Goal: Task Accomplishment & Management: Use online tool/utility

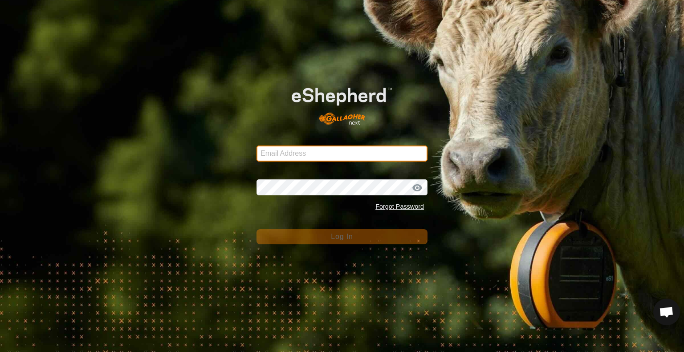
click at [349, 148] on input "Email Address" at bounding box center [342, 154] width 171 height 16
type input "spencer@rsranches.com"
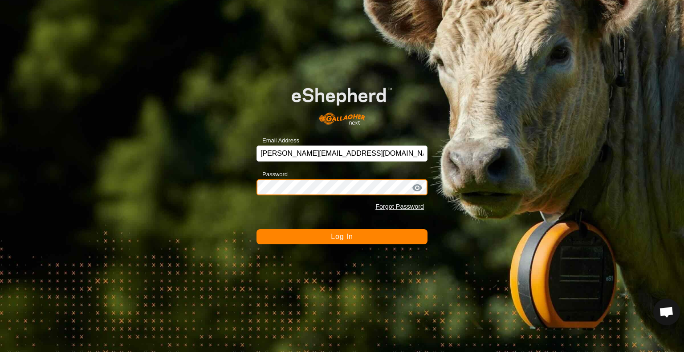
click at [257, 229] on button "Log In" at bounding box center [342, 236] width 171 height 15
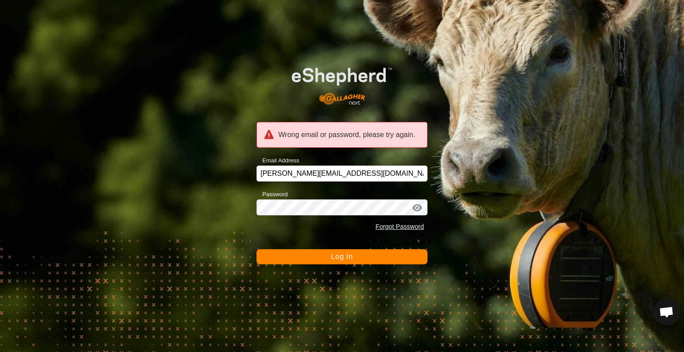
click at [419, 209] on div at bounding box center [417, 208] width 13 height 9
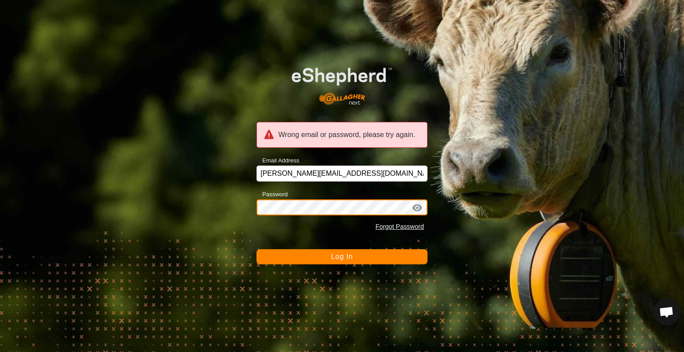
click at [257, 249] on button "Log In" at bounding box center [342, 256] width 171 height 15
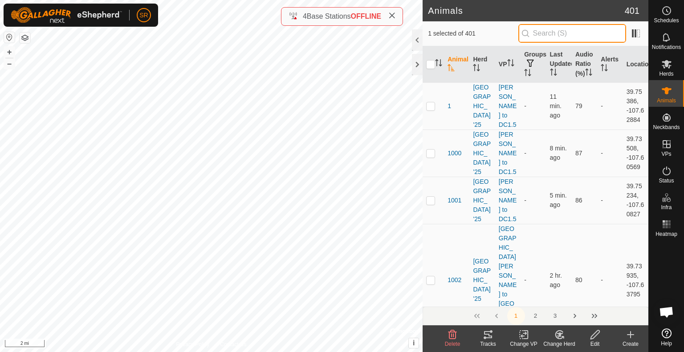
click at [545, 29] on input "text" at bounding box center [572, 33] width 108 height 19
type input "b117"
checkbox input "true"
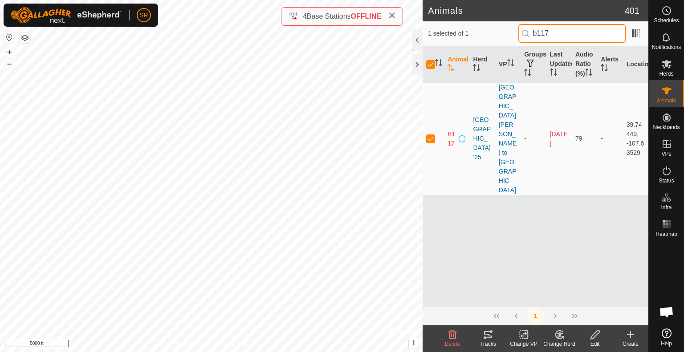
click at [579, 32] on input "b117" at bounding box center [572, 33] width 108 height 19
type input "2330"
checkbox input "false"
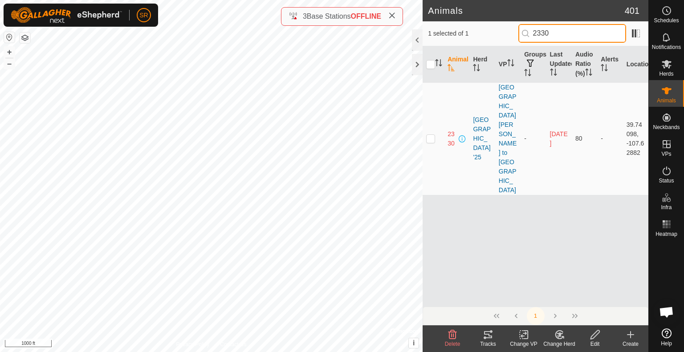
click at [566, 29] on input "2330" at bounding box center [572, 33] width 108 height 19
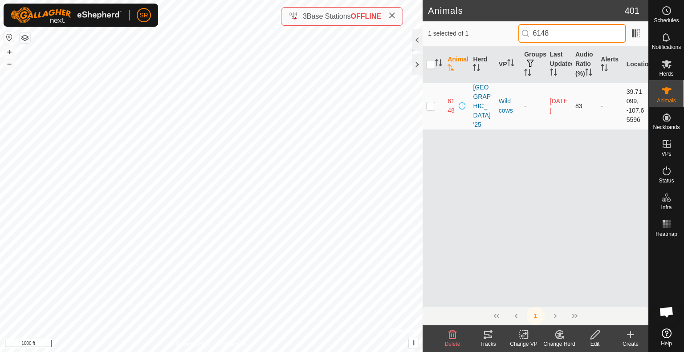
type input "6148"
click at [429, 110] on p-checkbox at bounding box center [430, 105] width 9 height 7
checkbox input "true"
click at [560, 34] on input "6148" at bounding box center [572, 33] width 108 height 19
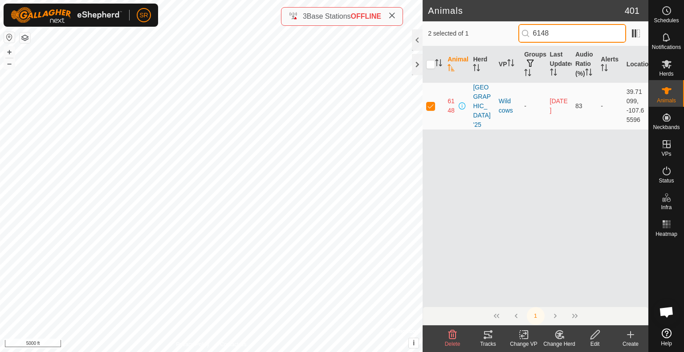
click at [560, 34] on input "6148" at bounding box center [572, 33] width 108 height 19
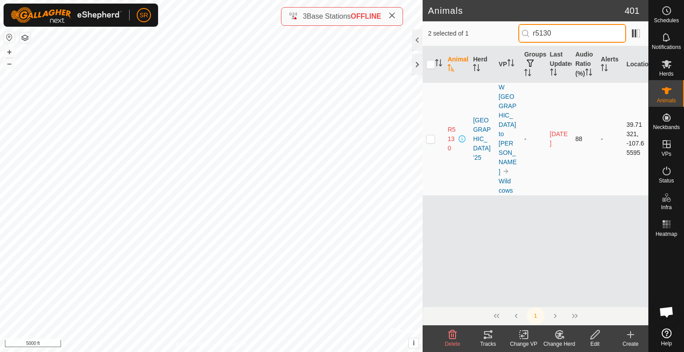
type input "r5130"
click at [428, 135] on p-checkbox at bounding box center [430, 138] width 9 height 7
checkbox input "true"
click at [431, 69] on input "checkbox" at bounding box center [430, 64] width 9 height 9
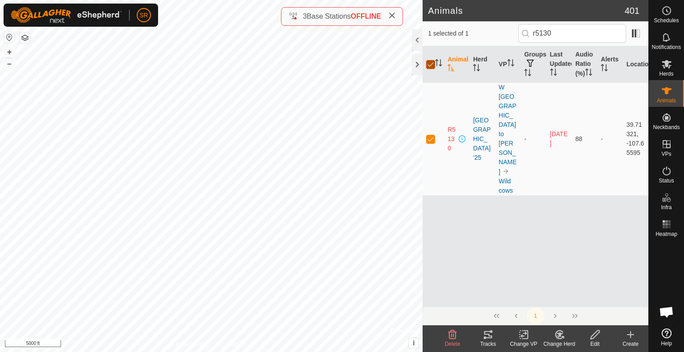
checkbox input "false"
click at [430, 135] on p-checkbox at bounding box center [430, 138] width 9 height 7
checkbox input "true"
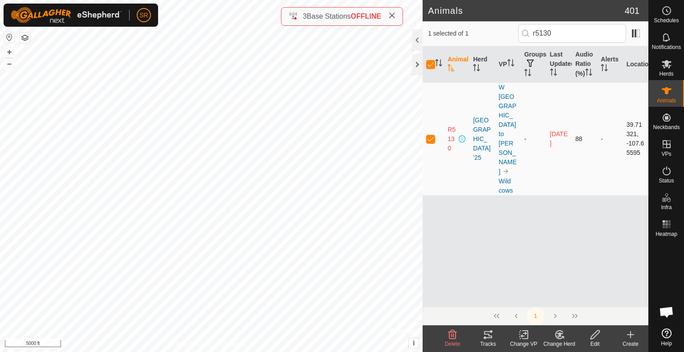
click at [430, 135] on p-checkbox at bounding box center [430, 138] width 9 height 7
checkbox input "false"
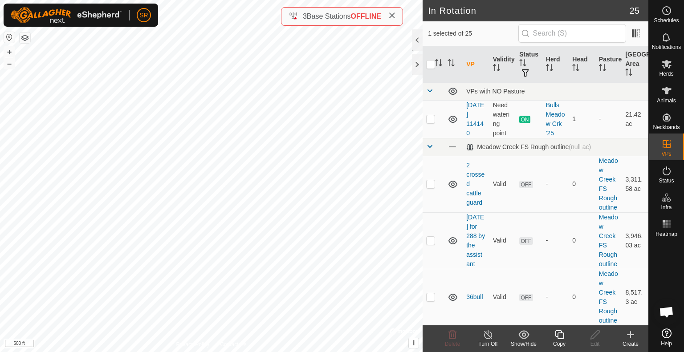
checkbox input "true"
checkbox input "false"
click at [433, 65] on input "checkbox" at bounding box center [430, 64] width 9 height 9
checkbox input "true"
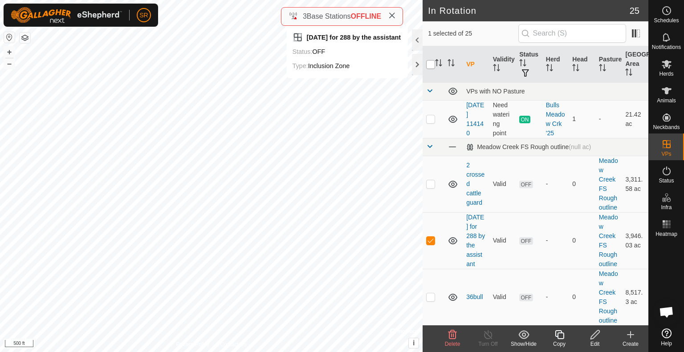
checkbox input "true"
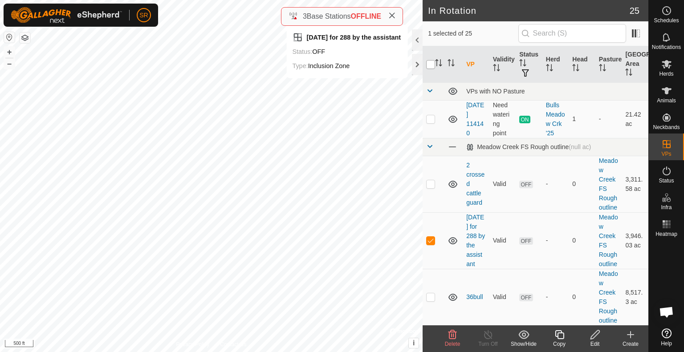
checkbox input "true"
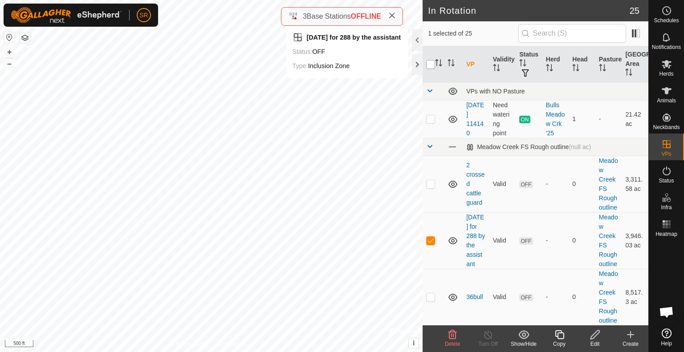
checkbox input "true"
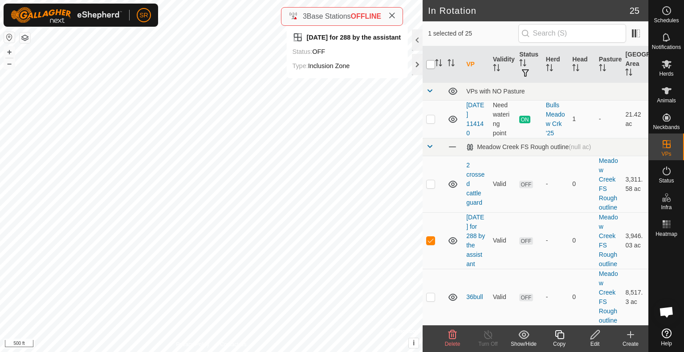
checkbox input "true"
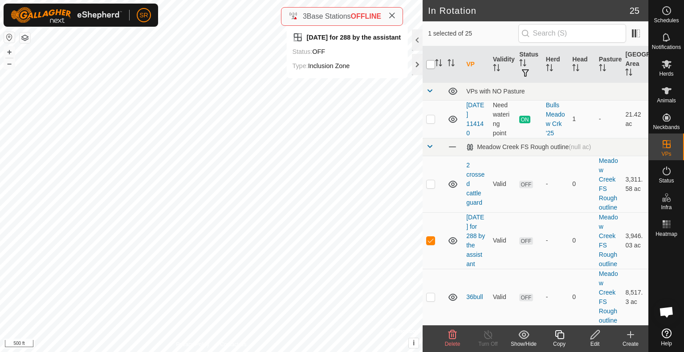
checkbox input "true"
click at [433, 65] on input "checkbox" at bounding box center [430, 64] width 9 height 9
checkbox input "false"
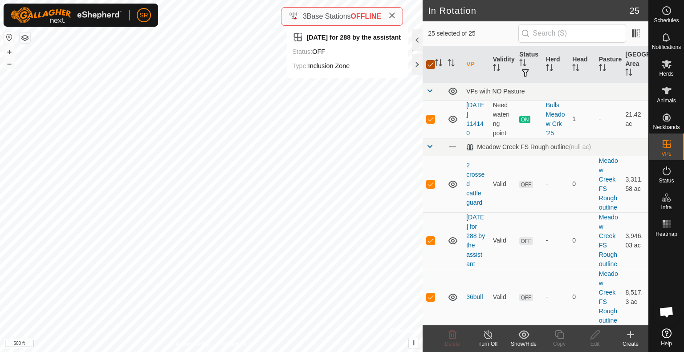
checkbox input "false"
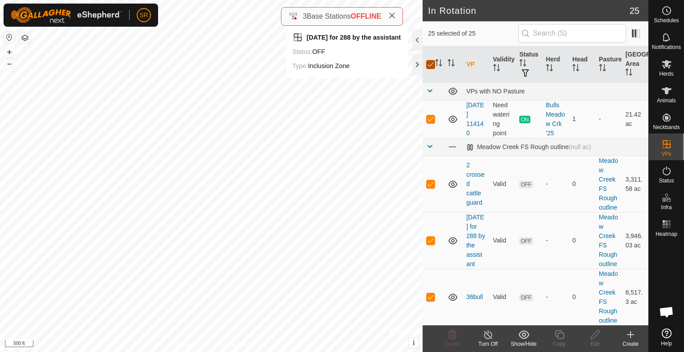
checkbox input "false"
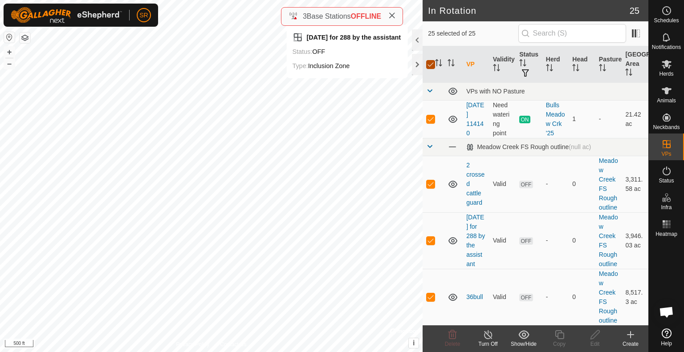
checkbox input "false"
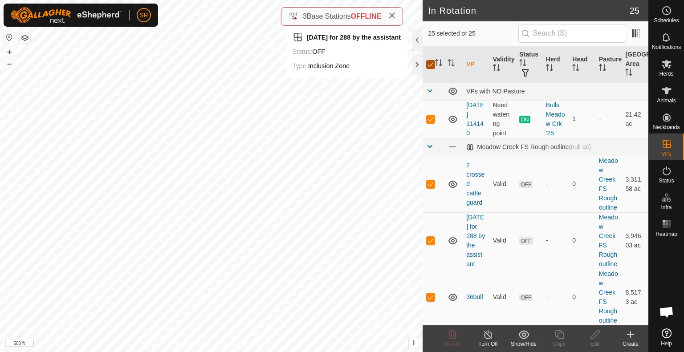
checkbox input "false"
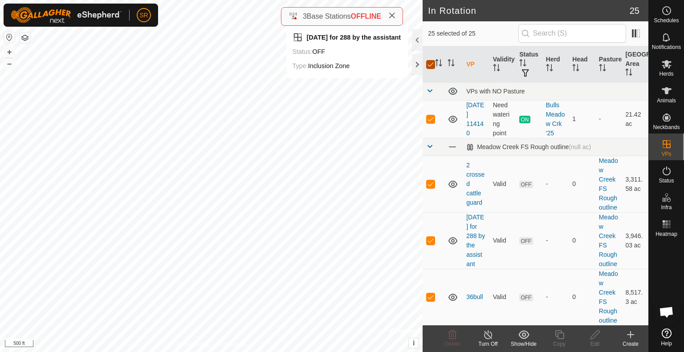
checkbox input "false"
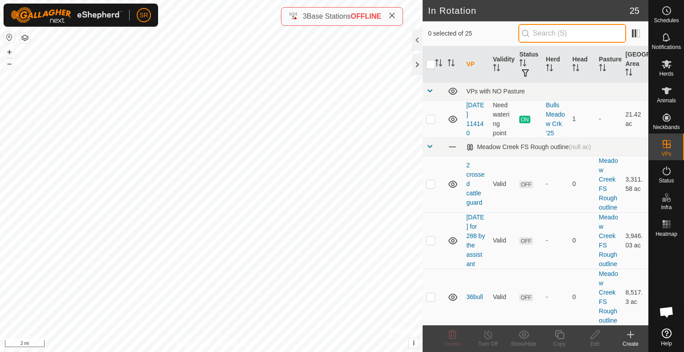
click at [545, 35] on input "text" at bounding box center [572, 33] width 108 height 19
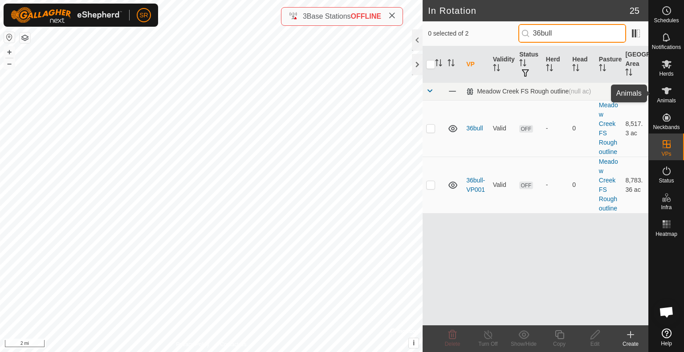
type input "36bull"
click at [669, 89] on icon at bounding box center [667, 90] width 10 height 7
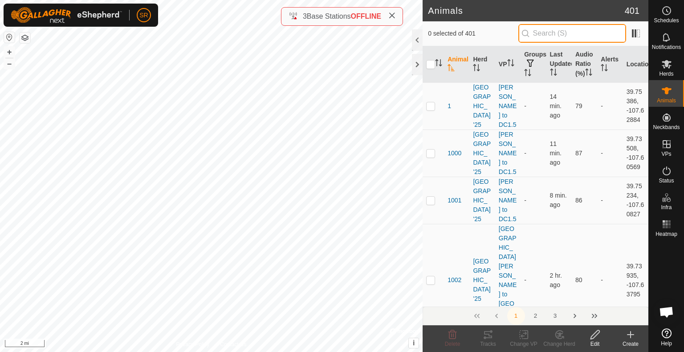
click at [588, 35] on input "text" at bounding box center [572, 33] width 108 height 19
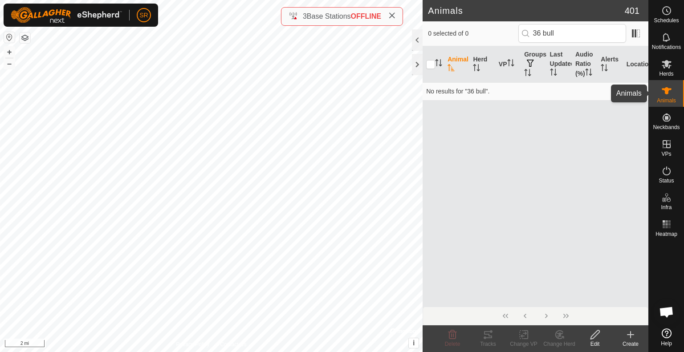
click at [667, 94] on icon at bounding box center [667, 90] width 10 height 7
click at [570, 37] on input "36 bull" at bounding box center [572, 33] width 108 height 19
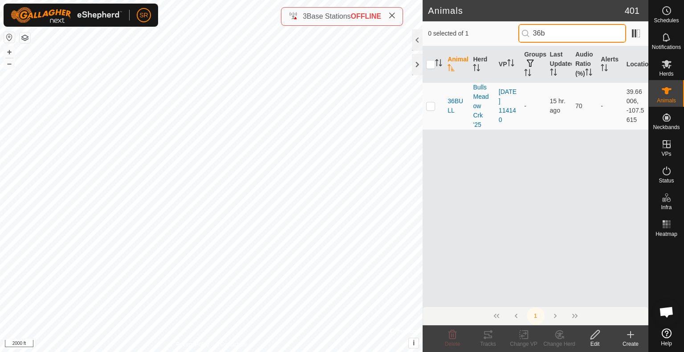
type input "36b"
click at [430, 67] on input "checkbox" at bounding box center [430, 64] width 9 height 9
checkbox input "true"
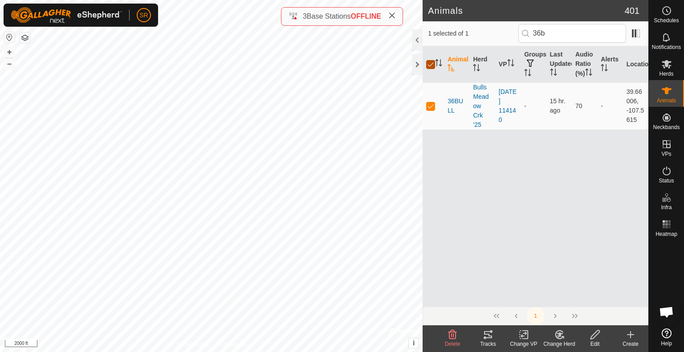
click at [430, 67] on input "checkbox" at bounding box center [430, 64] width 9 height 9
checkbox input "false"
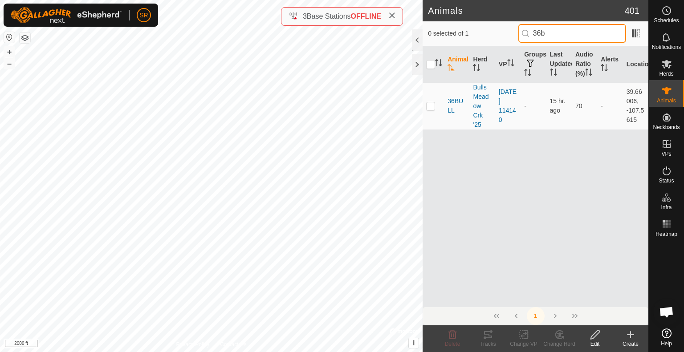
click at [378, 3] on div "Animals 401 0 selected of 1 36b Animal Herd VP Groups Last Updated Audio Ratio …" at bounding box center [324, 176] width 648 height 352
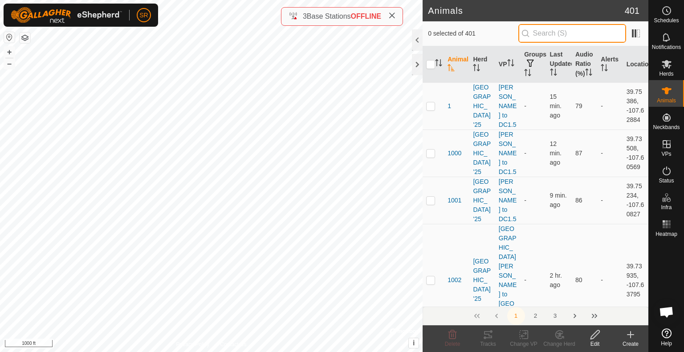
click at [539, 33] on input "text" at bounding box center [572, 33] width 108 height 19
type input "2444"
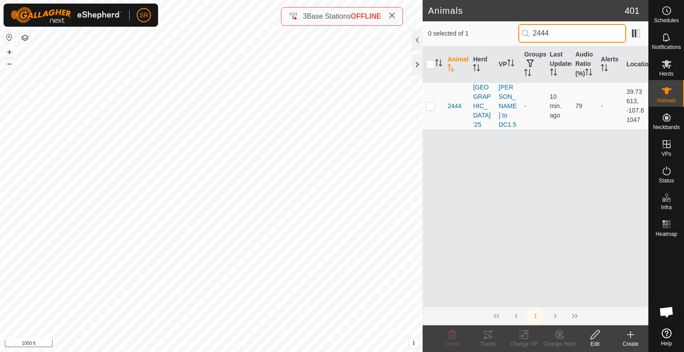
drag, startPoint x: 566, startPoint y: 33, endPoint x: 492, endPoint y: 33, distance: 73.9
click at [492, 33] on div "0 selected of 1 2444" at bounding box center [535, 33] width 215 height 19
type input "2"
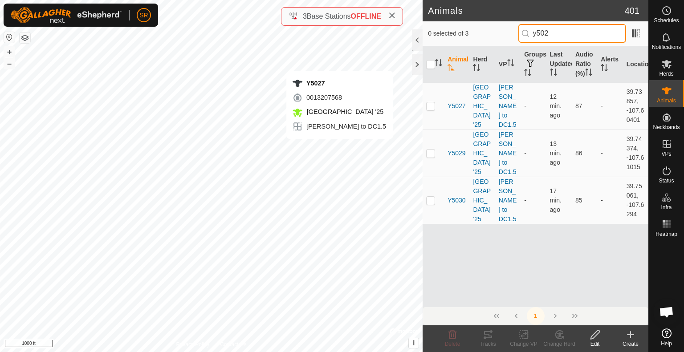
type input "y5027"
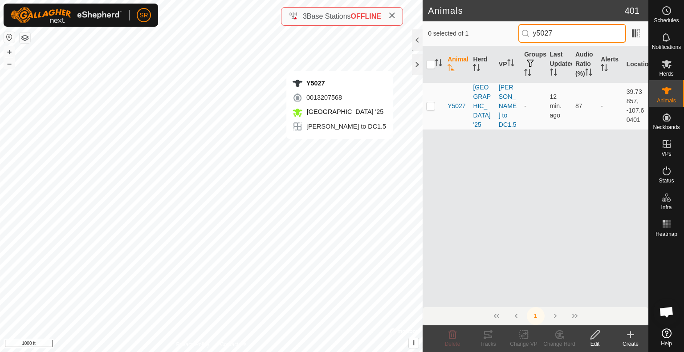
drag, startPoint x: 567, startPoint y: 31, endPoint x: 520, endPoint y: 33, distance: 46.8
click at [520, 33] on div "0 selected of 1 y5027" at bounding box center [535, 33] width 215 height 19
drag, startPoint x: 563, startPoint y: 28, endPoint x: 477, endPoint y: 22, distance: 86.2
click at [477, 22] on div "0 selected of 1 2151" at bounding box center [536, 33] width 226 height 25
drag, startPoint x: 565, startPoint y: 37, endPoint x: 534, endPoint y: 35, distance: 31.2
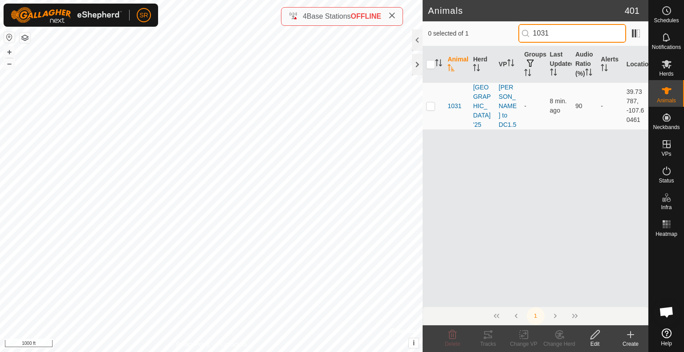
click at [534, 35] on input "1031" at bounding box center [572, 33] width 108 height 19
type input "6286"
click at [429, 110] on p-checkbox at bounding box center [430, 105] width 9 height 7
checkbox input "true"
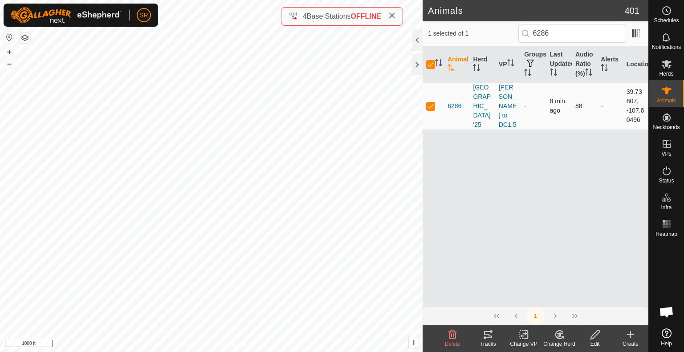
click at [429, 110] on p-checkbox at bounding box center [430, 105] width 9 height 7
checkbox input "false"
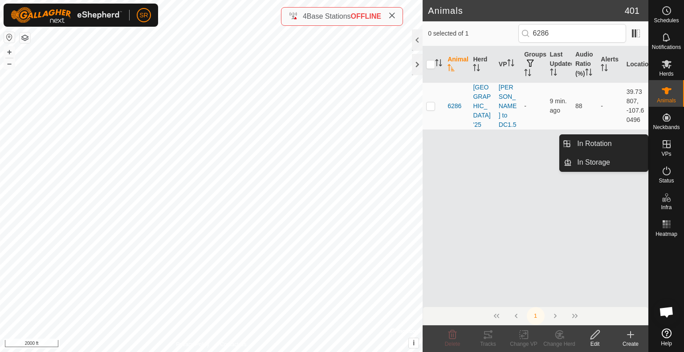
click at [666, 151] on span "VPs" at bounding box center [666, 153] width 10 height 5
click at [603, 144] on link "In Rotation" at bounding box center [610, 144] width 76 height 18
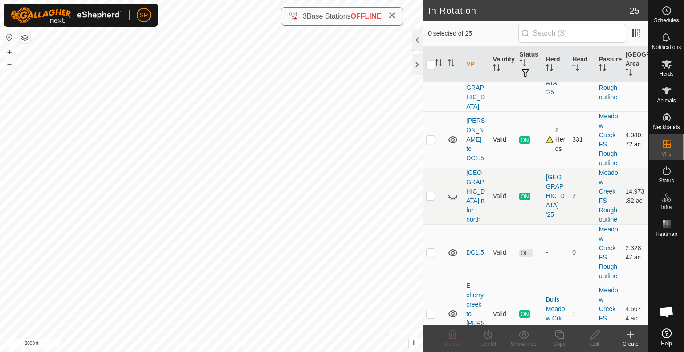
scroll to position [629, 0]
click at [426, 138] on p-checkbox at bounding box center [430, 139] width 9 height 7
checkbox input "true"
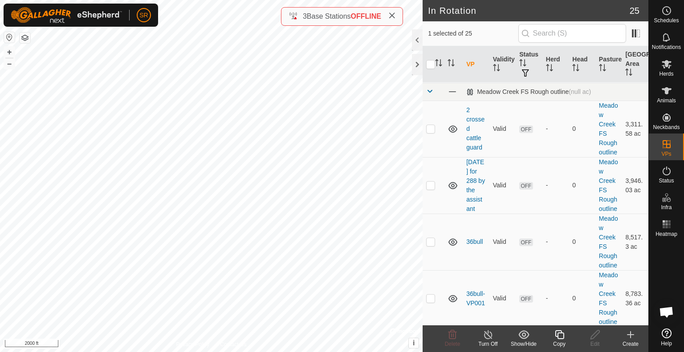
scroll to position [0, 0]
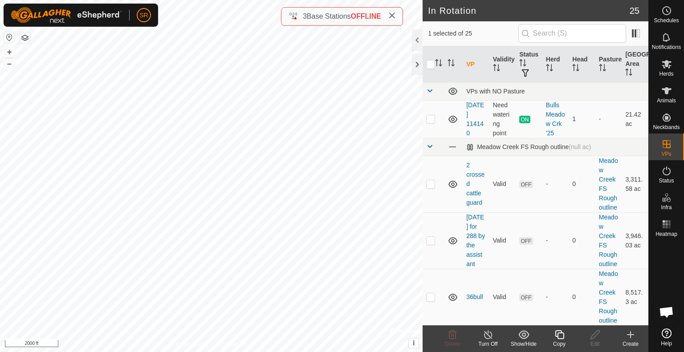
click at [558, 332] on icon at bounding box center [559, 335] width 11 height 11
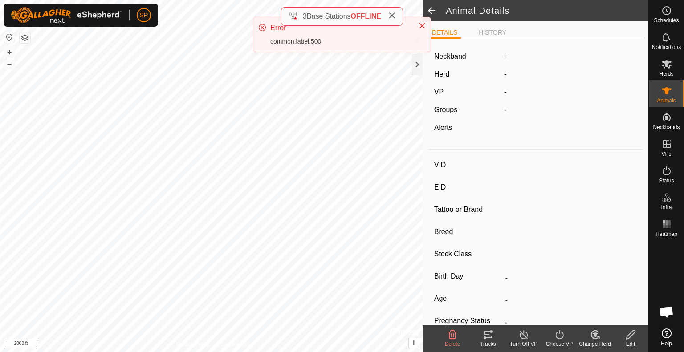
type input "6048"
type input "-"
type input "COW"
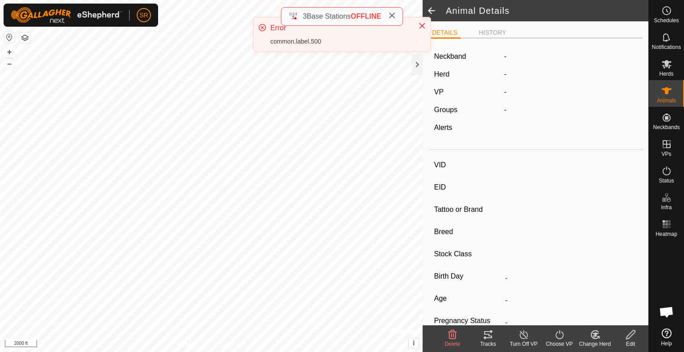
type input "-"
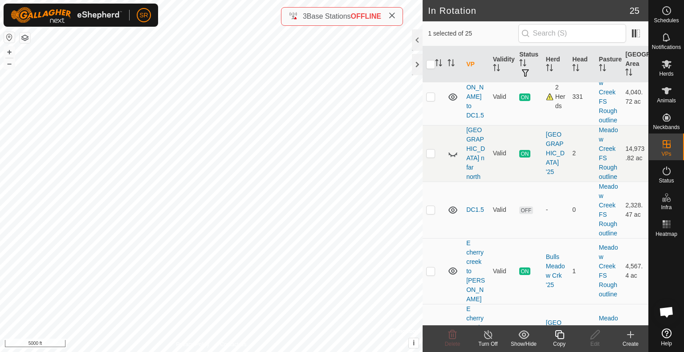
scroll to position [671, 0]
checkbox input "false"
checkbox input "true"
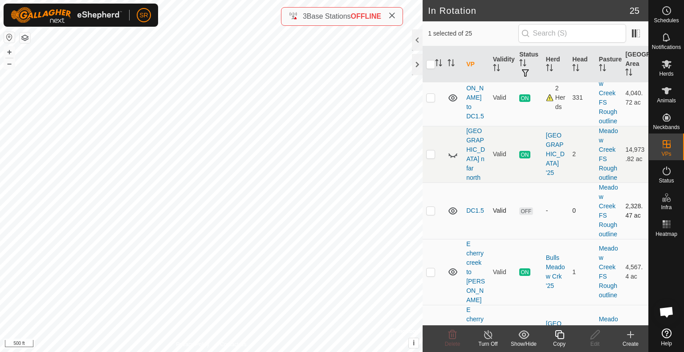
checkbox input "false"
click at [433, 65] on input "checkbox" at bounding box center [430, 64] width 9 height 9
checkbox input "true"
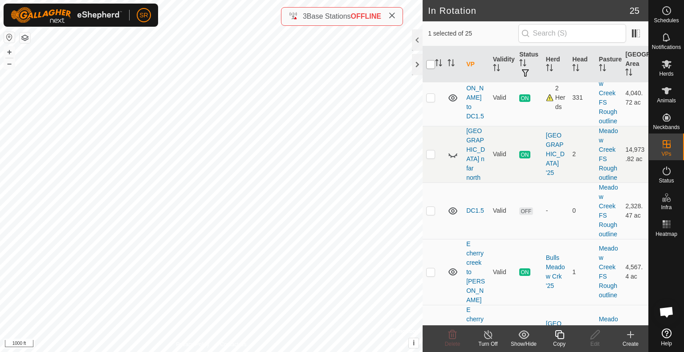
checkbox input "true"
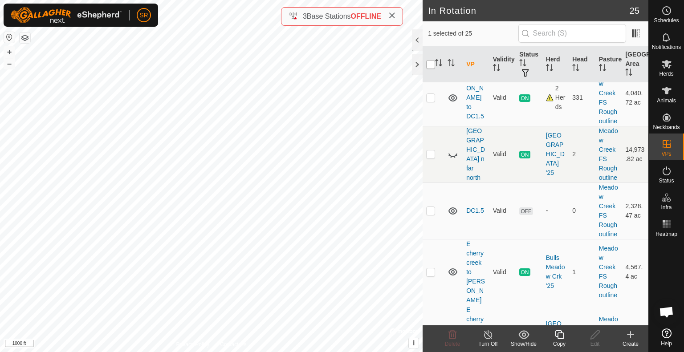
checkbox input "true"
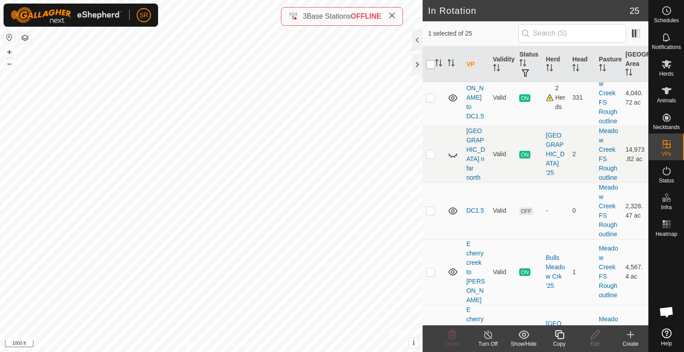
checkbox input "true"
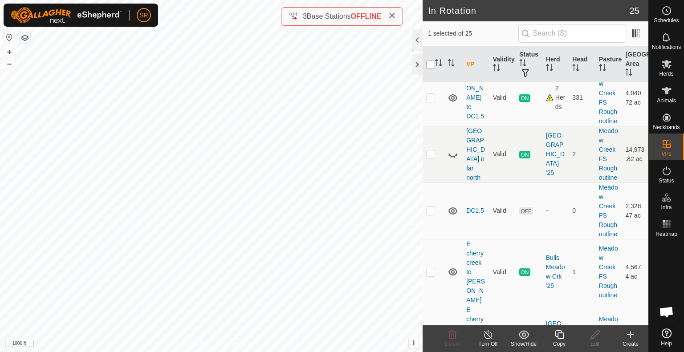
checkbox input "true"
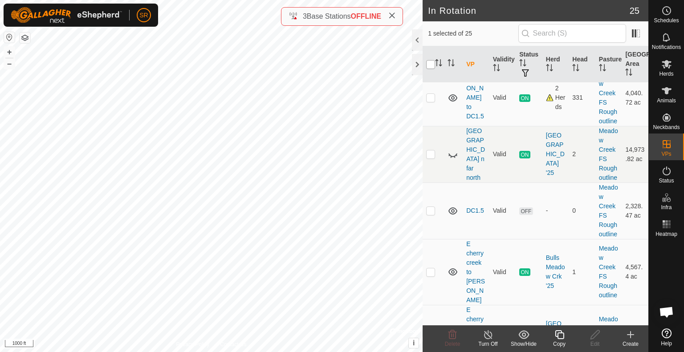
checkbox input "true"
click at [433, 65] on input "checkbox" at bounding box center [430, 64] width 9 height 9
checkbox input "false"
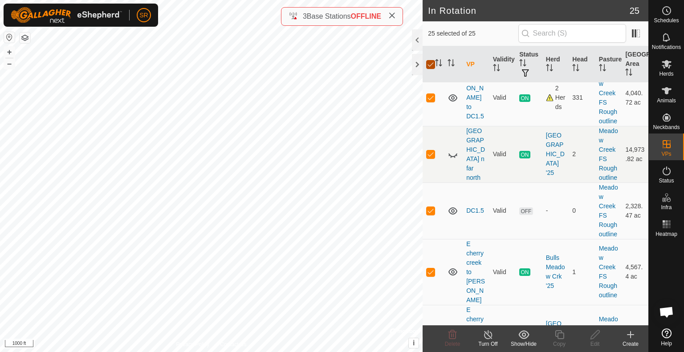
checkbox input "false"
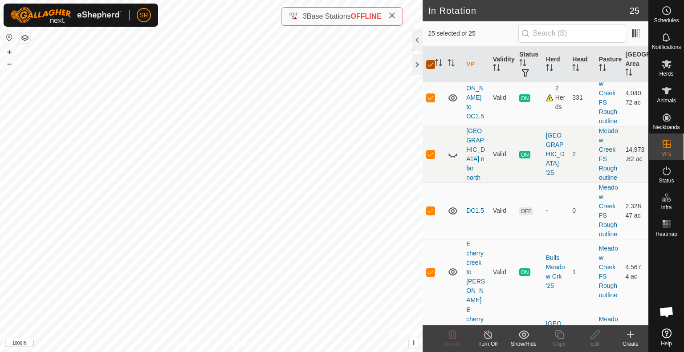
checkbox input "false"
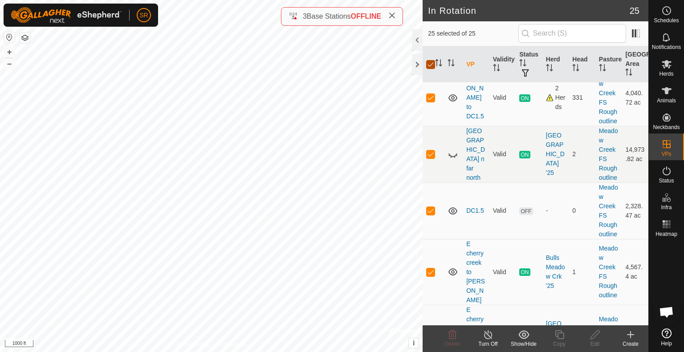
checkbox input "false"
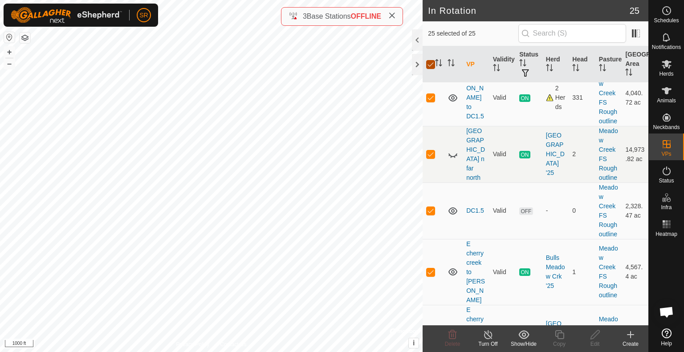
checkbox input "false"
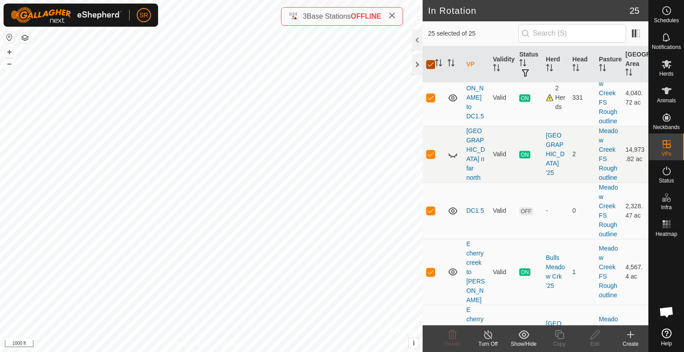
checkbox input "false"
checkbox input "true"
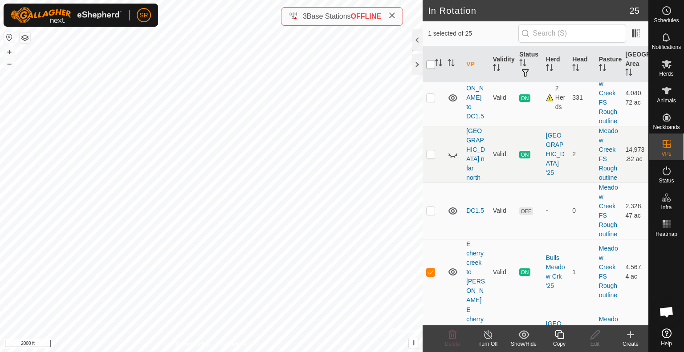
checkbox input "true"
checkbox input "false"
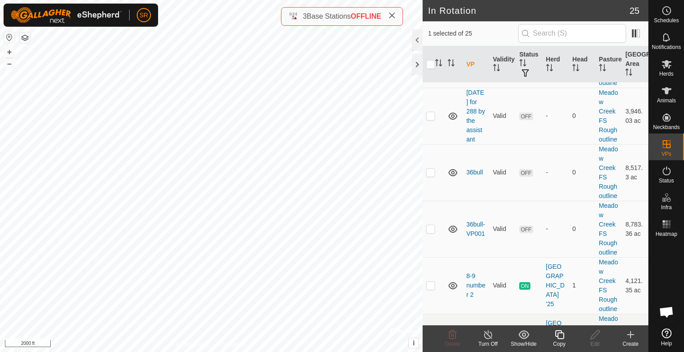
scroll to position [114, 0]
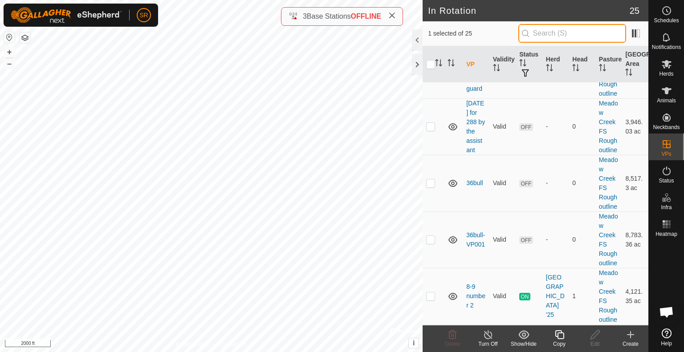
click at [575, 37] on input "text" at bounding box center [572, 33] width 108 height 19
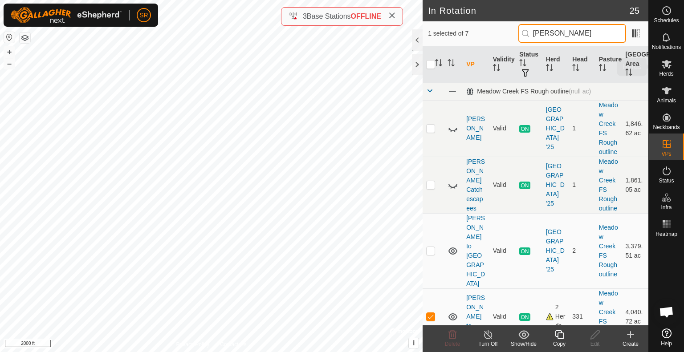
type input "clark ridge"
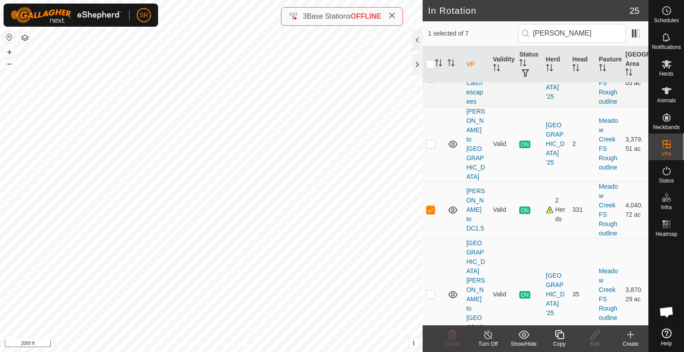
scroll to position [170, 0]
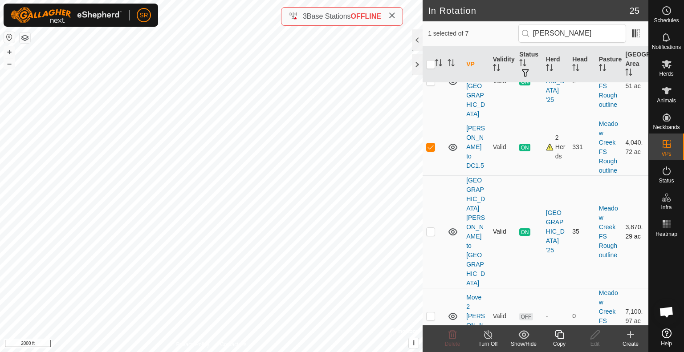
checkbox input "false"
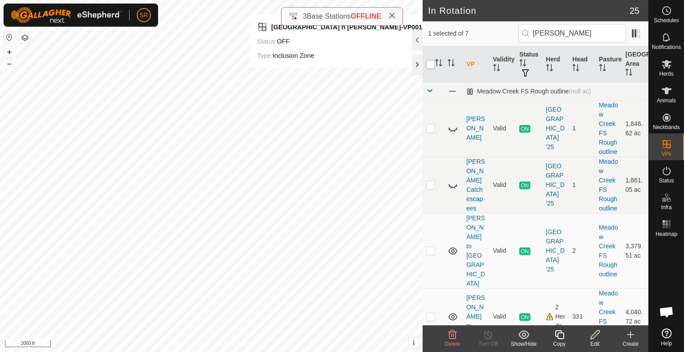
click at [428, 63] on input "checkbox" at bounding box center [430, 64] width 9 height 9
checkbox input "true"
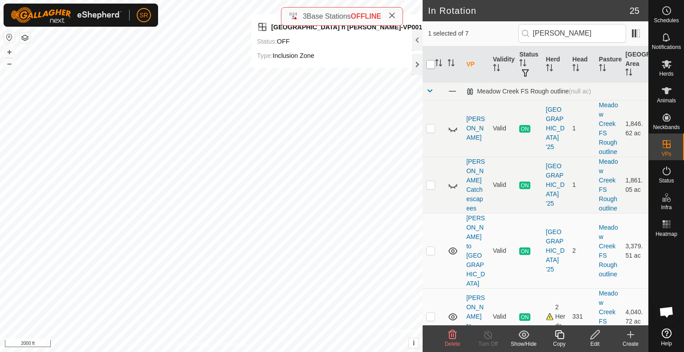
checkbox input "true"
click at [428, 63] on input "checkbox" at bounding box center [430, 64] width 9 height 9
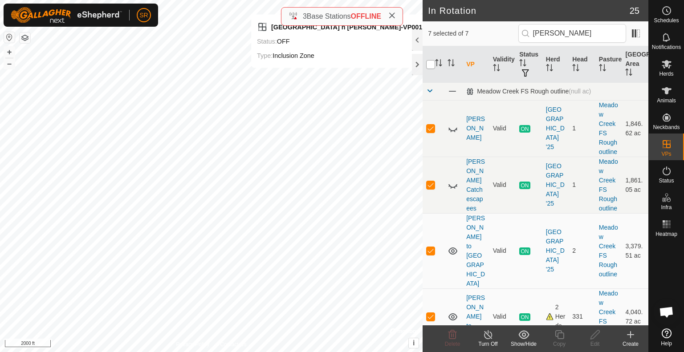
click at [431, 61] on input "checkbox" at bounding box center [430, 64] width 9 height 9
checkbox input "false"
click at [395, 15] on icon at bounding box center [391, 15] width 7 height 7
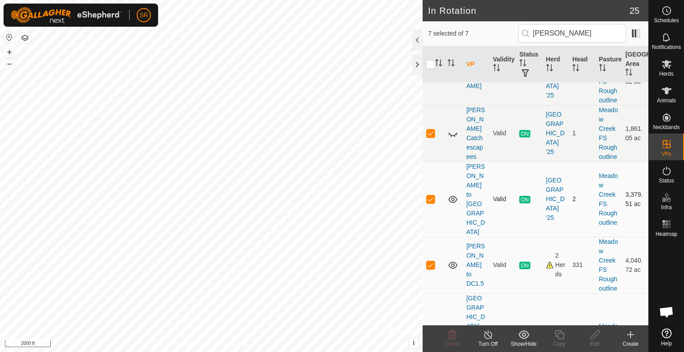
scroll to position [55, 0]
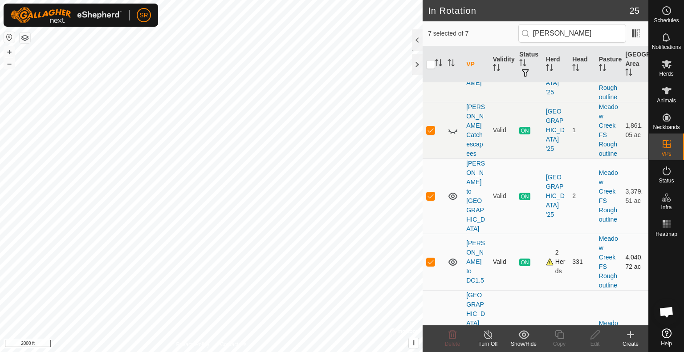
click at [432, 258] on p-checkbox at bounding box center [430, 261] width 9 height 7
checkbox input "false"
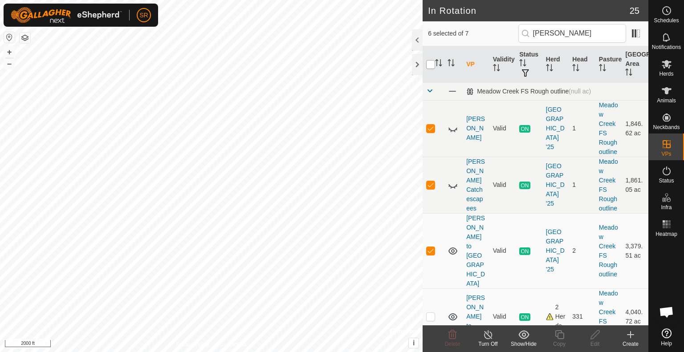
click at [432, 65] on input "checkbox" at bounding box center [430, 64] width 9 height 9
checkbox input "true"
click at [432, 65] on input "checkbox" at bounding box center [430, 64] width 9 height 9
click at [431, 67] on input "checkbox" at bounding box center [430, 64] width 9 height 9
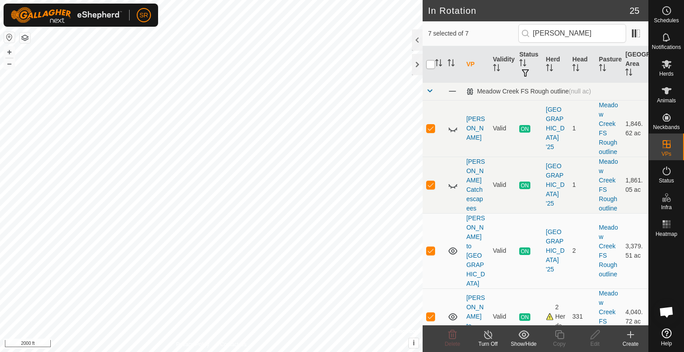
checkbox input "true"
click at [429, 125] on p-checkbox at bounding box center [430, 128] width 9 height 7
checkbox input "false"
click at [433, 188] on td at bounding box center [433, 185] width 21 height 57
checkbox input "false"
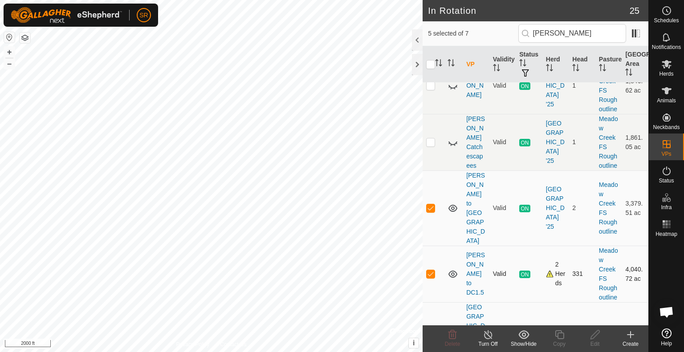
scroll to position [71, 0]
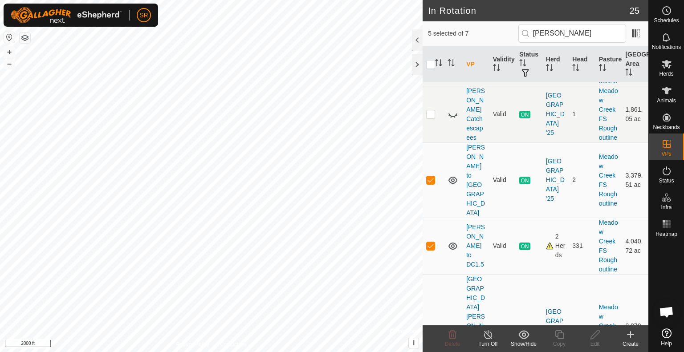
click at [432, 176] on p-checkbox at bounding box center [430, 179] width 9 height 7
checkbox input "false"
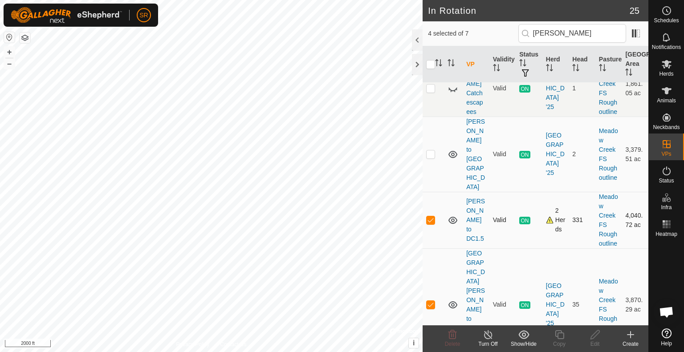
scroll to position [170, 0]
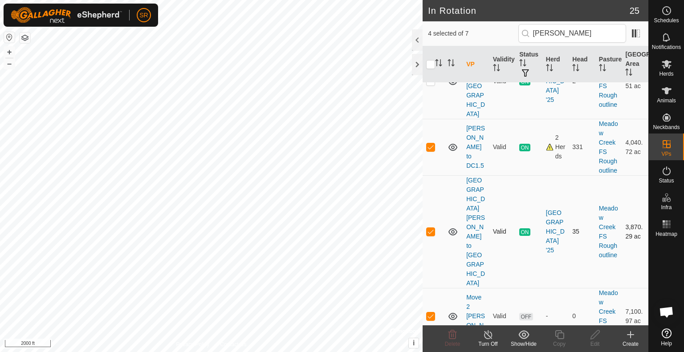
click at [430, 228] on p-checkbox at bounding box center [430, 231] width 9 height 7
checkbox input "false"
click at [428, 313] on p-checkbox at bounding box center [430, 316] width 9 height 7
checkbox input "false"
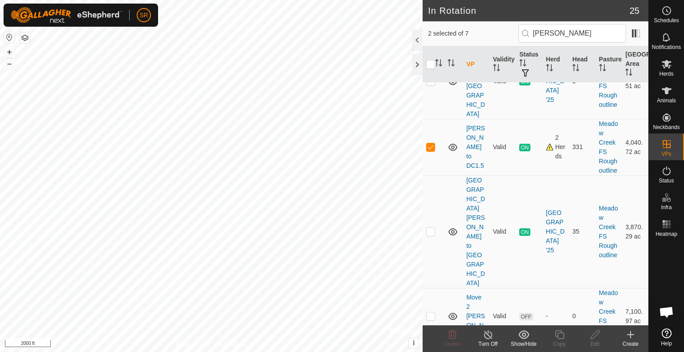
checkbox input "false"
click at [559, 340] on div "Copy" at bounding box center [560, 344] width 36 height 8
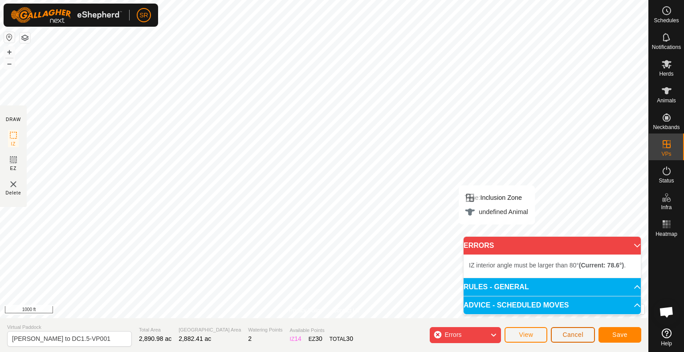
click at [573, 338] on span "Cancel" at bounding box center [573, 334] width 21 height 7
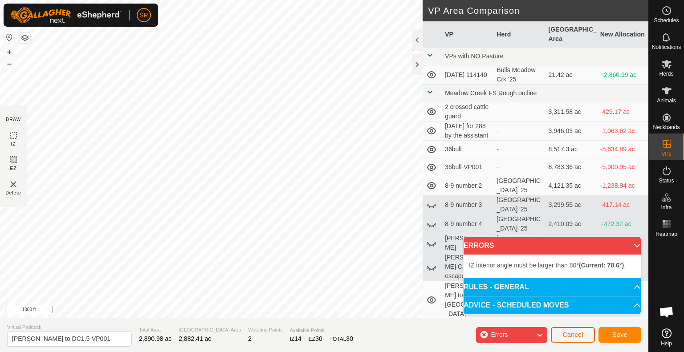
click at [570, 334] on span "Cancel" at bounding box center [573, 334] width 21 height 7
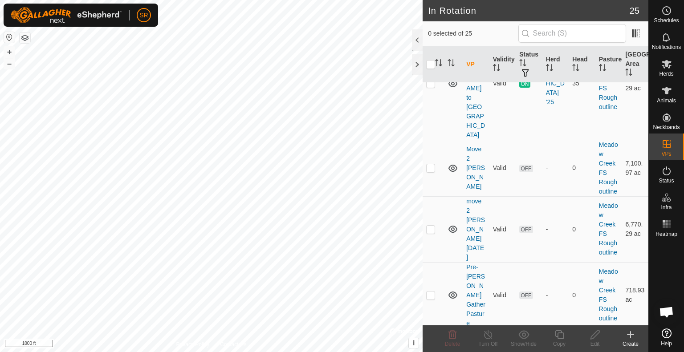
scroll to position [1242, 0]
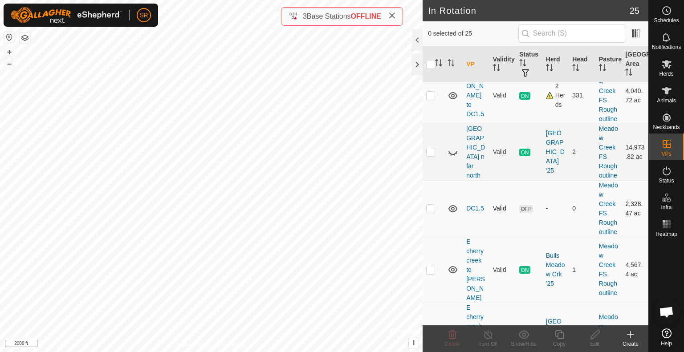
scroll to position [658, 0]
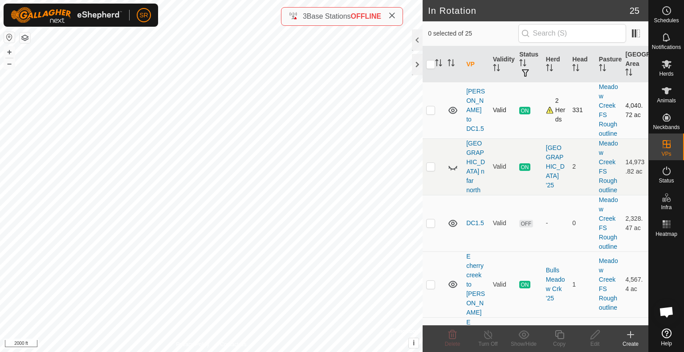
click at [431, 107] on p-checkbox at bounding box center [430, 109] width 9 height 7
checkbox input "true"
click at [557, 339] on icon at bounding box center [559, 335] width 11 height 11
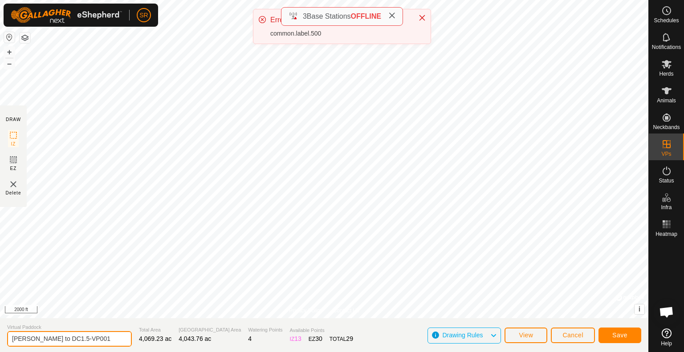
drag, startPoint x: 108, startPoint y: 338, endPoint x: 73, endPoint y: 342, distance: 34.5
click at [73, 342] on input "Clark Ridge to DC1.5-VP001" at bounding box center [69, 339] width 125 height 16
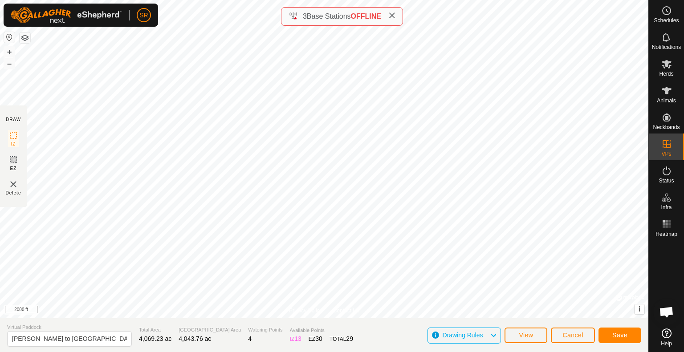
click at [387, 338] on section "Virtual Paddock Clark Ridge to DC1.5- move cows Total Area 4,069.23 ac Grazing …" at bounding box center [324, 335] width 648 height 34
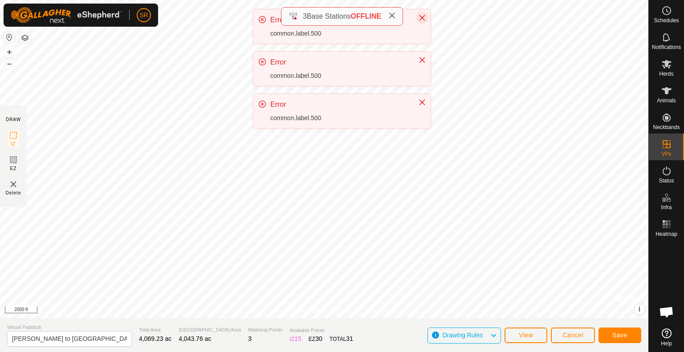
click at [421, 15] on icon "Close" at bounding box center [422, 17] width 7 height 7
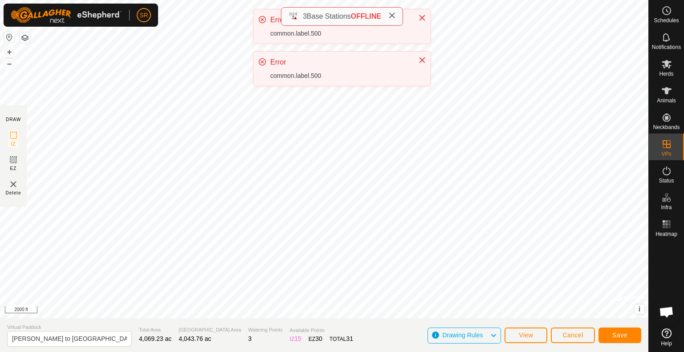
click at [421, 15] on icon "Close" at bounding box center [422, 17] width 7 height 7
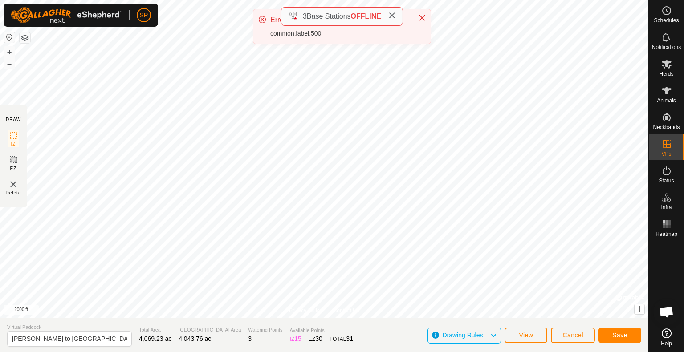
click at [421, 15] on icon "Close" at bounding box center [422, 17] width 7 height 7
click at [267, 20] on div "SR Schedules Notifications Herds Animals Neckbands VPs Status Infra Heatmap Hel…" at bounding box center [342, 176] width 684 height 352
click at [426, 18] on icon "Close" at bounding box center [422, 17] width 7 height 7
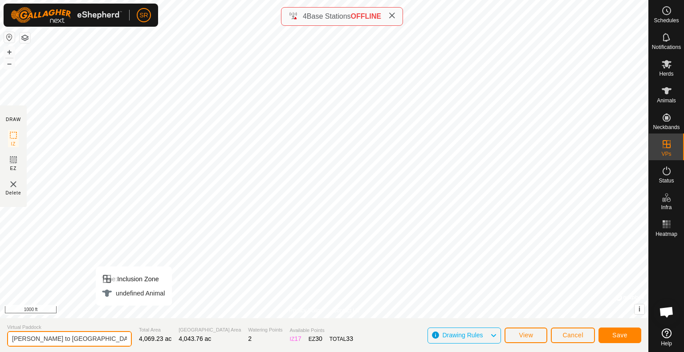
drag, startPoint x: 107, startPoint y: 339, endPoint x: 75, endPoint y: 341, distance: 31.7
click at [75, 341] on input "Clark Ridge to DC1.5- move cows" at bounding box center [69, 339] width 125 height 16
click at [11, 340] on input "Clark Ridge to DC1.5- move cows" at bounding box center [69, 339] width 125 height 16
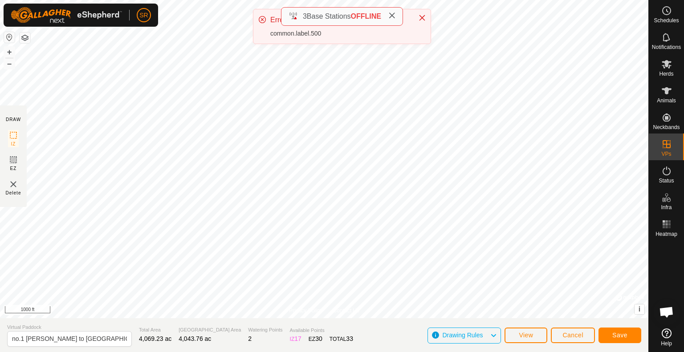
click at [288, 30] on div "SR Schedules Notifications Herds Animals Neckbands VPs Status Infra Heatmap Hel…" at bounding box center [342, 176] width 684 height 352
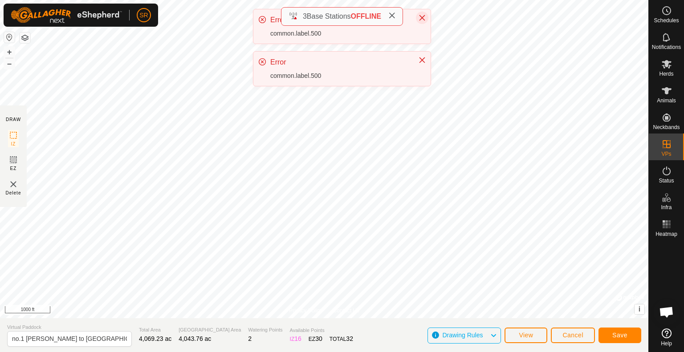
click at [424, 14] on icon "Close" at bounding box center [422, 17] width 7 height 7
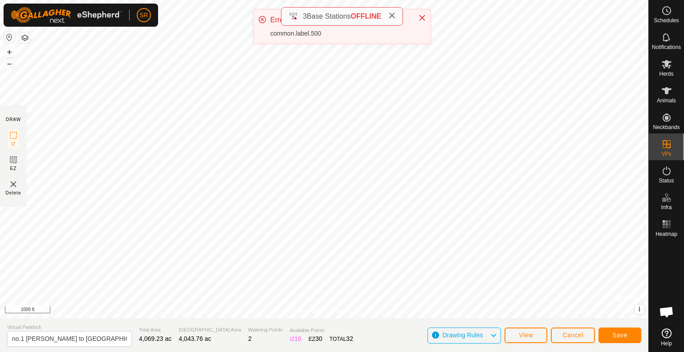
click at [424, 14] on icon "Close" at bounding box center [422, 17] width 7 height 7
click at [396, 17] on icon at bounding box center [391, 15] width 7 height 7
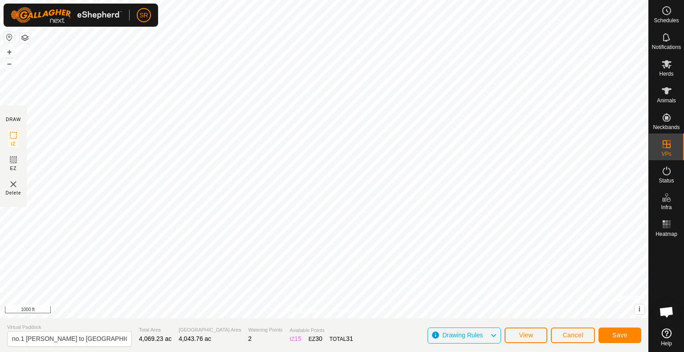
click at [341, 0] on html "SR Schedules Notifications Herds Animals Neckbands VPs Status Infra Heatmap Hel…" at bounding box center [342, 176] width 684 height 352
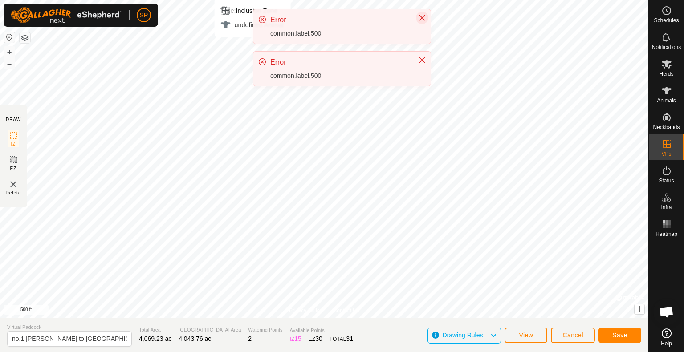
click at [424, 18] on icon "Close" at bounding box center [422, 17] width 7 height 7
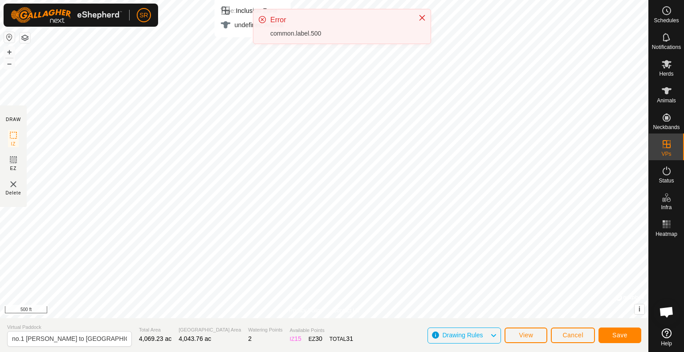
click at [424, 18] on icon "Close" at bounding box center [422, 17] width 7 height 7
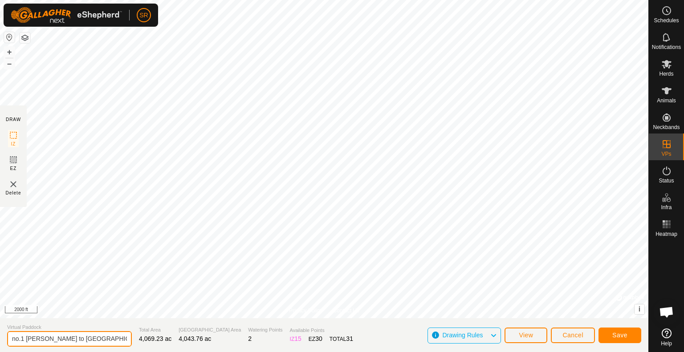
click at [84, 339] on input "no.1 Clark Ridge to DC1.5- move cows" at bounding box center [69, 339] width 125 height 16
type input "no.1 Clark Ridge to DC2- move cows"
click at [616, 333] on span "Save" at bounding box center [619, 335] width 15 height 7
click at [527, 335] on span "View" at bounding box center [526, 335] width 14 height 7
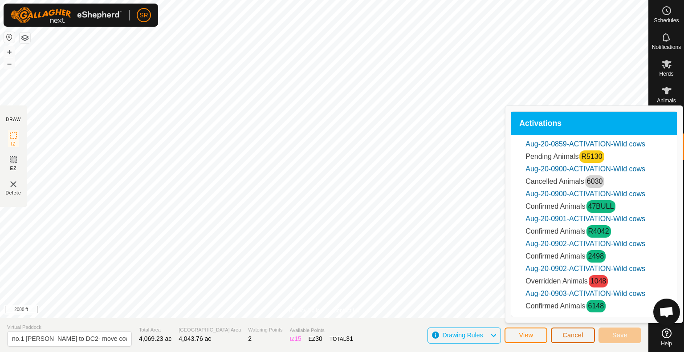
click at [583, 337] on span "Cancel" at bounding box center [573, 335] width 21 height 7
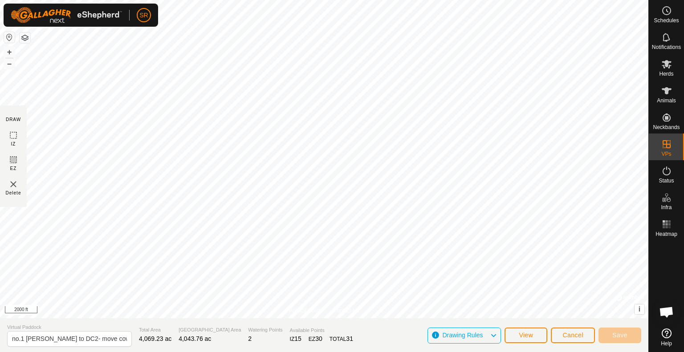
click at [482, 338] on span "Drawing Rules" at bounding box center [462, 335] width 41 height 7
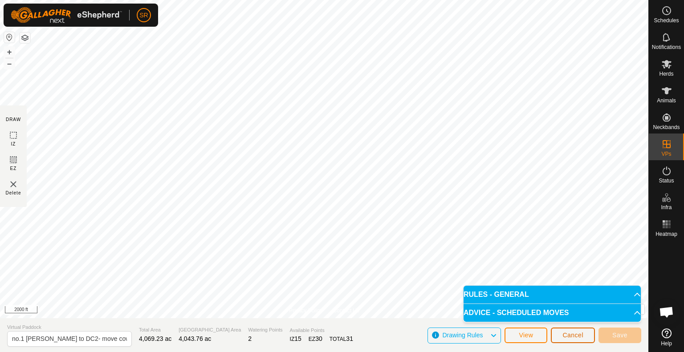
click at [566, 331] on button "Cancel" at bounding box center [573, 336] width 44 height 16
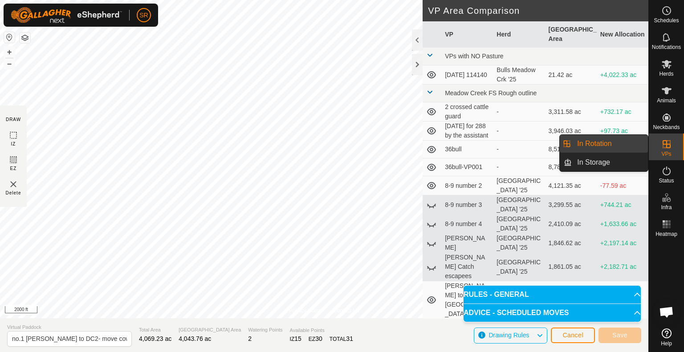
click at [675, 141] on div "VPs" at bounding box center [666, 147] width 35 height 27
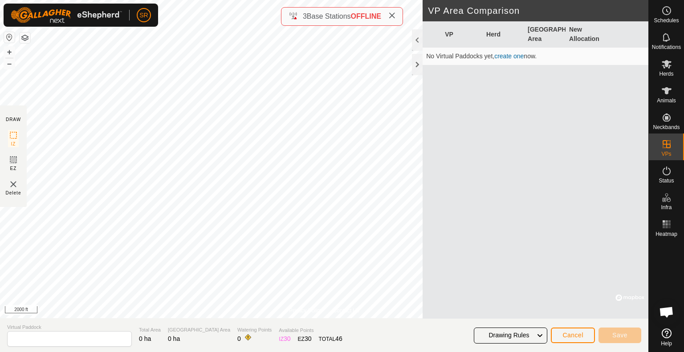
type input "Clark Ridge to DC1.5-VP001"
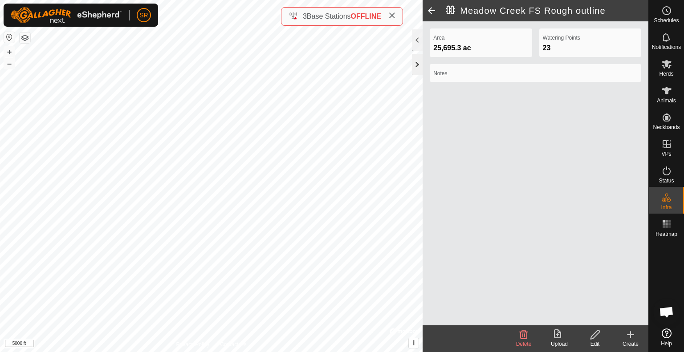
click at [419, 60] on div at bounding box center [417, 64] width 11 height 21
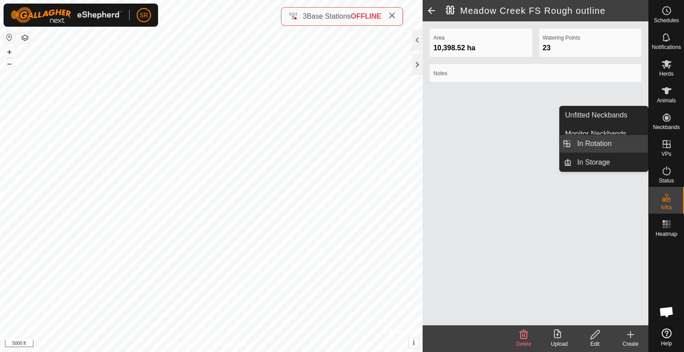
click at [635, 147] on link "In Rotation" at bounding box center [610, 144] width 76 height 18
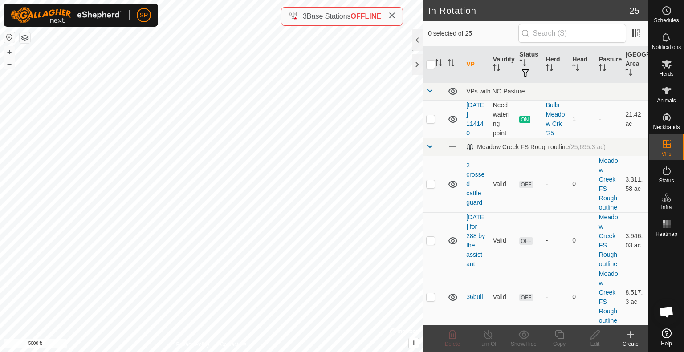
click at [634, 338] on icon at bounding box center [630, 335] width 11 height 11
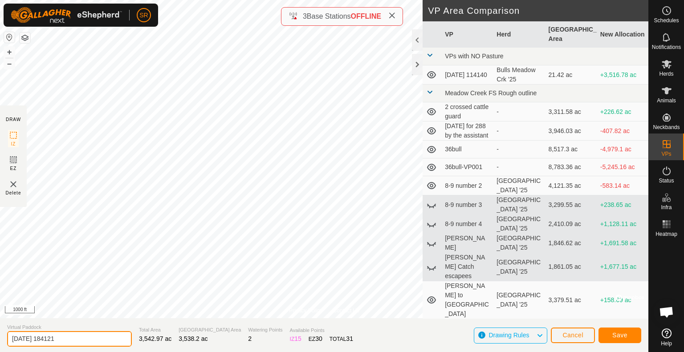
drag, startPoint x: 71, startPoint y: 340, endPoint x: 0, endPoint y: 336, distance: 71.4
click at [0, 336] on section "Virtual Paddock 2025-08-27 184121 Total Area 3,542.97 ac Grazing Area 3,538.2 a…" at bounding box center [324, 335] width 648 height 34
click at [83, 343] on input "clark ridge move to DC" at bounding box center [69, 339] width 125 height 16
click at [12, 337] on input "clark ridge move to DC 2" at bounding box center [69, 339] width 125 height 16
click at [82, 339] on input "Move 1 clark ridge move to DC 2" at bounding box center [69, 339] width 125 height 16
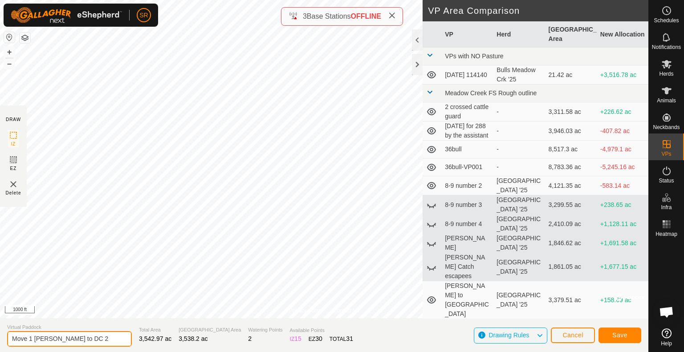
type input "Move 1 [PERSON_NAME] to DC 2"
click at [631, 332] on button "Save" at bounding box center [620, 336] width 43 height 16
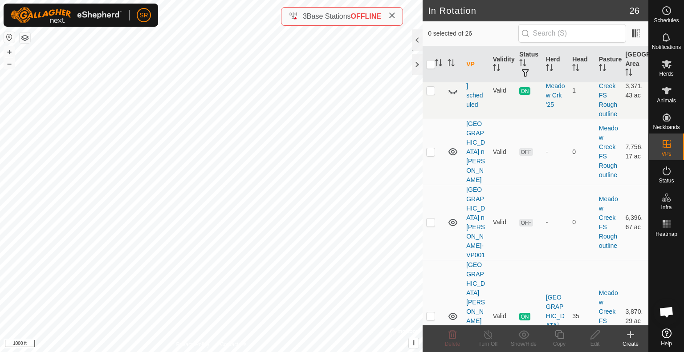
scroll to position [1005, 0]
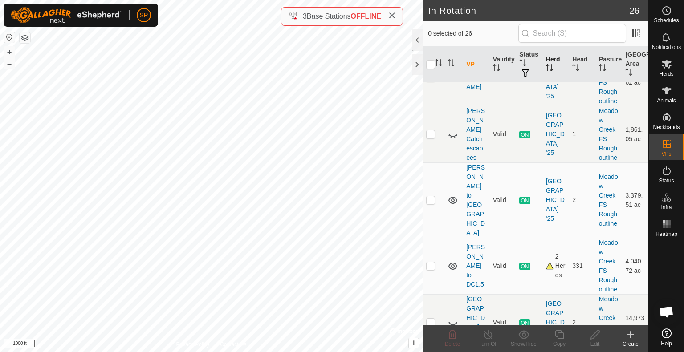
scroll to position [504, 0]
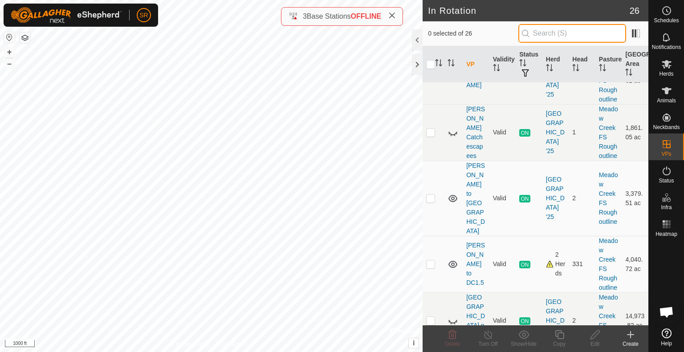
click at [576, 32] on input "text" at bounding box center [572, 33] width 108 height 19
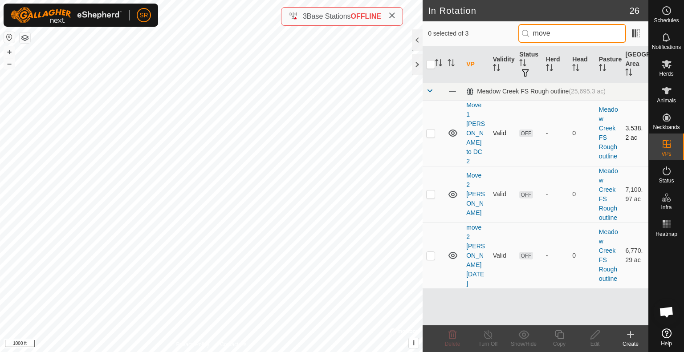
type input "move"
click at [429, 130] on p-checkbox at bounding box center [430, 133] width 9 height 7
checkbox input "true"
click at [559, 336] on icon at bounding box center [559, 335] width 11 height 11
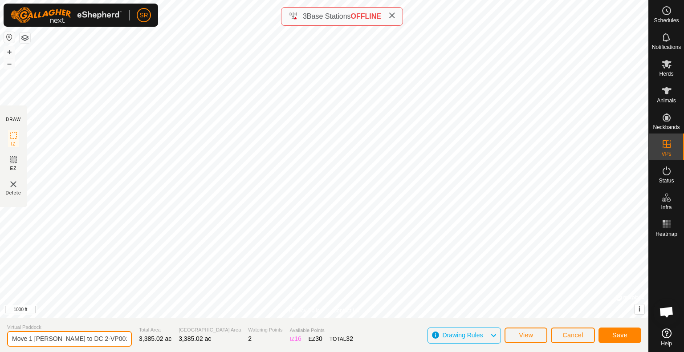
click at [32, 338] on input "Move 1 [PERSON_NAME] to DC 2-VP001" at bounding box center [69, 339] width 125 height 16
click at [27, 338] on input "Move2 [PERSON_NAME] to DC 2-VP001" at bounding box center [69, 339] width 125 height 16
click at [118, 338] on input "Move no.2 [PERSON_NAME] to DC 2-VP001" at bounding box center [69, 339] width 125 height 16
type input "Move no.2 [PERSON_NAME] to DC 2"
click at [619, 334] on span "Save" at bounding box center [619, 335] width 15 height 7
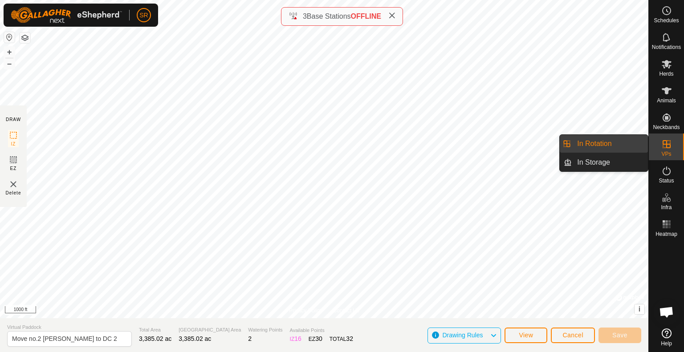
click at [634, 145] on link "In Rotation" at bounding box center [610, 144] width 76 height 18
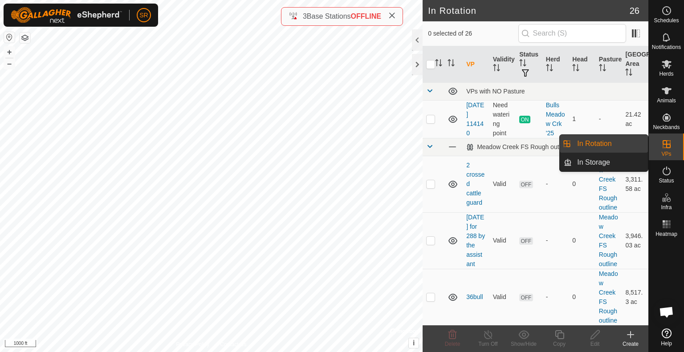
click at [634, 145] on link "In Rotation" at bounding box center [610, 144] width 76 height 18
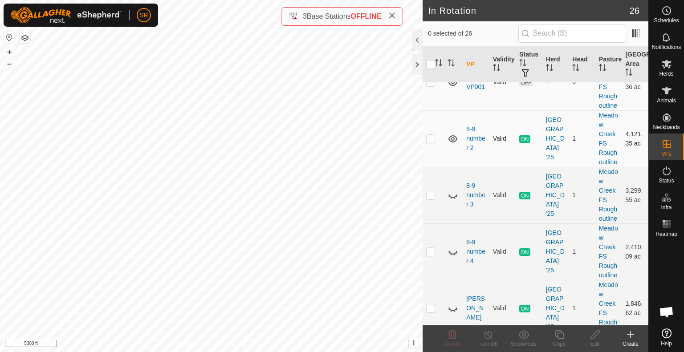
scroll to position [272, 0]
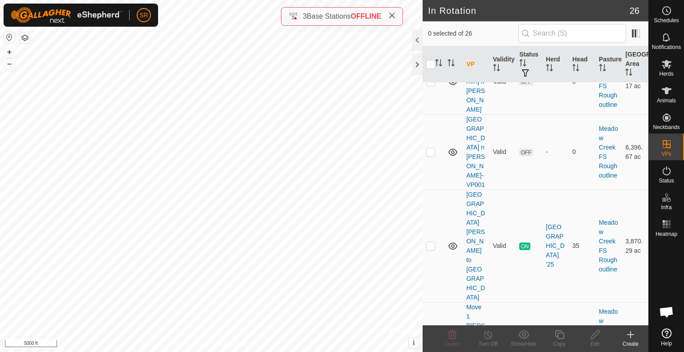
scroll to position [1059, 0]
click at [428, 332] on p-checkbox at bounding box center [430, 335] width 9 height 7
checkbox input "true"
click at [563, 338] on icon at bounding box center [559, 334] width 9 height 9
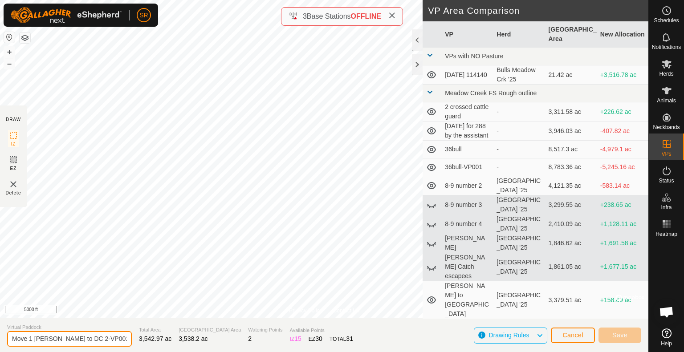
click at [33, 338] on input "Move 1 [PERSON_NAME] to DC 2-VP001" at bounding box center [69, 339] width 125 height 16
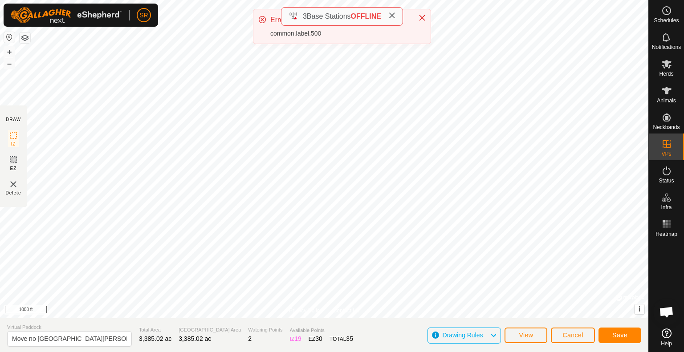
click at [383, 8] on div "Privacy Policy Contact Us Status: OFF Type: Inclusion Zone + – ⇧ i © Mapbox , ©…" at bounding box center [324, 176] width 648 height 352
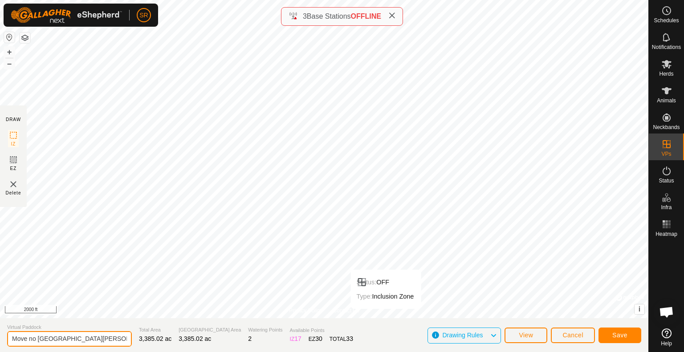
click at [116, 339] on input "Move no 2 clark ridge to DC 2-VP001" at bounding box center [69, 339] width 125 height 16
type input "Move no 2 clark ridge to DC 2"
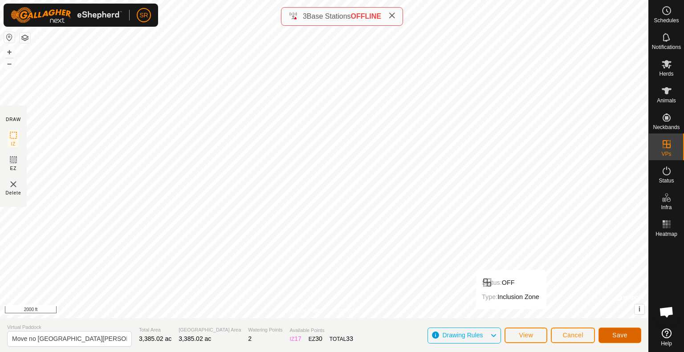
click at [608, 335] on button "Save" at bounding box center [620, 336] width 43 height 16
click at [542, 333] on button "View" at bounding box center [526, 336] width 43 height 16
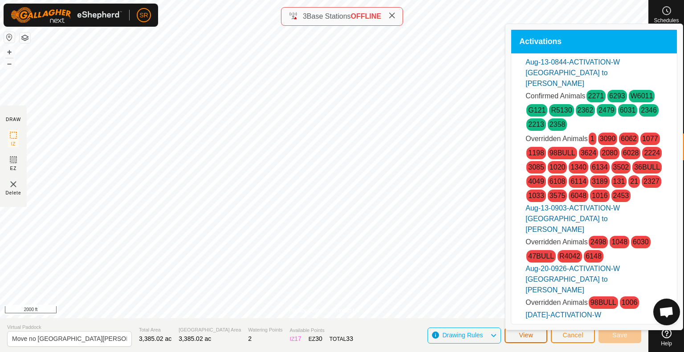
click at [518, 340] on button "View" at bounding box center [526, 336] width 43 height 16
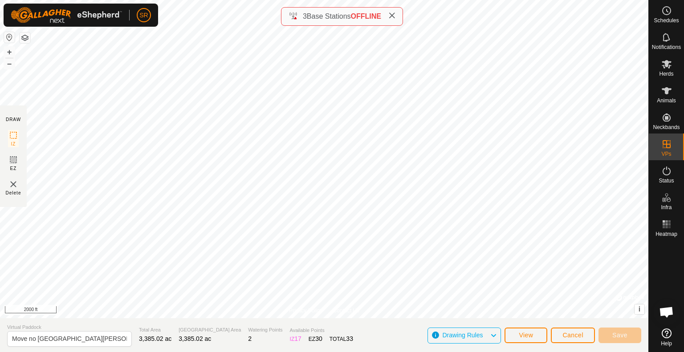
click at [490, 333] on icon at bounding box center [493, 336] width 7 height 12
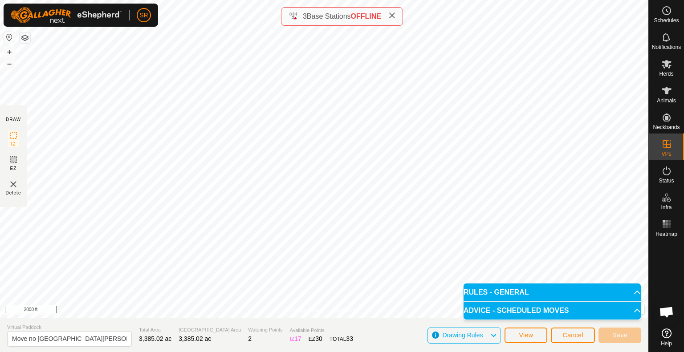
click at [490, 333] on icon at bounding box center [493, 336] width 7 height 12
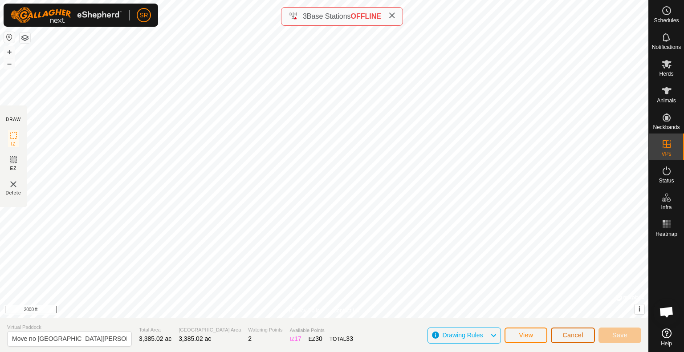
click at [571, 338] on span "Cancel" at bounding box center [573, 335] width 21 height 7
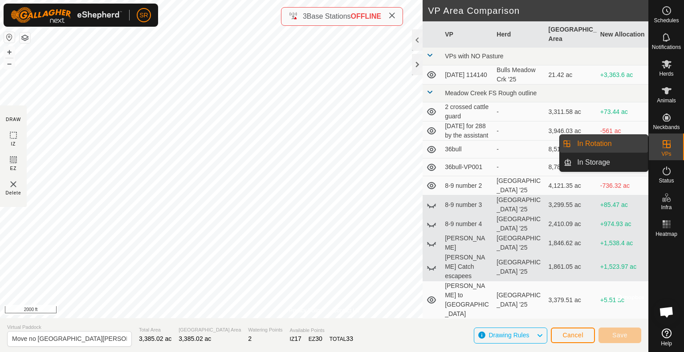
click at [627, 147] on link "In Rotation" at bounding box center [610, 144] width 76 height 18
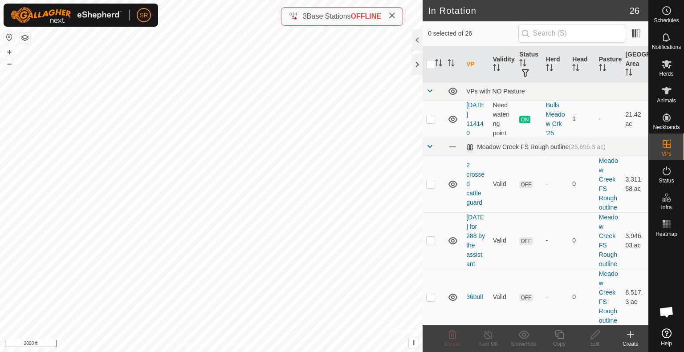
click at [632, 339] on icon at bounding box center [630, 335] width 11 height 11
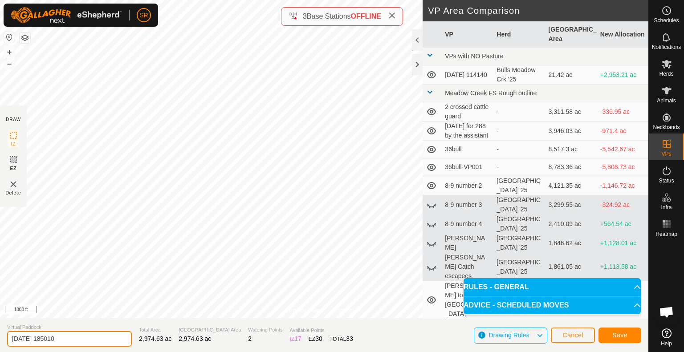
drag, startPoint x: 75, startPoint y: 343, endPoint x: 0, endPoint y: 347, distance: 75.4
click at [0, 347] on section "Virtual Paddock 2025-08-27 185010 Total Area 2,974.63 ac Grazing Area 2,974.63 …" at bounding box center [324, 335] width 648 height 34
type input "no 2 MOVE to DC2"
click at [631, 336] on button "Save" at bounding box center [620, 336] width 43 height 16
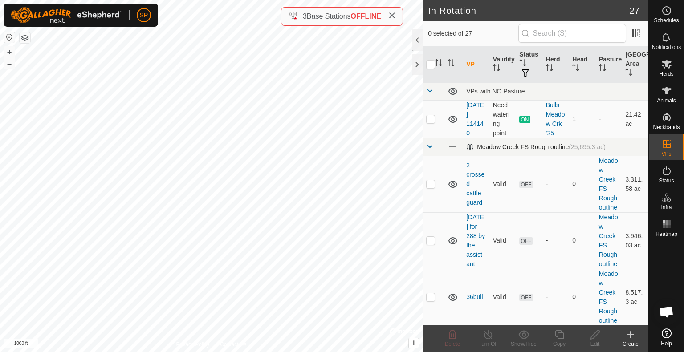
click at [522, 151] on div "In Rotation 27 0 selected of 27 VP Validity Status Herd Head Pasture Grazing Ar…" at bounding box center [324, 176] width 648 height 352
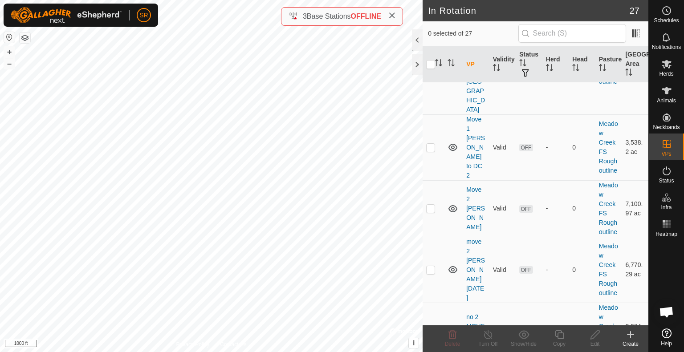
scroll to position [1248, 0]
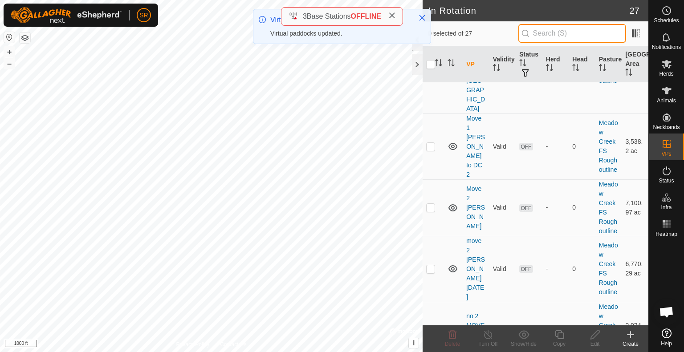
click at [546, 33] on input "text" at bounding box center [572, 33] width 108 height 19
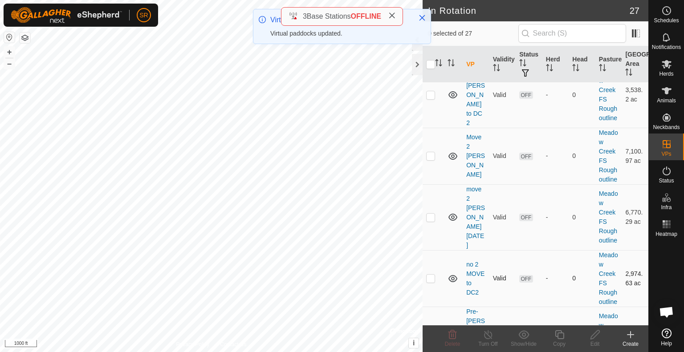
click at [434, 275] on p-checkbox at bounding box center [430, 278] width 9 height 7
checkbox input "true"
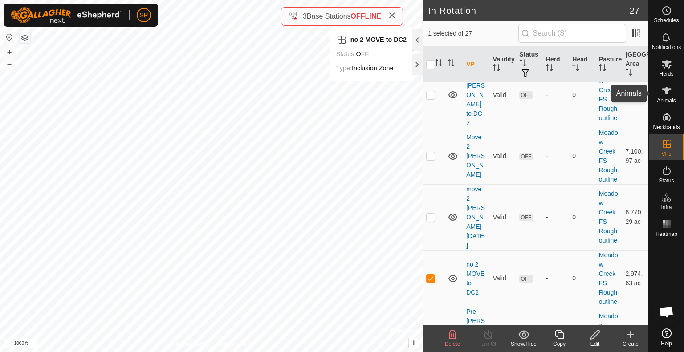
click at [669, 94] on icon at bounding box center [666, 91] width 11 height 11
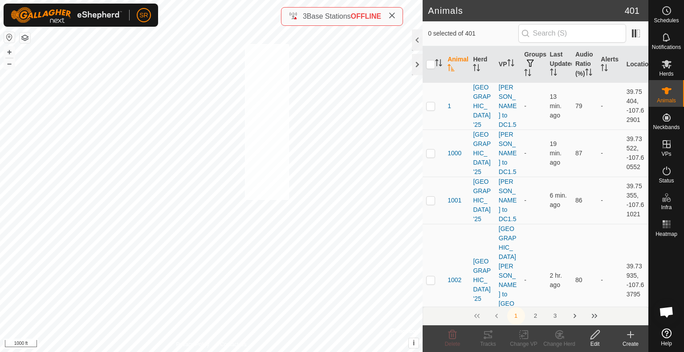
checkbox input "true"
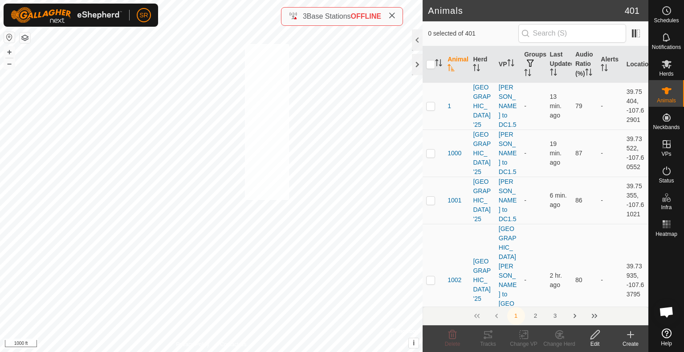
checkbox input "true"
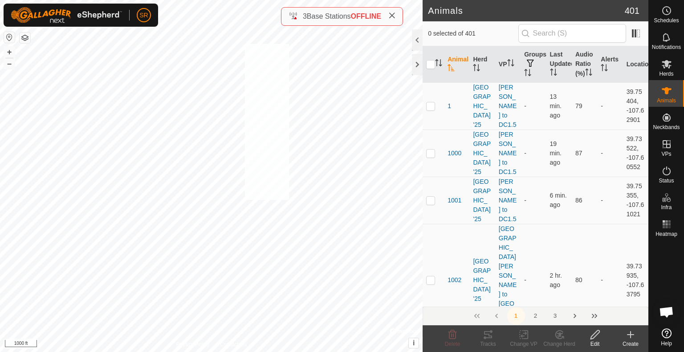
checkbox input "true"
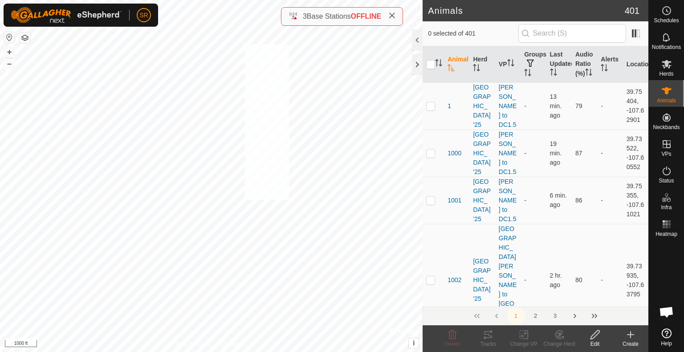
checkbox input "true"
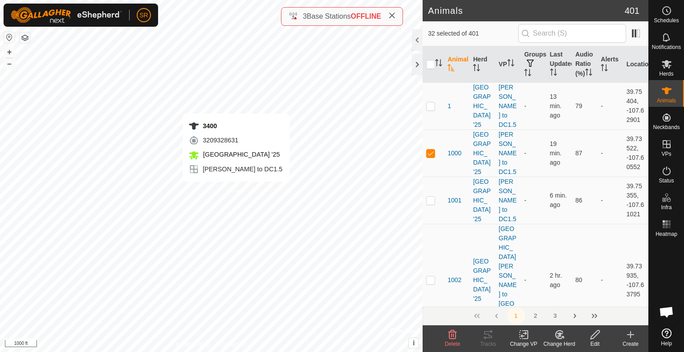
click at [236, 191] on div "3400 3209328631 Meadow Creek '25 Clark Ridge to DC1.5 + – ⇧ i © Mapbox , © Open…" at bounding box center [211, 176] width 423 height 352
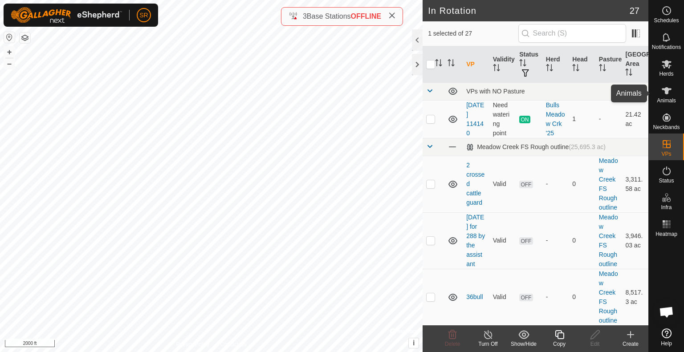
click at [671, 92] on icon at bounding box center [666, 91] width 11 height 11
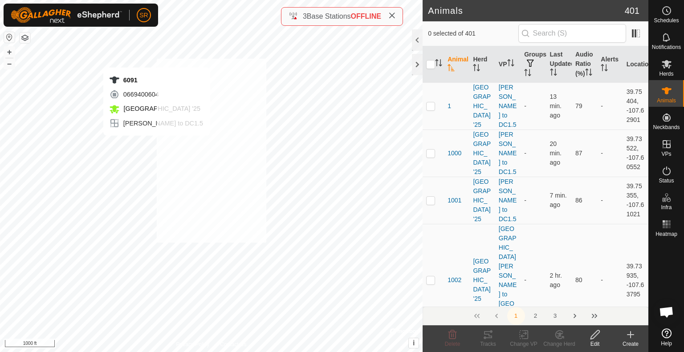
click at [157, 58] on div "6091 0669400604 Meadow Creek '25 Clark Ridge to DC1.5 + – ⇧ i © Mapbox , © Open…" at bounding box center [211, 176] width 423 height 352
checkbox input "true"
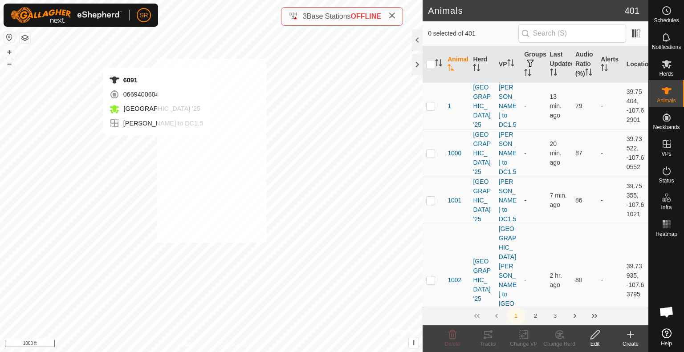
checkbox input "true"
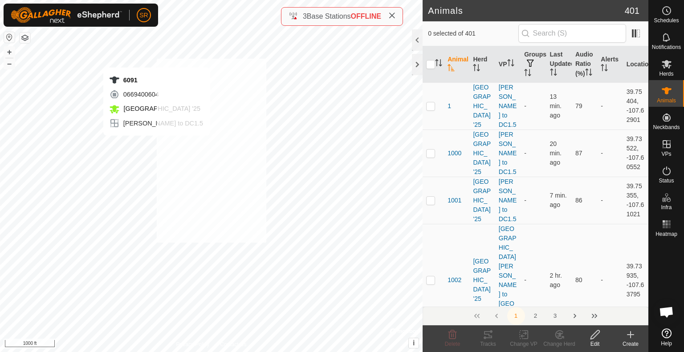
checkbox input "true"
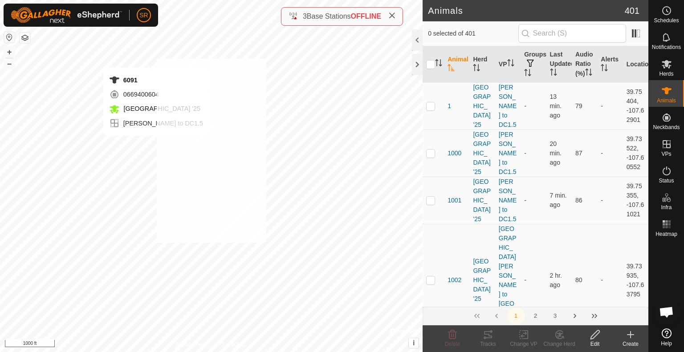
checkbox input "true"
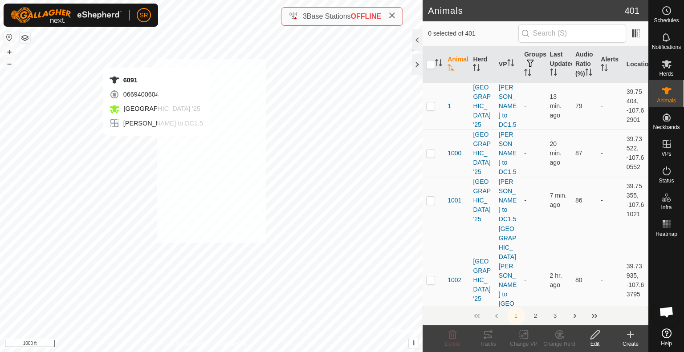
checkbox input "true"
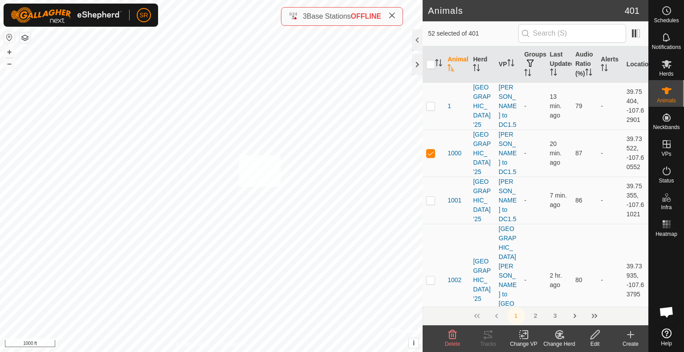
checkbox input "true"
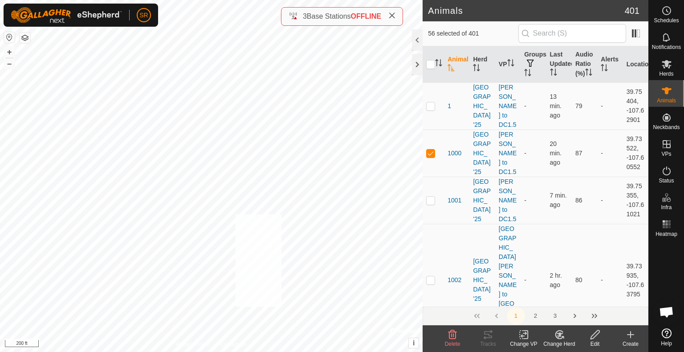
checkbox input "true"
click at [563, 33] on input "text" at bounding box center [572, 33] width 108 height 19
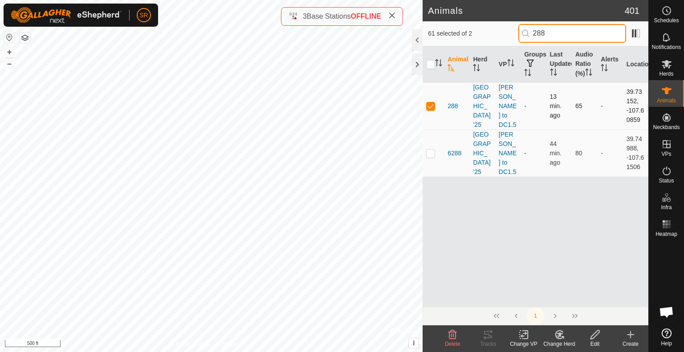
type input "288"
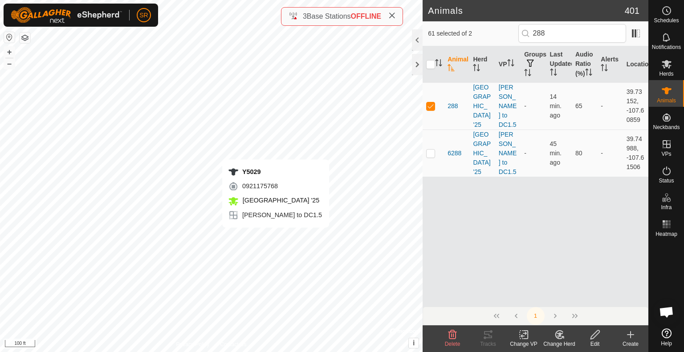
click at [275, 237] on div "Y5029 0921175768 Meadow Creek '25 Clark Ridge to DC1.5 + – ⇧ i © Mapbox , © Ope…" at bounding box center [211, 176] width 423 height 352
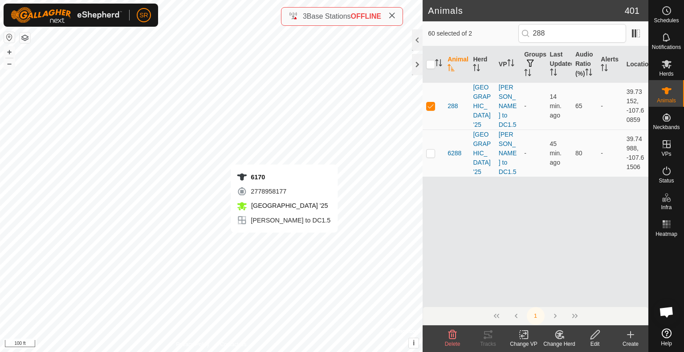
click at [284, 242] on div "6170 2778958177 Meadow Creek '25 Clark Ridge to DC1.5 + – ⇧ i © Mapbox , © Open…" at bounding box center [211, 176] width 423 height 352
click at [522, 337] on icon at bounding box center [524, 335] width 6 height 6
click at [523, 341] on div "Change VP" at bounding box center [524, 344] width 36 height 8
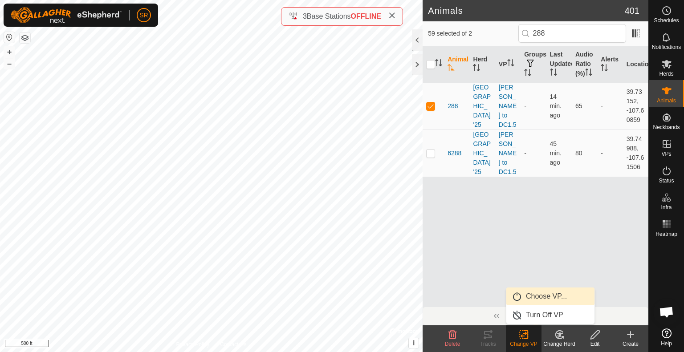
click at [532, 293] on link "Choose VP..." at bounding box center [550, 297] width 88 height 18
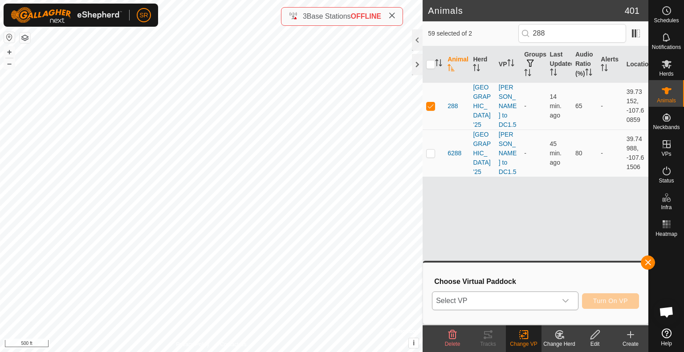
click at [516, 306] on span "Select VP" at bounding box center [494, 301] width 124 height 18
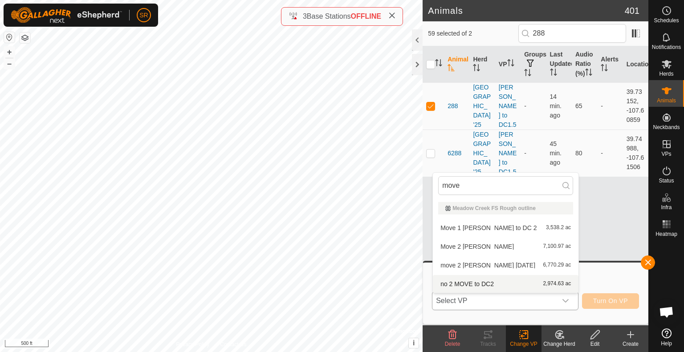
type input "move"
click at [481, 282] on li "no 2 MOVE to DC2 2,974.63 ac" at bounding box center [506, 284] width 146 height 18
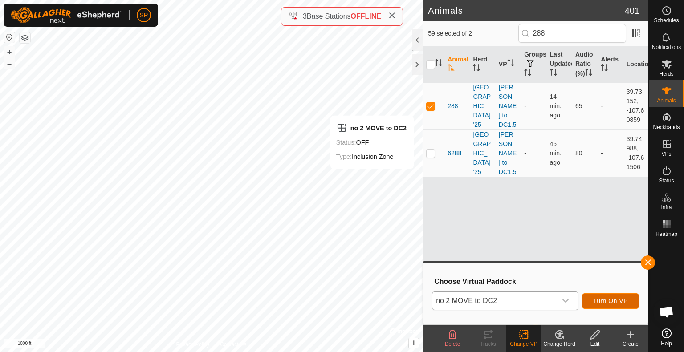
click at [606, 302] on span "Turn On VP" at bounding box center [610, 301] width 35 height 7
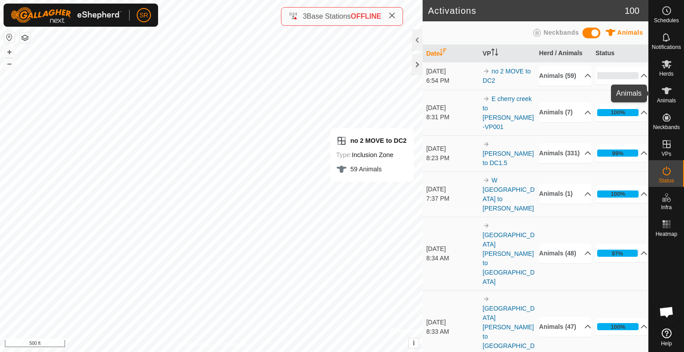
click at [669, 96] on icon at bounding box center [666, 91] width 11 height 11
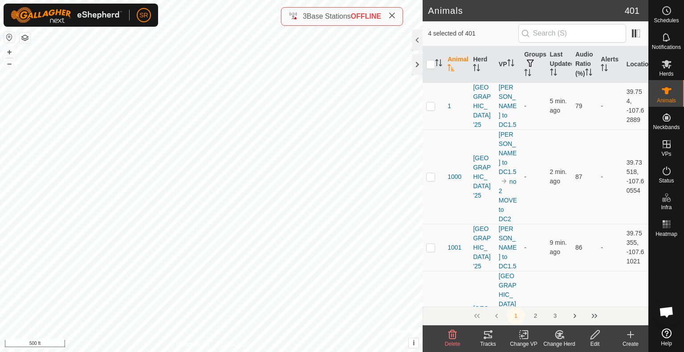
checkbox input "true"
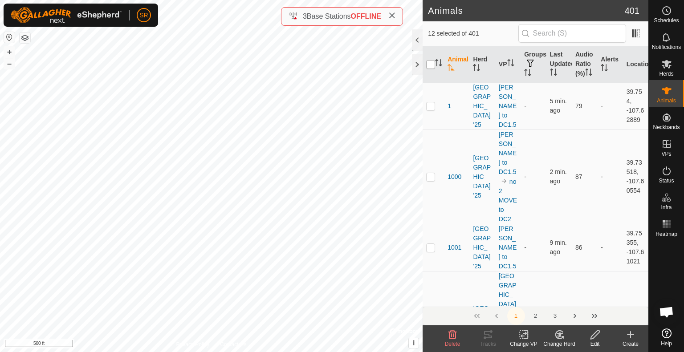
click at [429, 69] on input "checkbox" at bounding box center [430, 64] width 9 height 9
checkbox input "true"
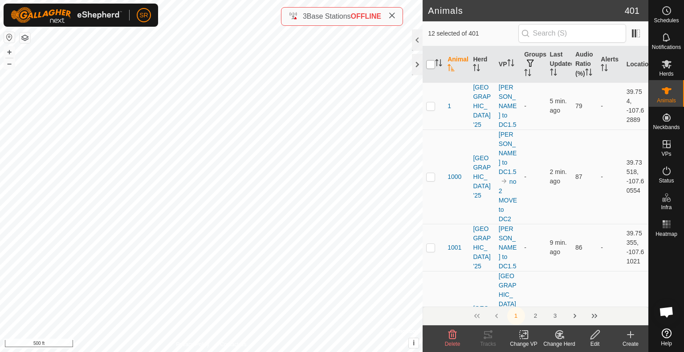
checkbox input "true"
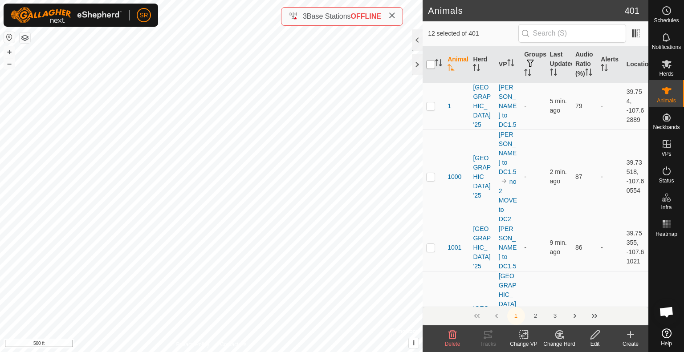
checkbox input "true"
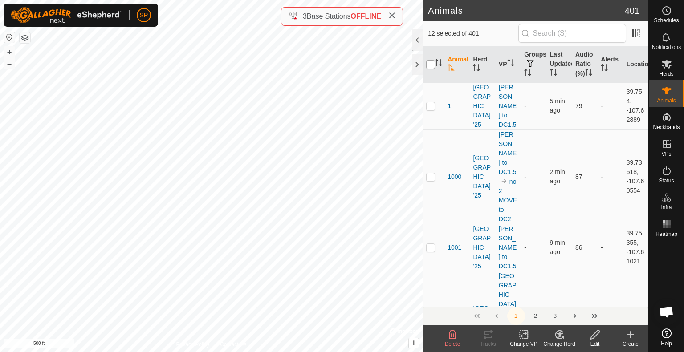
checkbox input "true"
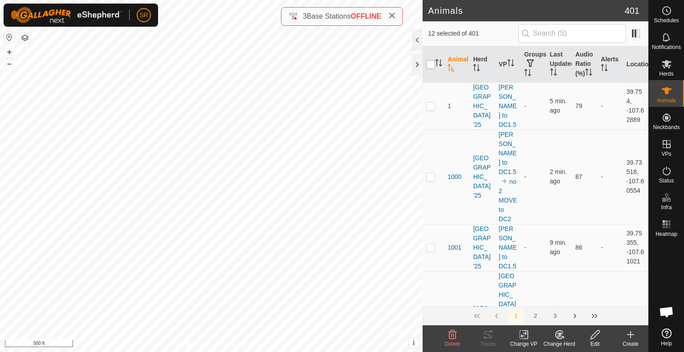
checkbox input "true"
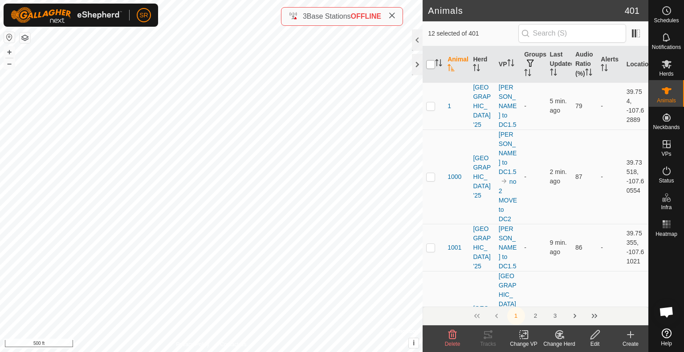
checkbox input "true"
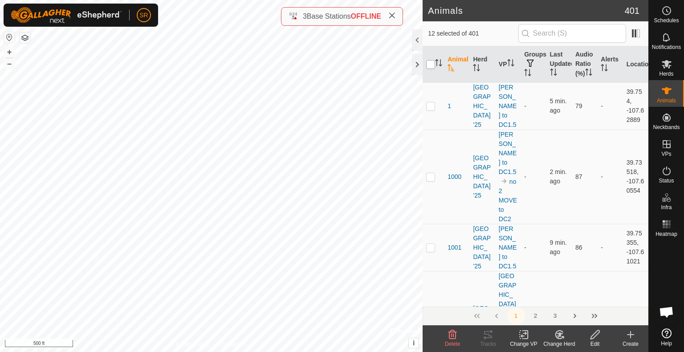
checkbox input "true"
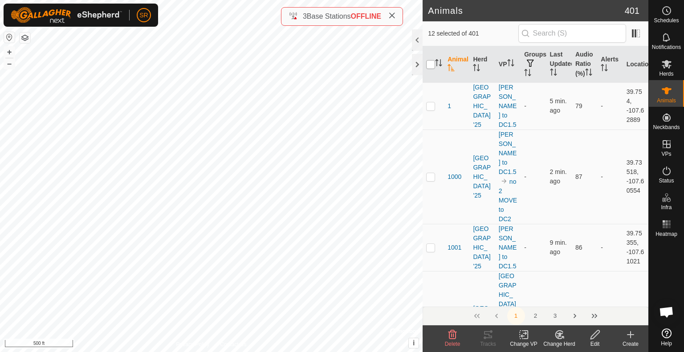
checkbox input "true"
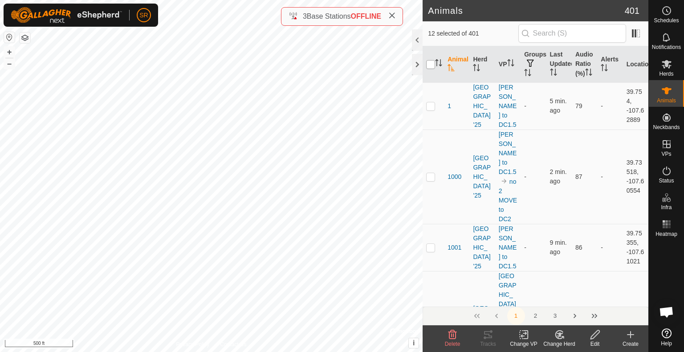
checkbox input "true"
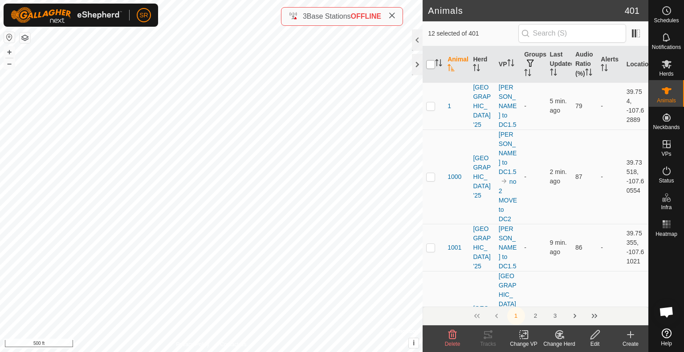
checkbox input "true"
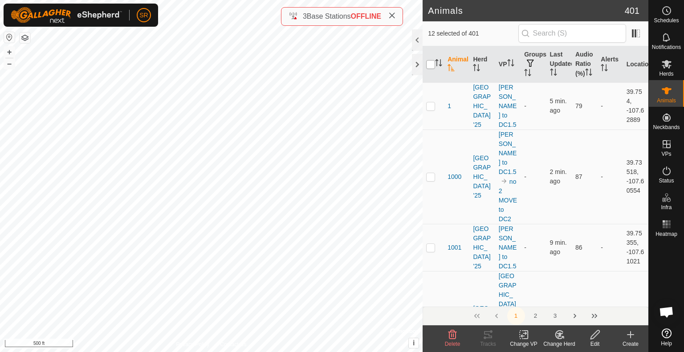
checkbox input "true"
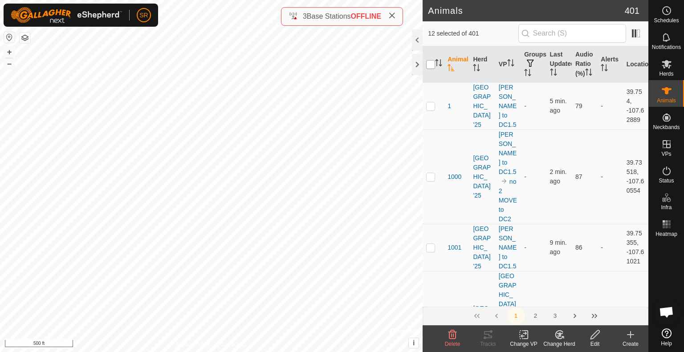
checkbox input "true"
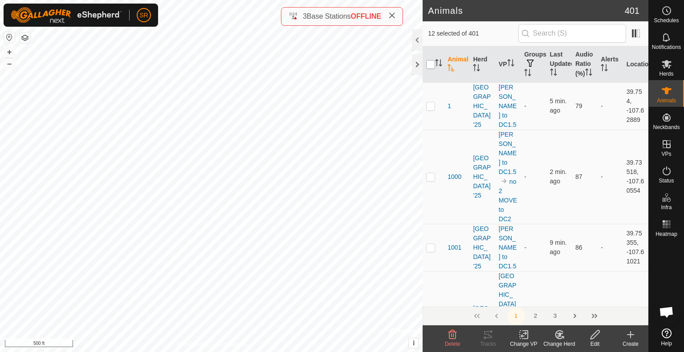
checkbox input "true"
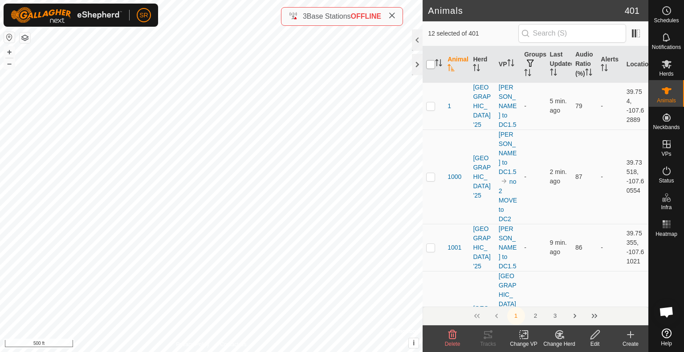
checkbox input "true"
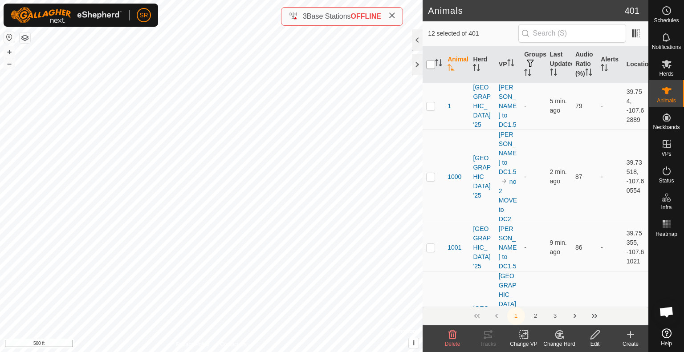
checkbox input "true"
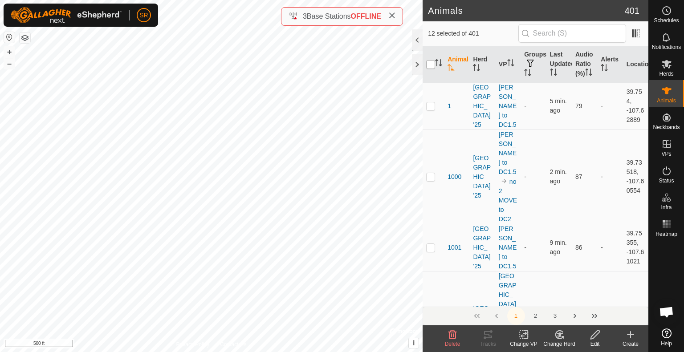
checkbox input "true"
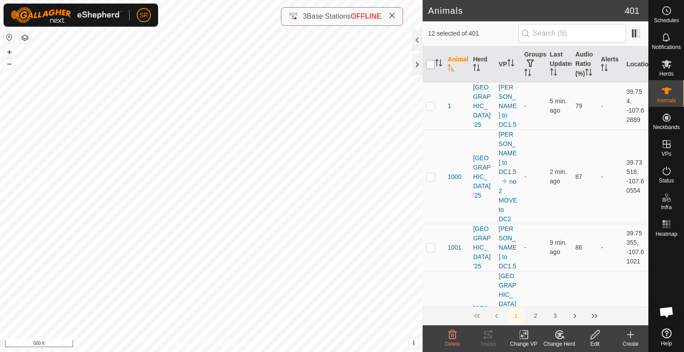
checkbox input "true"
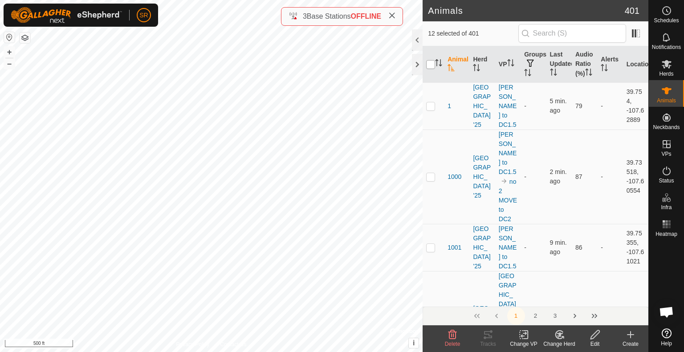
checkbox input "true"
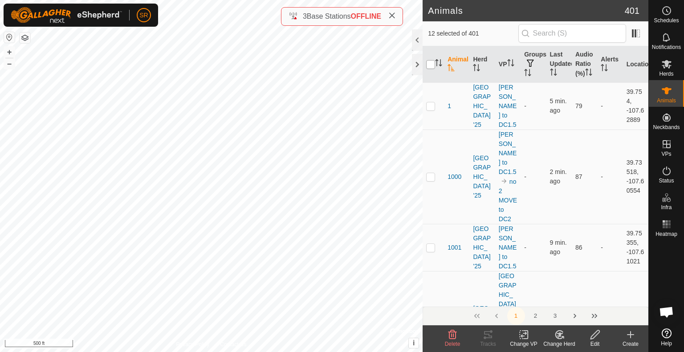
checkbox input "true"
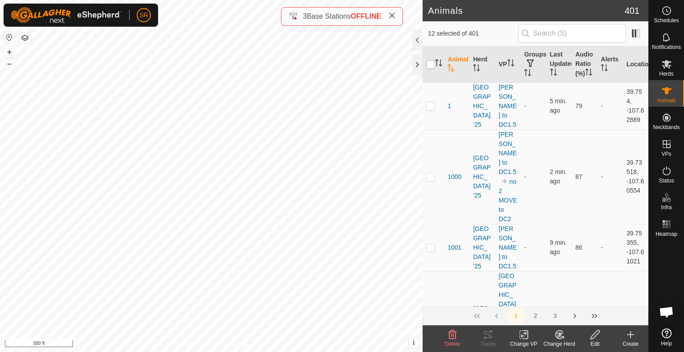
checkbox input "true"
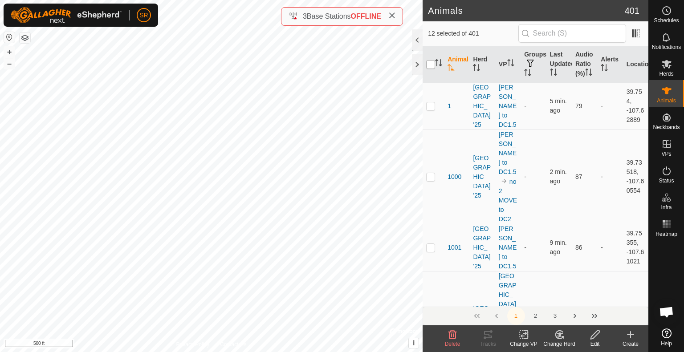
checkbox input "true"
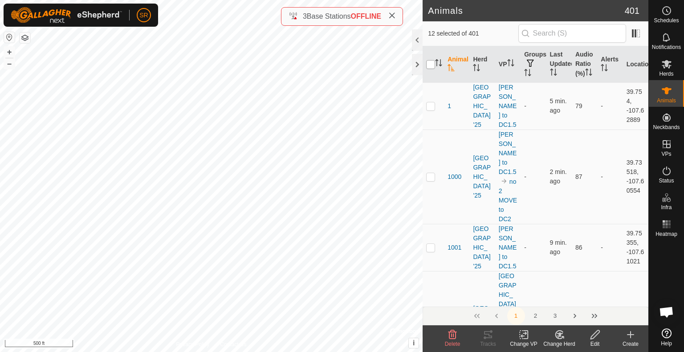
checkbox input "true"
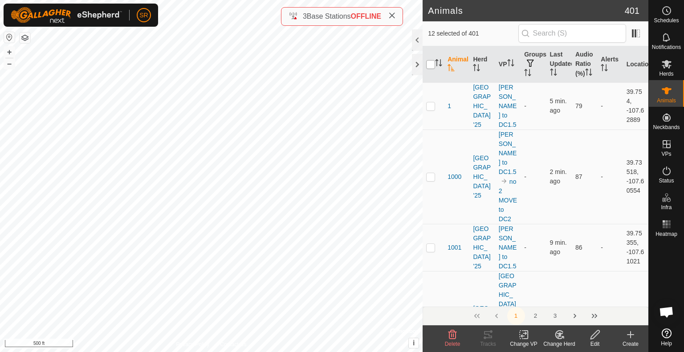
checkbox input "true"
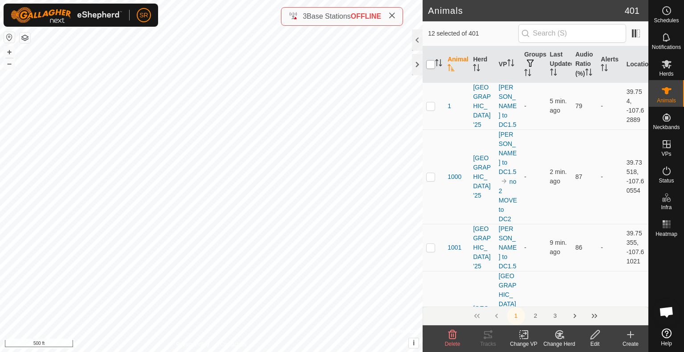
checkbox input "true"
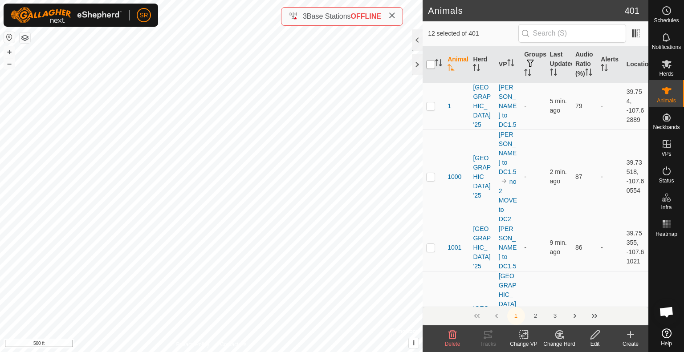
checkbox input "true"
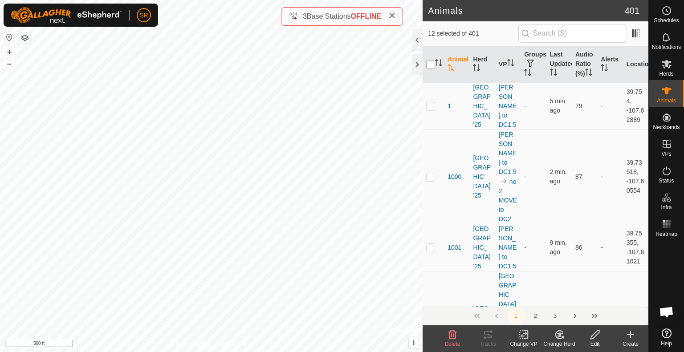
checkbox input "true"
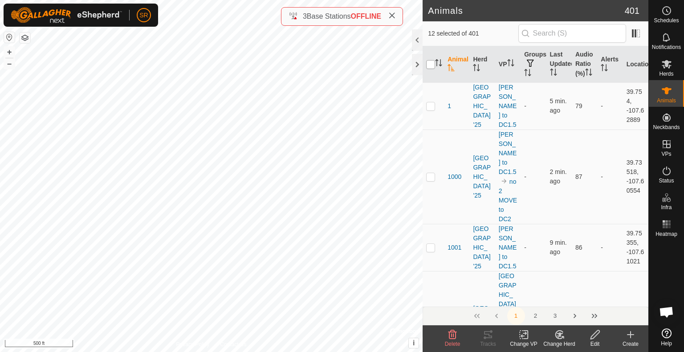
checkbox input "true"
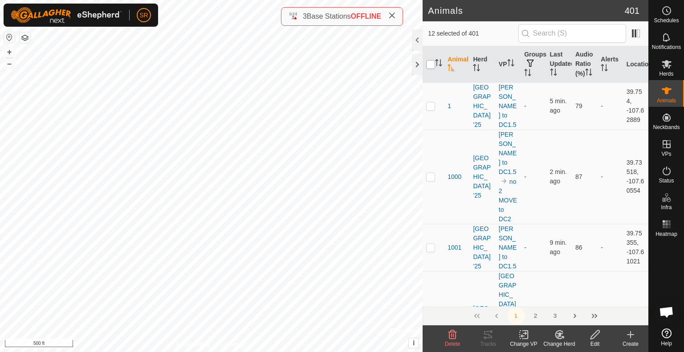
checkbox input "true"
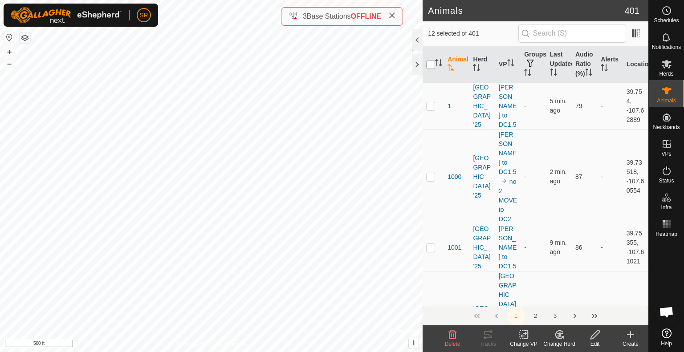
checkbox input "true"
click at [429, 69] on input "checkbox" at bounding box center [430, 64] width 9 height 9
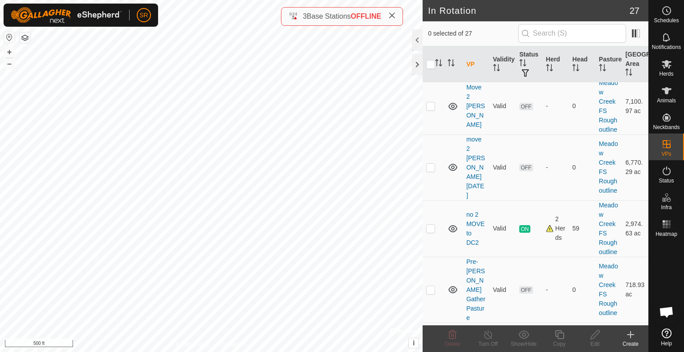
scroll to position [1354, 0]
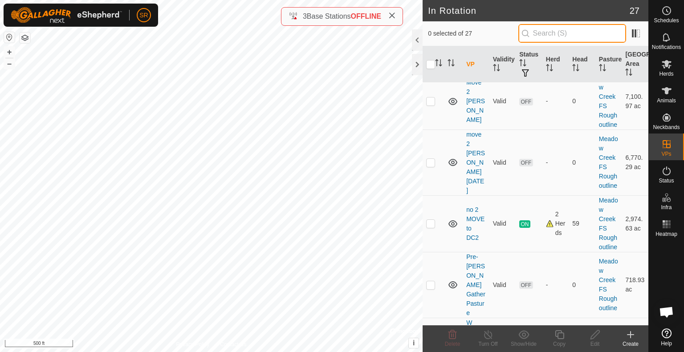
click at [565, 35] on input "text" at bounding box center [572, 33] width 108 height 19
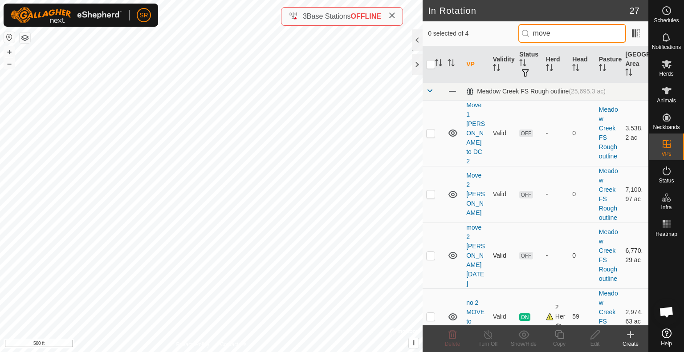
scroll to position [0, 0]
type input "move"
click at [434, 130] on p-checkbox at bounding box center [430, 133] width 9 height 7
checkbox input "true"
click at [591, 337] on icon at bounding box center [595, 334] width 9 height 9
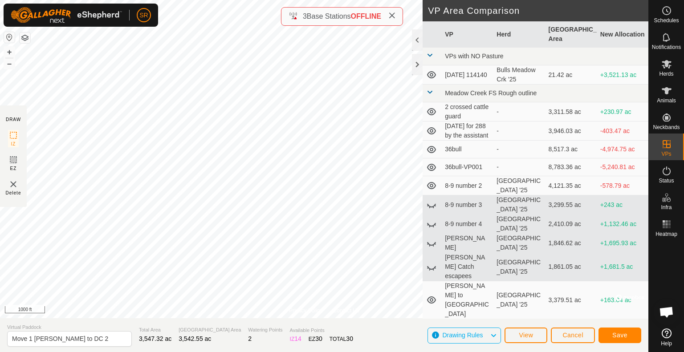
click at [429, 37] on div "Privacy Policy Contact Us Status: OFF Type: Inclusion Zone + – ⇧ i © Mapbox , ©…" at bounding box center [324, 176] width 648 height 352
click at [625, 337] on span "Save" at bounding box center [619, 335] width 15 height 7
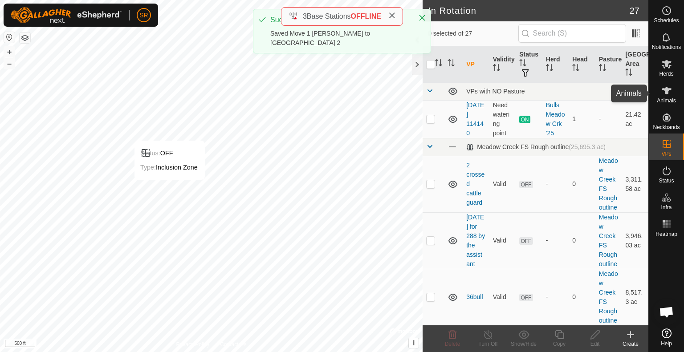
click at [667, 97] on es-animals-svg-icon at bounding box center [667, 91] width 16 height 14
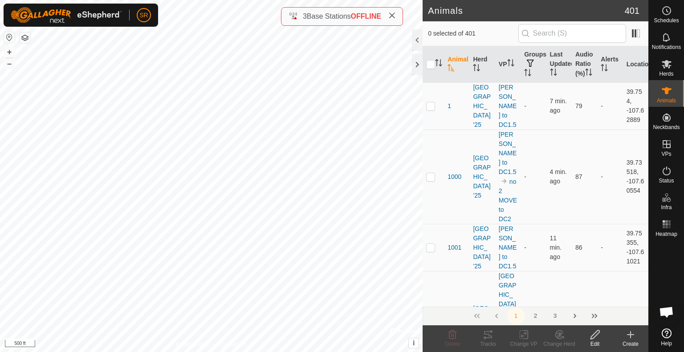
click at [135, 180] on div "6178 3118588281 Meadow Creek '25 Clark Ridge to DC1.5 + – ⇧ i © Mapbox , © Open…" at bounding box center [211, 176] width 423 height 352
click at [666, 89] on icon at bounding box center [667, 90] width 10 height 7
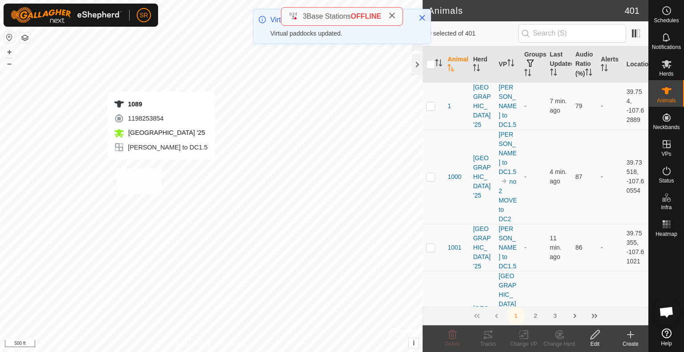
checkbox input "true"
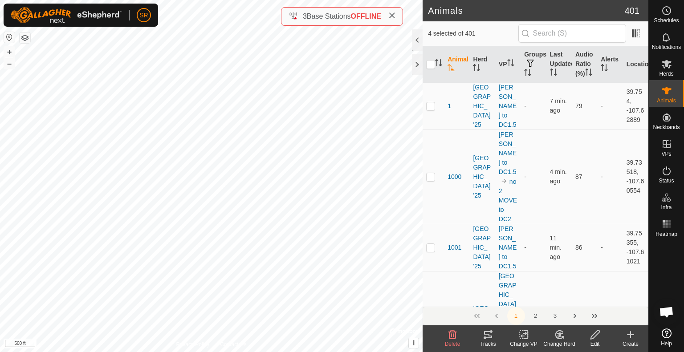
click at [306, 352] on html "SR Schedules Notifications Herds Animals Neckbands VPs Status Infra Heatmap Hel…" at bounding box center [342, 176] width 684 height 352
click at [190, 97] on div "3515 3050416403 Meadow Creek '25 Clark Ridge to DC1.5 + – ⇧ i © Mapbox , © Open…" at bounding box center [211, 176] width 423 height 352
checkbox input "true"
click at [222, 0] on html "SR Schedules Notifications Herds Animals Neckbands VPs Status Infra Heatmap Hel…" at bounding box center [342, 176] width 684 height 352
checkbox input "true"
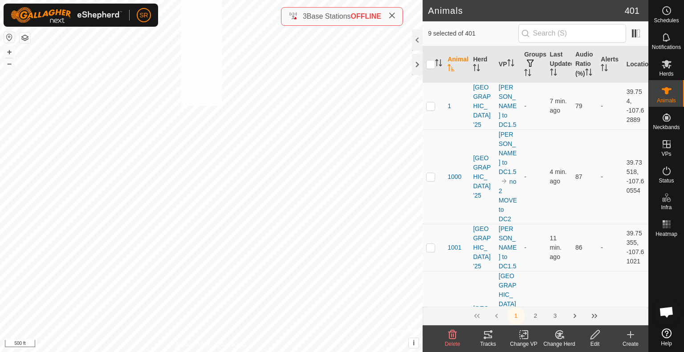
checkbox input "true"
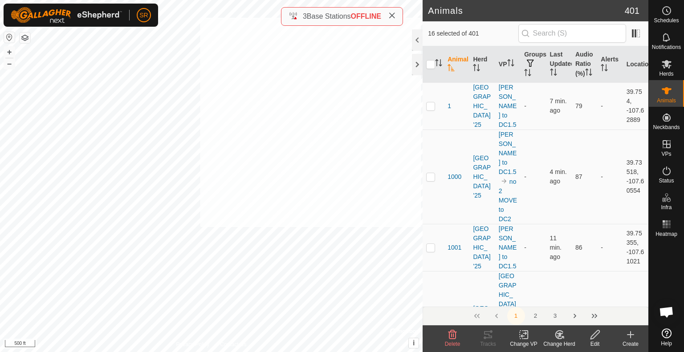
checkbox input "true"
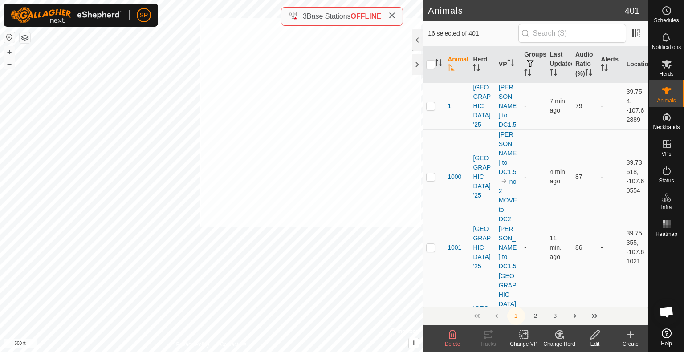
checkbox input "true"
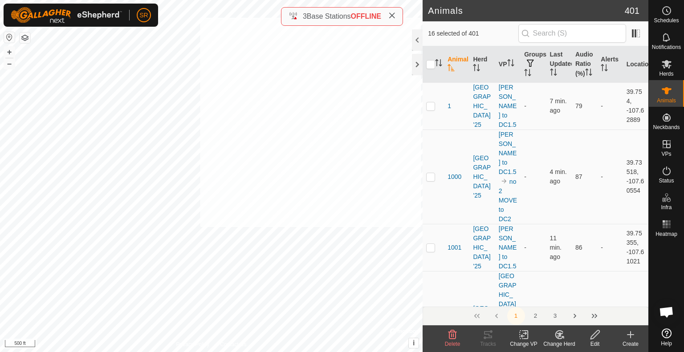
checkbox input "true"
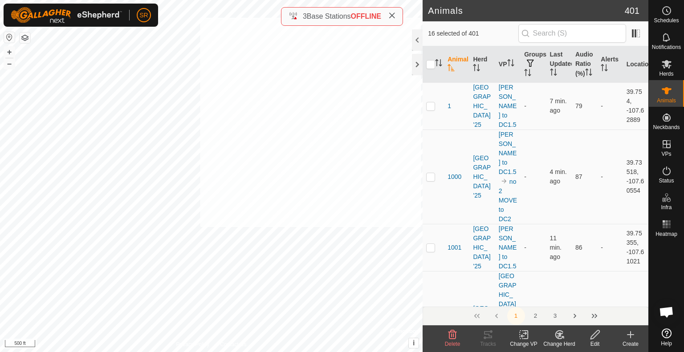
checkbox input "true"
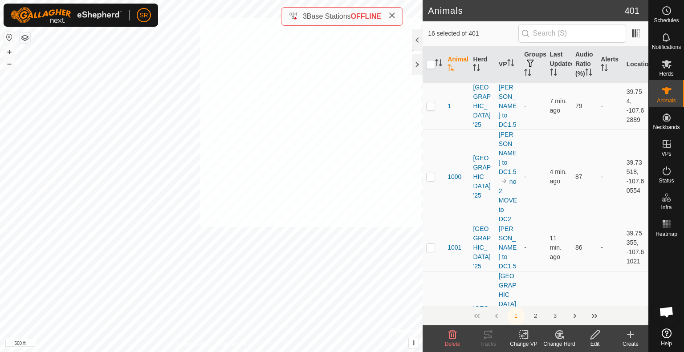
checkbox input "true"
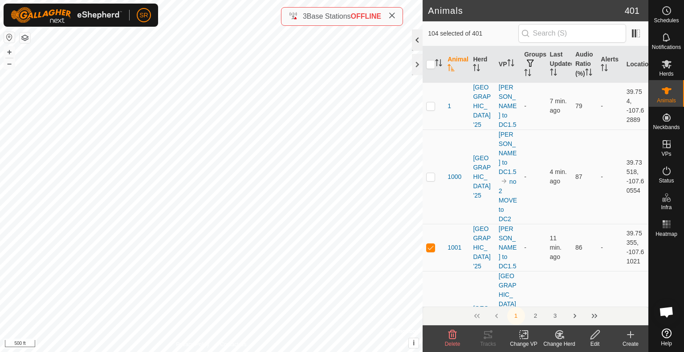
checkbox input "true"
click at [264, 0] on html "SR Schedules Notifications Herds Animals Neckbands VPs Status Infra Heatmap Hel…" at bounding box center [342, 176] width 684 height 352
click at [522, 340] on div "Change VP" at bounding box center [524, 344] width 36 height 8
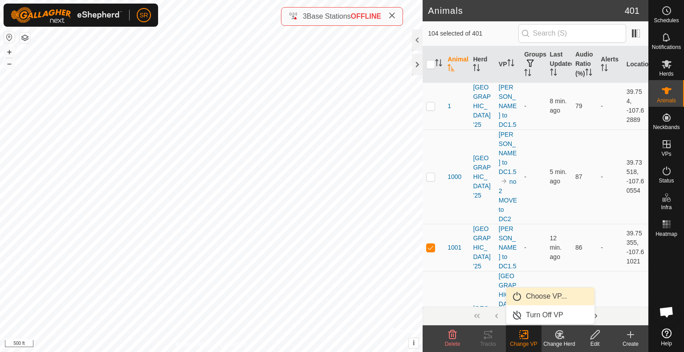
click at [530, 298] on link "Choose VP..." at bounding box center [550, 297] width 88 height 18
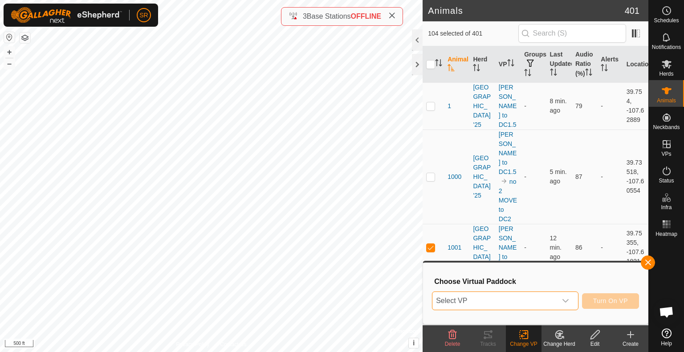
click at [534, 299] on span "Select VP" at bounding box center [494, 301] width 124 height 18
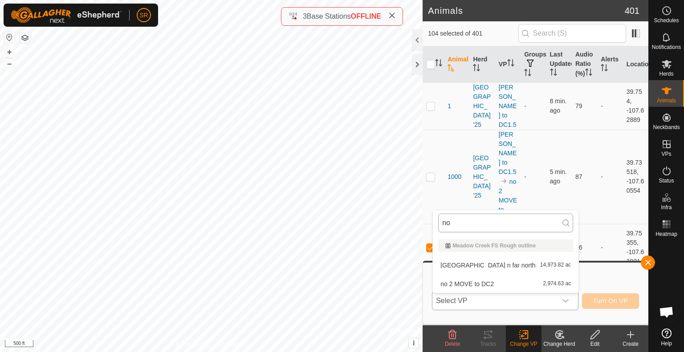
type input "n"
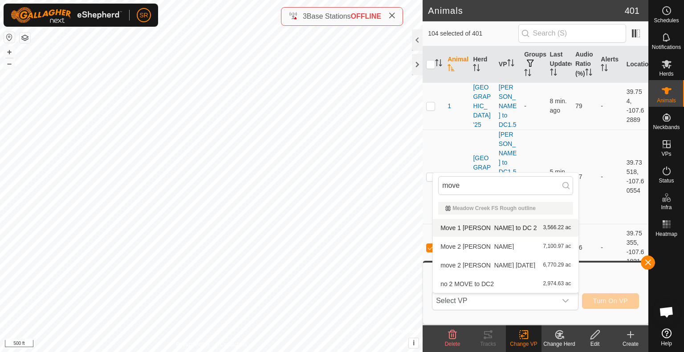
type input "move"
click at [497, 229] on li "Move 1 clark ridge to DC 2 3,566.22 ac" at bounding box center [506, 228] width 146 height 18
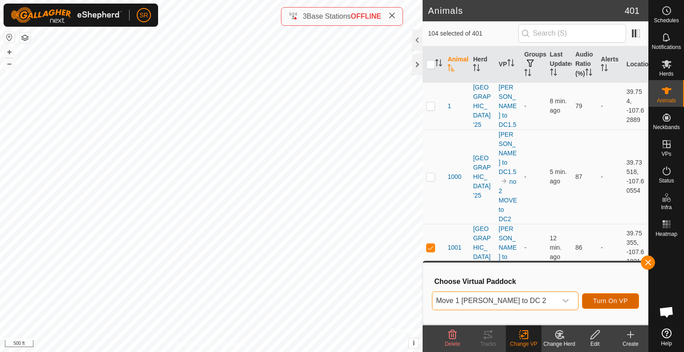
click at [609, 303] on span "Turn On VP" at bounding box center [610, 301] width 35 height 7
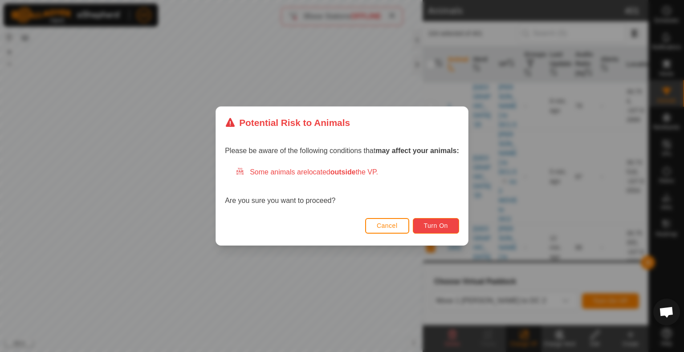
click at [425, 229] on span "Turn On" at bounding box center [436, 225] width 24 height 7
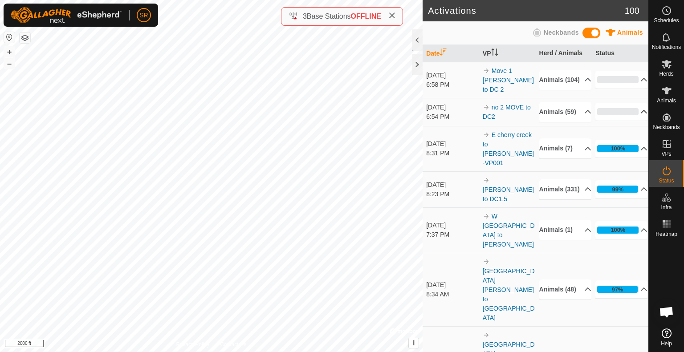
click at [640, 115] on icon at bounding box center [643, 111] width 7 height 7
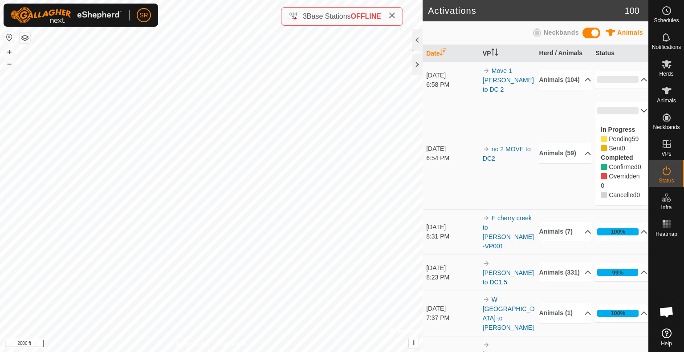
click at [629, 119] on p-accordion-header "0%" at bounding box center [621, 111] width 52 height 18
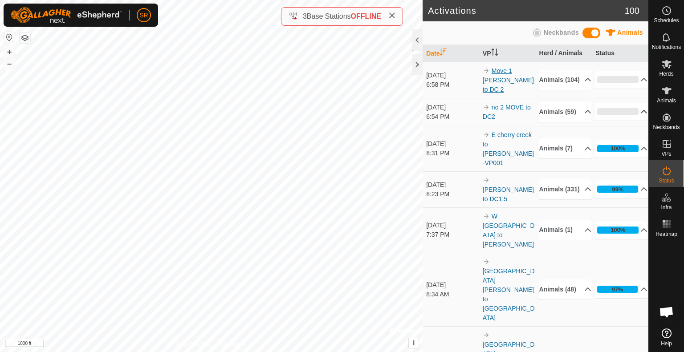
click at [509, 73] on link "Move 1 [PERSON_NAME] to DC 2" at bounding box center [508, 80] width 51 height 26
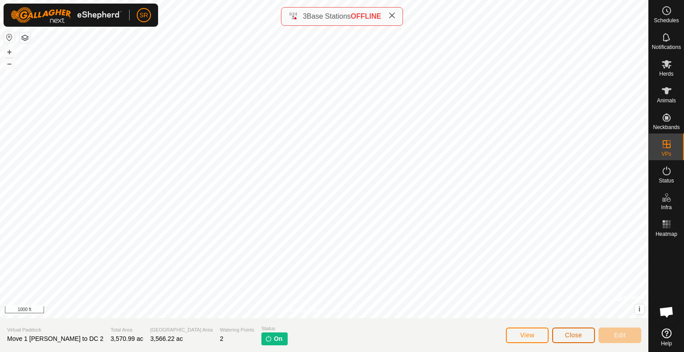
click at [571, 338] on span "Close" at bounding box center [573, 335] width 17 height 7
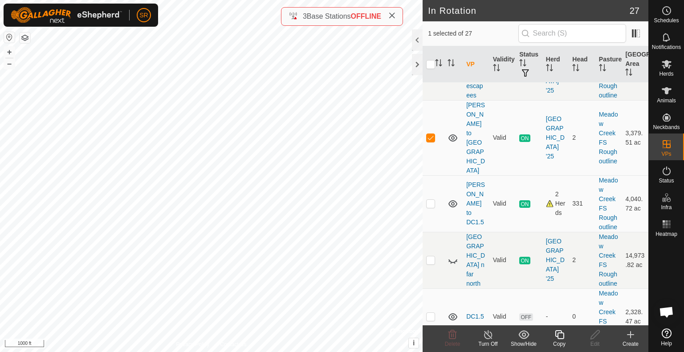
scroll to position [571, 0]
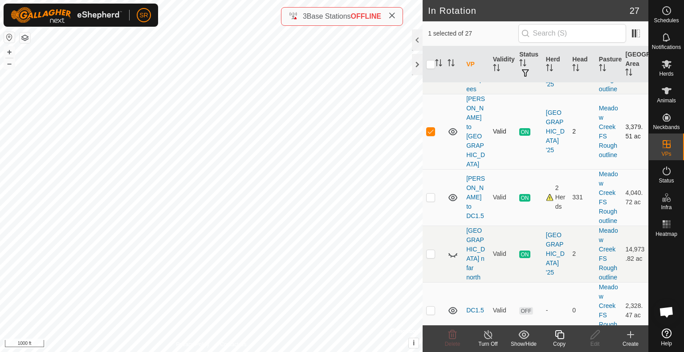
click at [428, 135] on p-checkbox at bounding box center [430, 131] width 9 height 7
checkbox input "false"
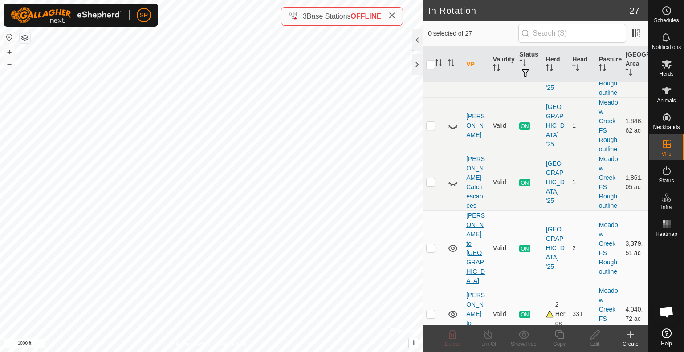
scroll to position [445, 0]
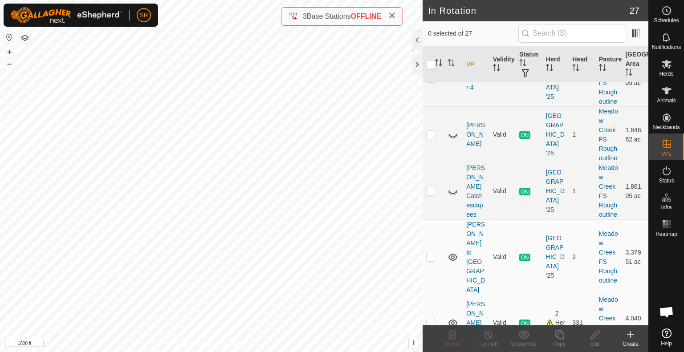
checkbox input "true"
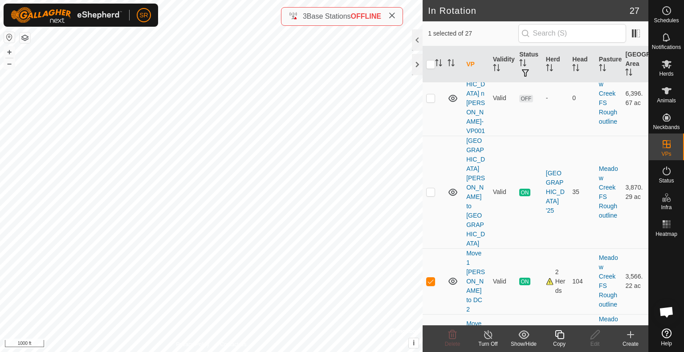
scroll to position [1108, 0]
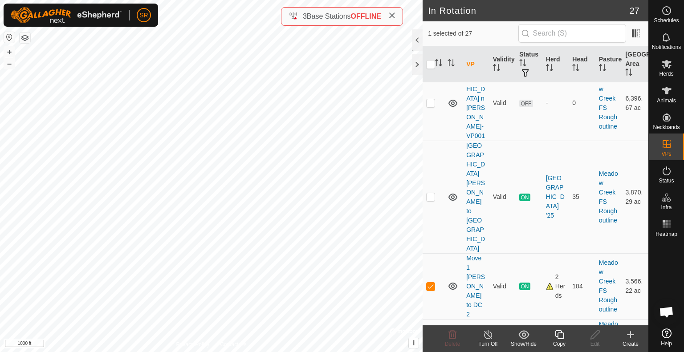
click at [560, 338] on icon at bounding box center [559, 334] width 9 height 9
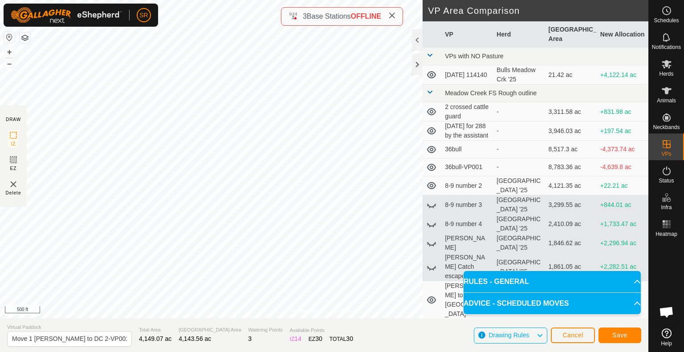
click at [237, 0] on html "SR Schedules Notifications Herds Animals Neckbands VPs Status Infra Heatmap Hel…" at bounding box center [342, 176] width 684 height 352
click at [32, 341] on input "Move 1 [PERSON_NAME] to DC 2-VP001" at bounding box center [69, 339] width 125 height 16
click at [116, 338] on input "MOVE 0 [PERSON_NAME] to DC 2-VP001" at bounding box center [69, 339] width 125 height 16
type input "MOVE 0 [PERSON_NAME] to DC 2"
click at [624, 336] on span "Save" at bounding box center [619, 335] width 15 height 7
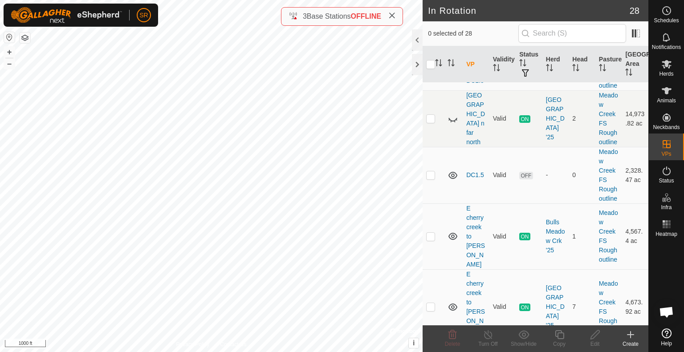
scroll to position [707, 0]
click at [569, 30] on input "text" at bounding box center [572, 33] width 108 height 19
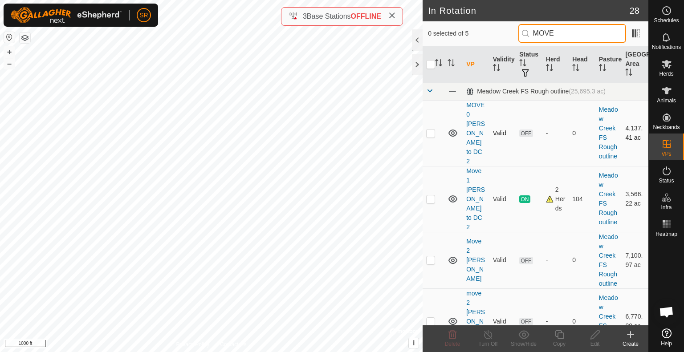
type input "MOVE"
click at [430, 130] on p-checkbox at bounding box center [430, 133] width 9 height 7
checkbox input "true"
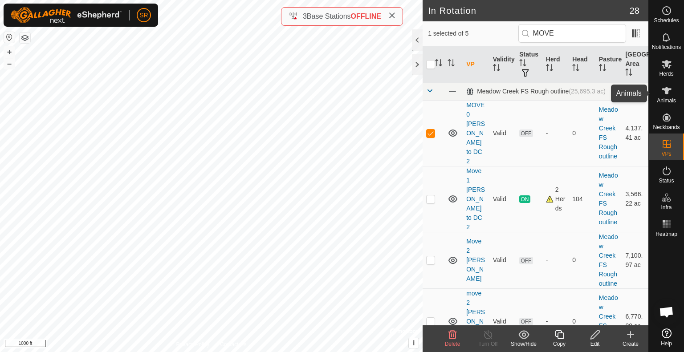
click at [666, 94] on icon at bounding box center [667, 90] width 10 height 7
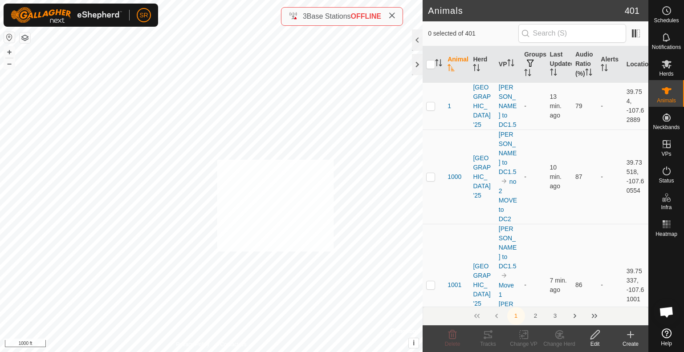
checkbox input "true"
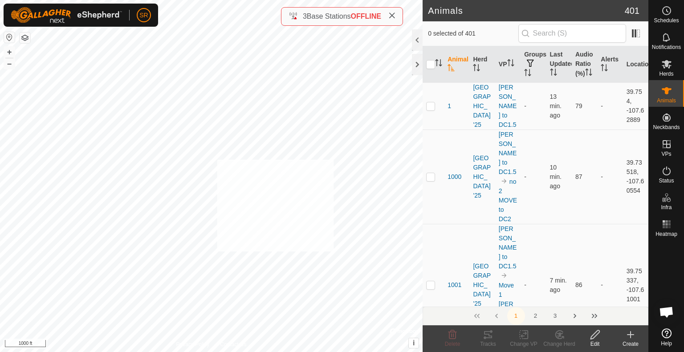
checkbox input "true"
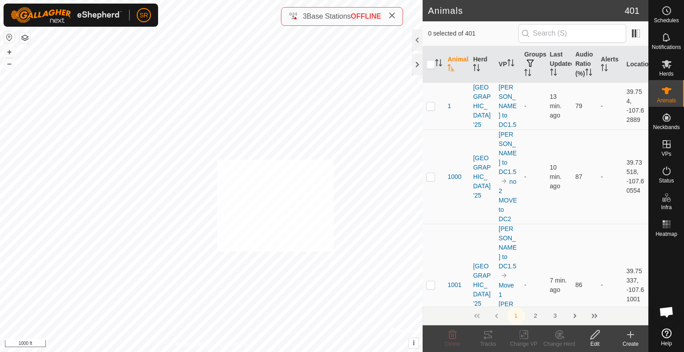
checkbox input "true"
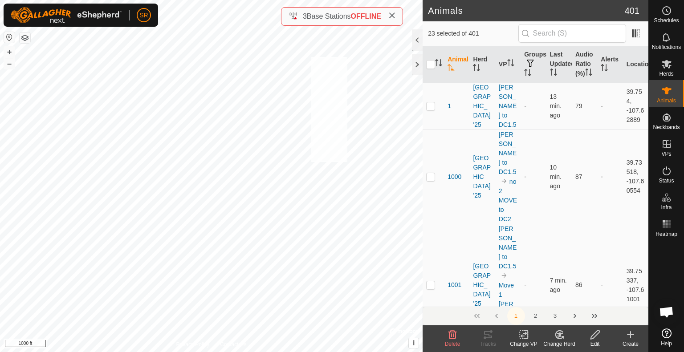
checkbox input "true"
click at [347, 156] on div "2361 3220906601 [GEOGRAPHIC_DATA] '25 [PERSON_NAME] to DC1.5 + – ⇧ i © Mapbox ,…" at bounding box center [211, 176] width 423 height 352
checkbox input "true"
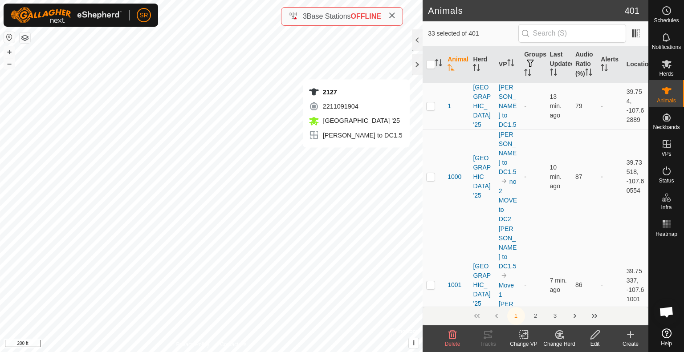
click at [356, 156] on div "2127 2211091904 [GEOGRAPHIC_DATA] '25 [PERSON_NAME] to DC1.5 + – ⇧ i © Mapbox ,…" at bounding box center [211, 176] width 423 height 352
checkbox input "true"
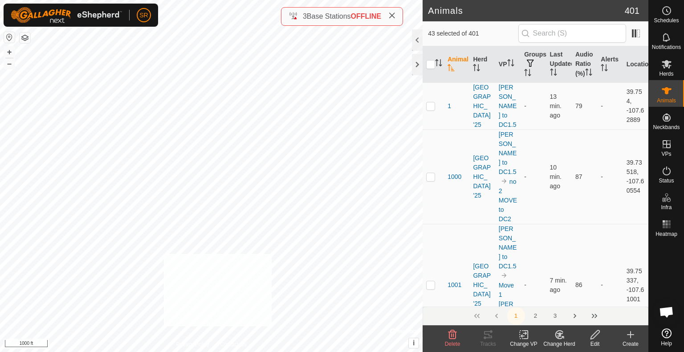
checkbox input "true"
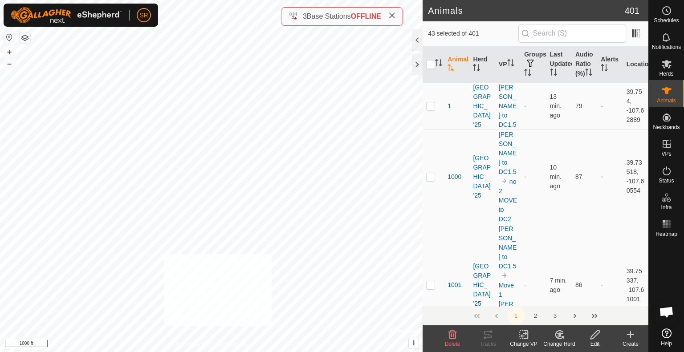
checkbox input "true"
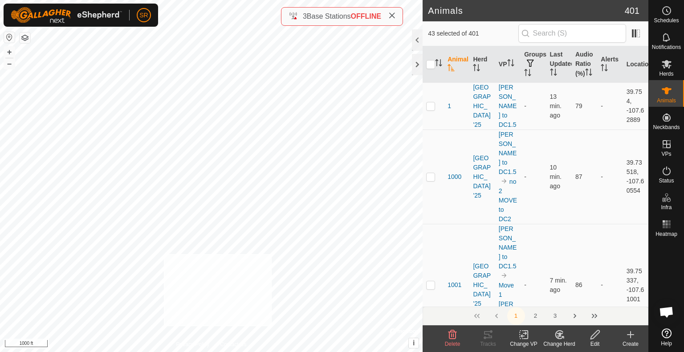
checkbox input "true"
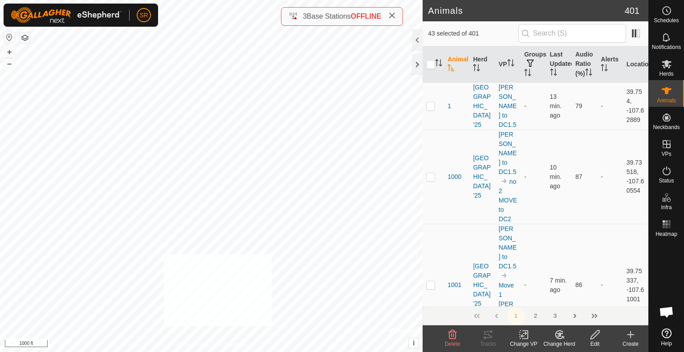
checkbox input "true"
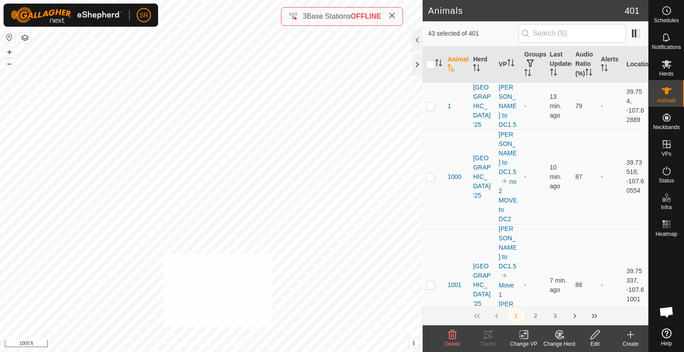
checkbox input "true"
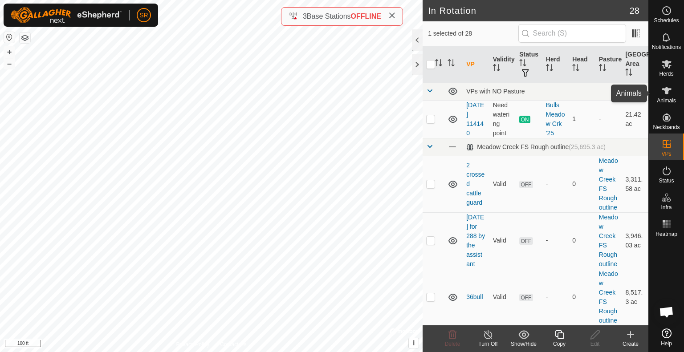
click at [669, 94] on icon at bounding box center [666, 91] width 11 height 11
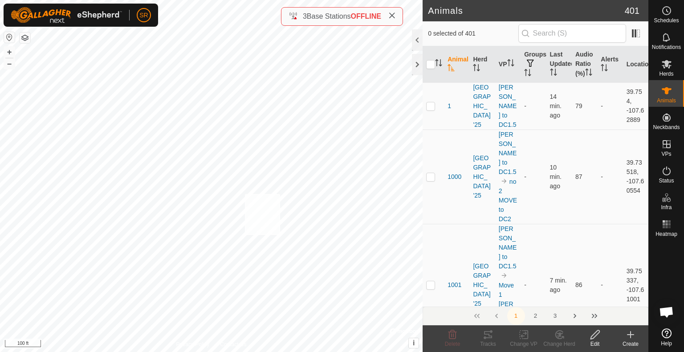
click at [245, 194] on div "6132 3853422810 [GEOGRAPHIC_DATA] '25 [PERSON_NAME] to DC1.5 + – ⇧ i © Mapbox ,…" at bounding box center [211, 176] width 423 height 352
checkbox input "true"
click at [130, 175] on div "33BULL 2738468476 Bulls Meadow Crk '25 [PERSON_NAME] to DC1.5 + – ⇧ i © Mapbox …" at bounding box center [211, 176] width 423 height 352
checkbox input "true"
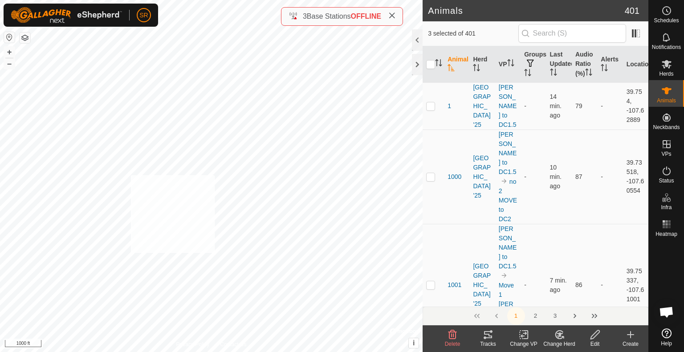
checkbox input "true"
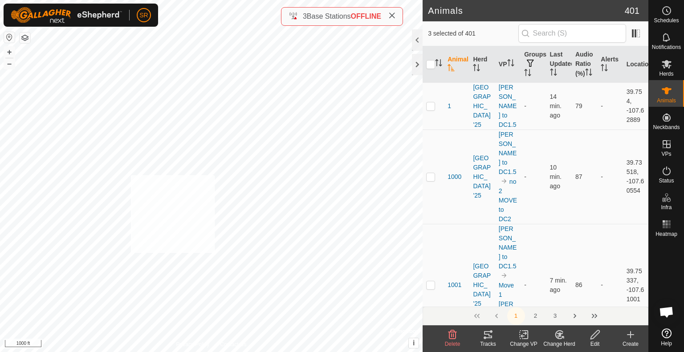
checkbox input "true"
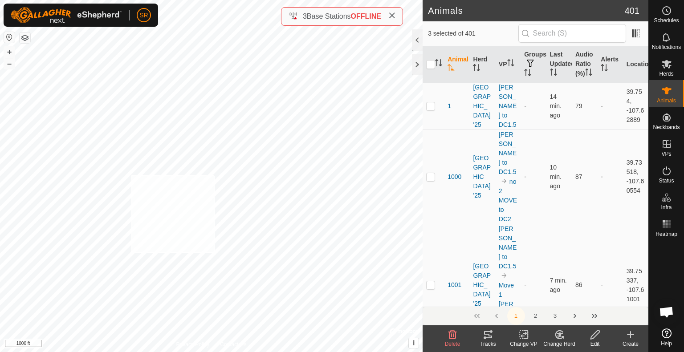
checkbox input "true"
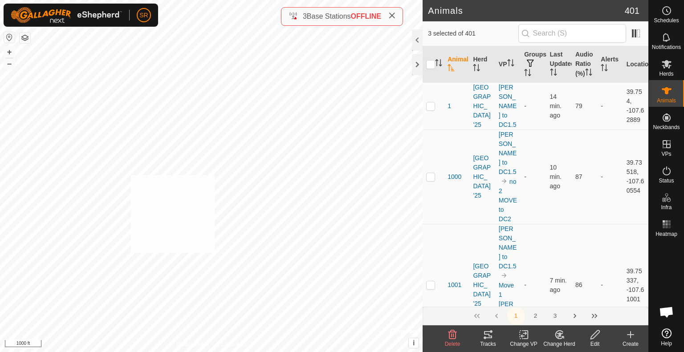
checkbox input "true"
click at [179, 96] on div "2146 2802187177 [GEOGRAPHIC_DATA] '25 [PERSON_NAME] to DC1.5 + – ⇧ i © Mapbox ,…" at bounding box center [211, 176] width 423 height 352
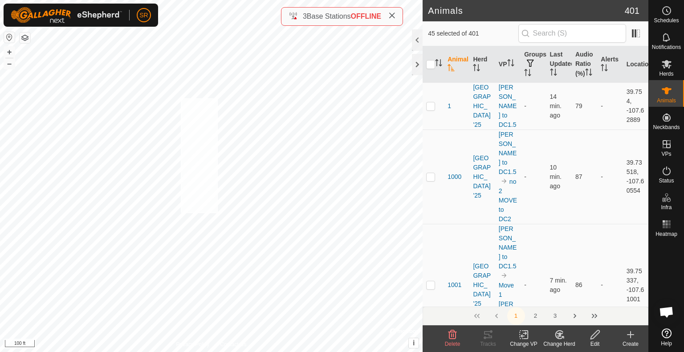
checkbox input "true"
click at [190, 184] on div "2403 1123319753 [GEOGRAPHIC_DATA] '25 [PERSON_NAME] to DC1.5 + – ⇧ i © Mapbox ,…" at bounding box center [211, 176] width 423 height 352
checkbox input "true"
click at [120, 109] on div "3948 2131092146 [GEOGRAPHIC_DATA] '25 [PERSON_NAME] to DC1.5 + – ⇧ i © Mapbox ,…" at bounding box center [211, 176] width 423 height 352
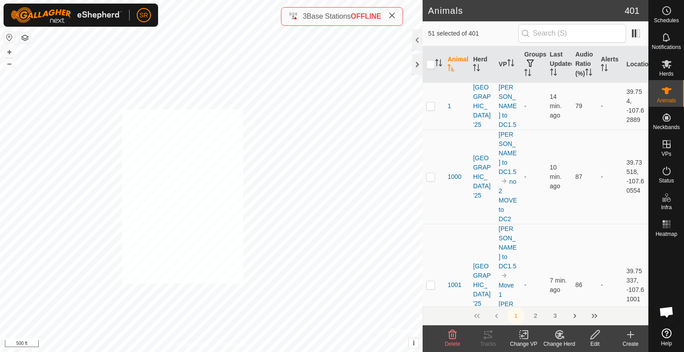
checkbox input "true"
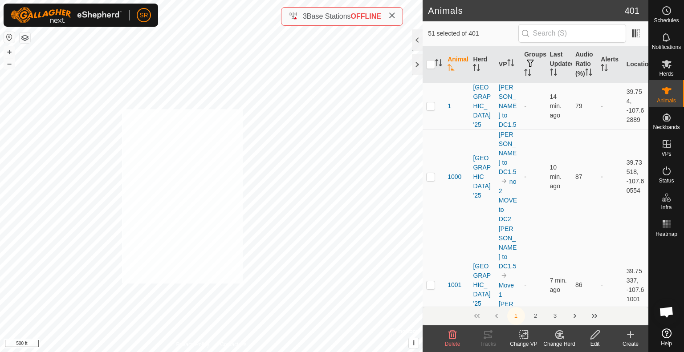
checkbox input "true"
click at [69, 53] on div "6104 2519568109 Meadow Creek '25 Clark Ridge to DC1.5 + – ⇧ i © Mapbox , © Open…" at bounding box center [211, 176] width 423 height 352
checkbox input "true"
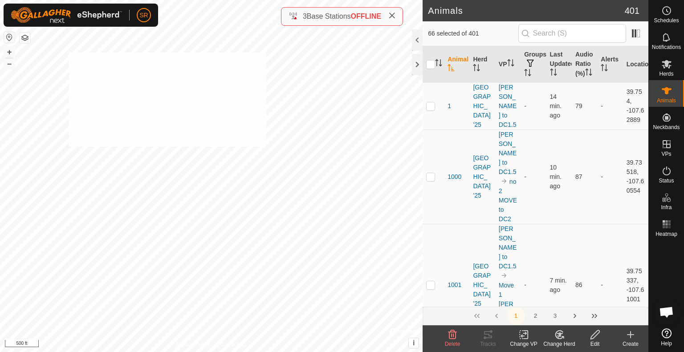
checkbox input "true"
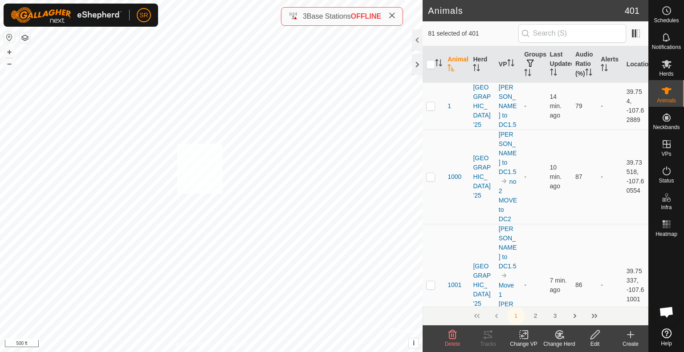
click at [177, 144] on div "6104 2519568109 Meadow Creek '25 Clark Ridge to DC1.5 + – ⇧ i © Mapbox , © Open…" at bounding box center [211, 176] width 423 height 352
checkbox input "true"
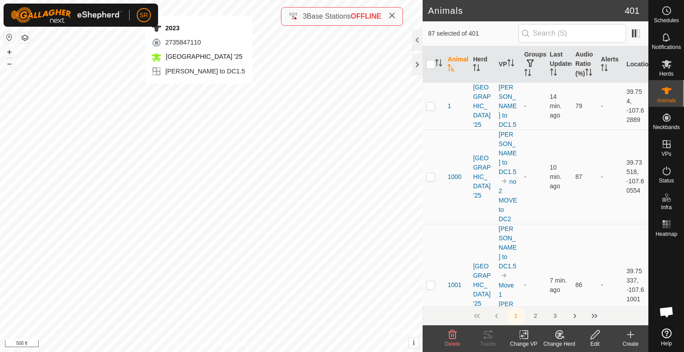
click at [199, 93] on div "2023 2735847110 Meadow Creek '25 Clark Ridge to DC1.5 + – ⇧ i © Mapbox , © Open…" at bounding box center [211, 176] width 423 height 352
checkbox input "true"
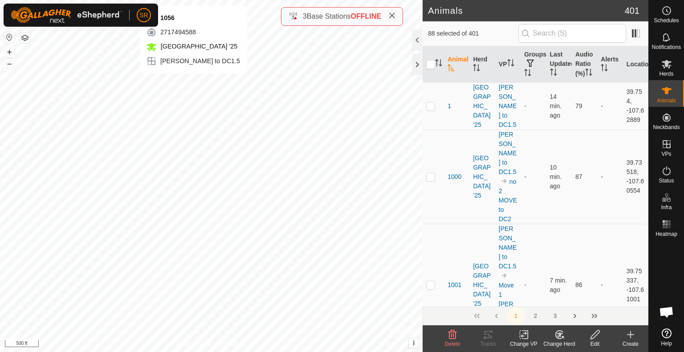
click at [194, 82] on div "1056 2717494588 Meadow Creek '25 Clark Ridge to DC1.5 + – ⇧ i © Mapbox , © Open…" at bounding box center [211, 176] width 423 height 352
checkbox input "true"
click at [522, 341] on div "Change VP" at bounding box center [524, 344] width 36 height 8
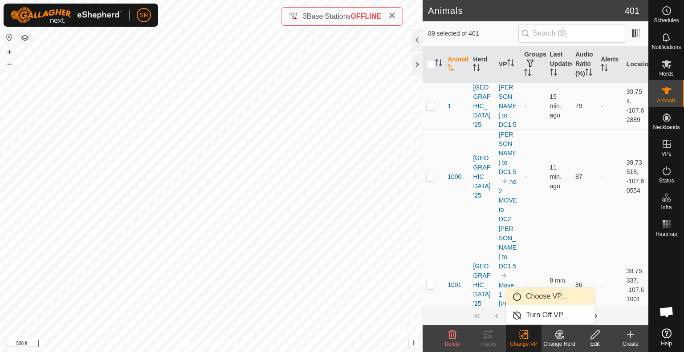
click at [555, 297] on link "Choose VP..." at bounding box center [550, 297] width 88 height 18
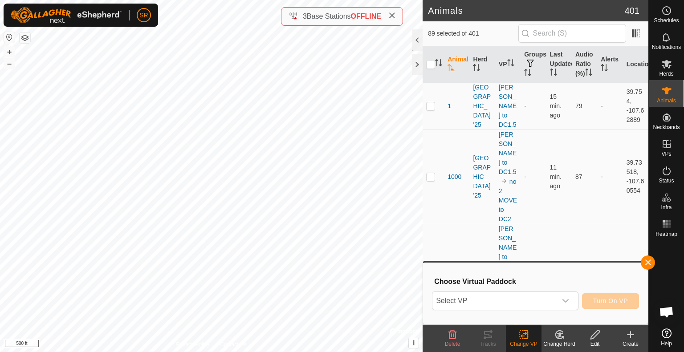
click at [555, 297] on span "Select VP" at bounding box center [494, 301] width 124 height 18
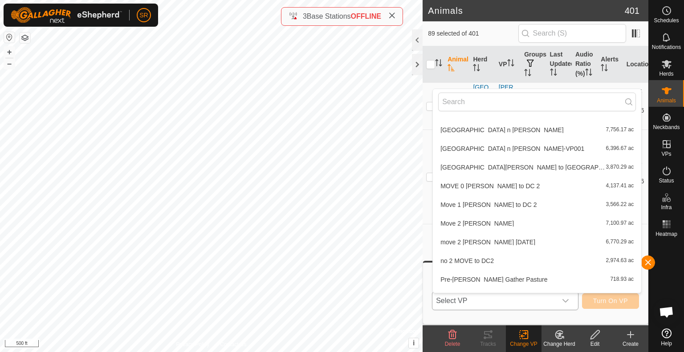
scroll to position [354, 0]
click at [227, 217] on div "2127 2211091904 Meadow Creek '25 Clark Ridge to DC1.5 + – ⇧ i © Mapbox , © Open…" at bounding box center [211, 176] width 423 height 352
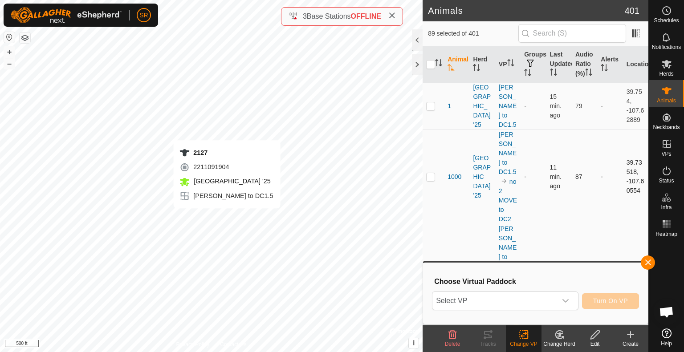
checkbox input "true"
click at [230, 219] on div "2361 3220906601 Meadow Creek '25 Clark Ridge to DC1.5 + – ⇧ i © Mapbox , © Open…" at bounding box center [211, 176] width 423 height 352
checkbox input "true"
click at [529, 301] on span "Select VP" at bounding box center [494, 301] width 124 height 18
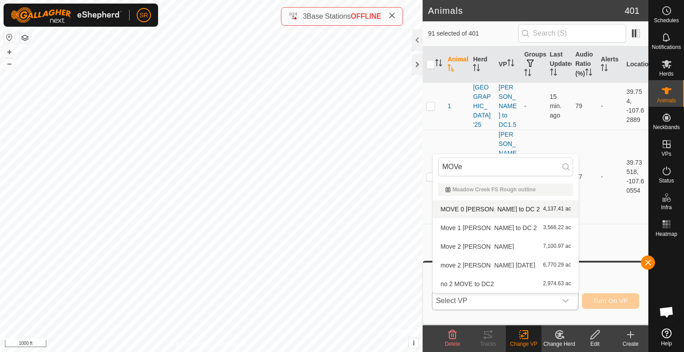
type input "MOVe"
click at [475, 209] on li "MOVE 0 clark ridge to DC 2 4,137.41 ac" at bounding box center [506, 209] width 146 height 18
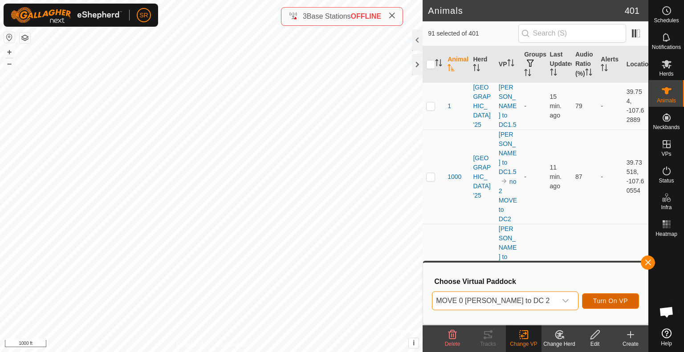
click at [616, 299] on span "Turn On VP" at bounding box center [610, 301] width 35 height 7
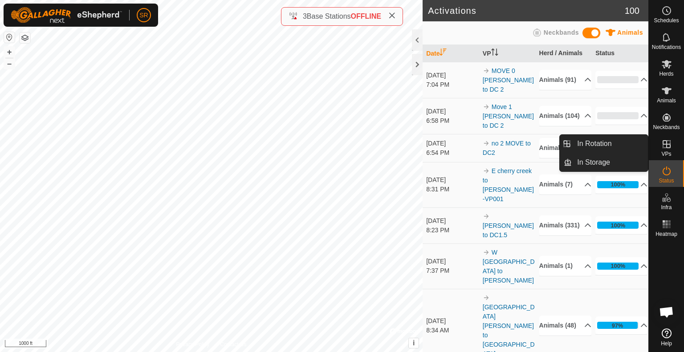
click at [635, 142] on link "In Rotation" at bounding box center [610, 144] width 76 height 18
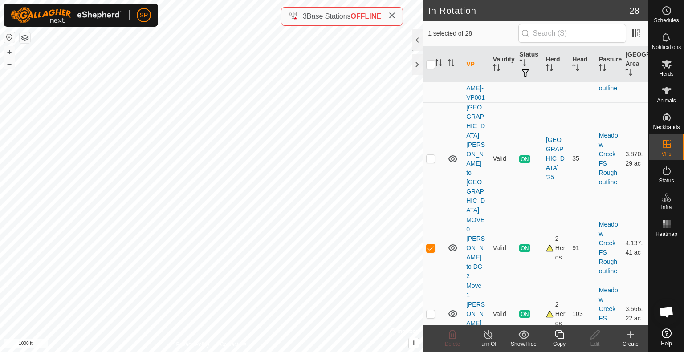
scroll to position [1150, 0]
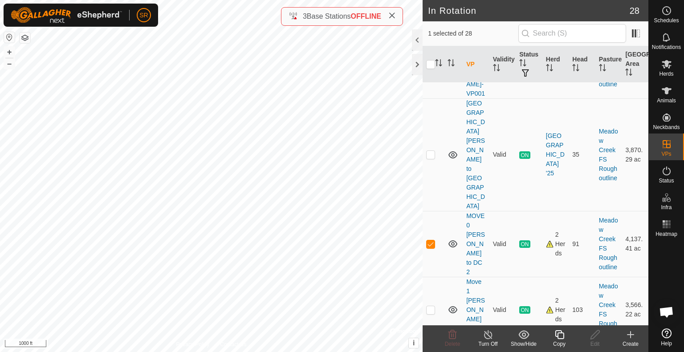
click at [558, 337] on icon at bounding box center [559, 335] width 11 height 11
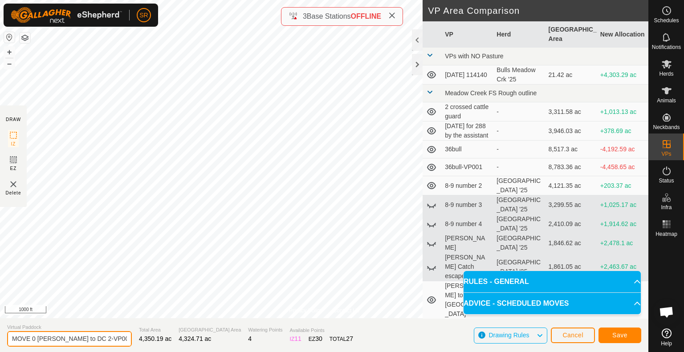
click at [36, 343] on input "MOVE 0 clark ridge to DC 2-VP001" at bounding box center [69, 339] width 125 height 16
drag, startPoint x: 115, startPoint y: 339, endPoint x: 90, endPoint y: 343, distance: 25.3
click at [90, 343] on input "MOVE -1 clark ridge to DC 2-VP001" at bounding box center [69, 339] width 125 height 16
type input "MOVE -1 [PERSON_NAME] to DC 2"
click at [611, 334] on button "Save" at bounding box center [620, 336] width 43 height 16
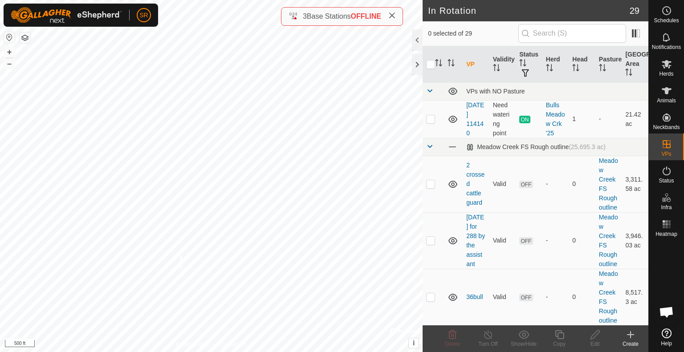
checkbox input "true"
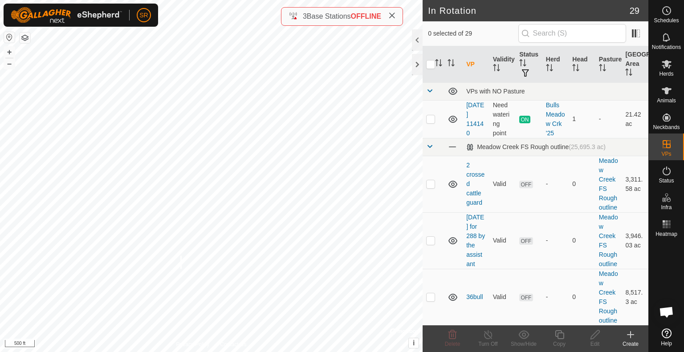
checkbox input "true"
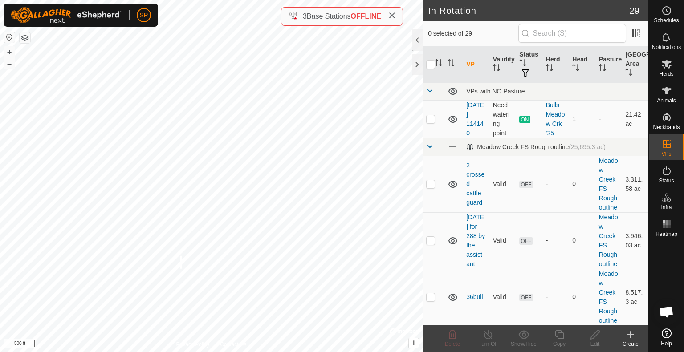
checkbox input "true"
click at [431, 65] on input "checkbox" at bounding box center [430, 64] width 9 height 9
checkbox input "true"
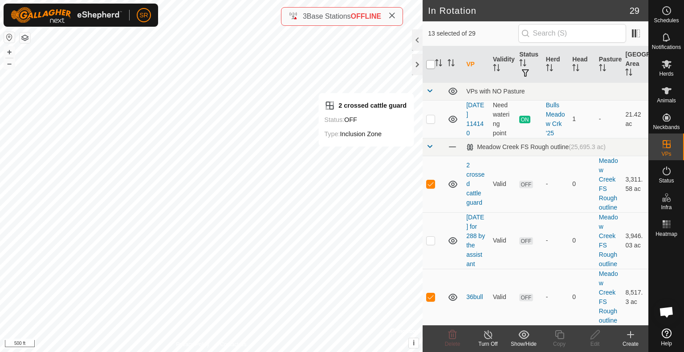
checkbox input "true"
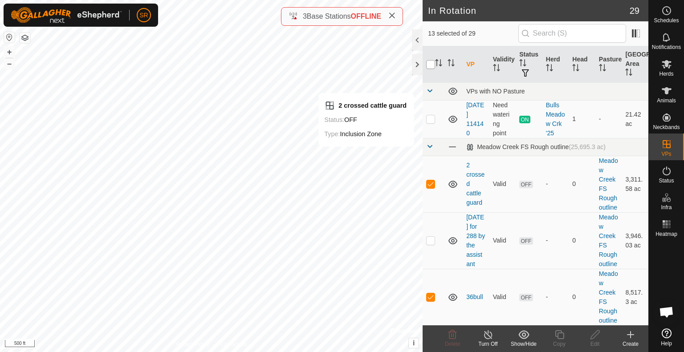
checkbox input "true"
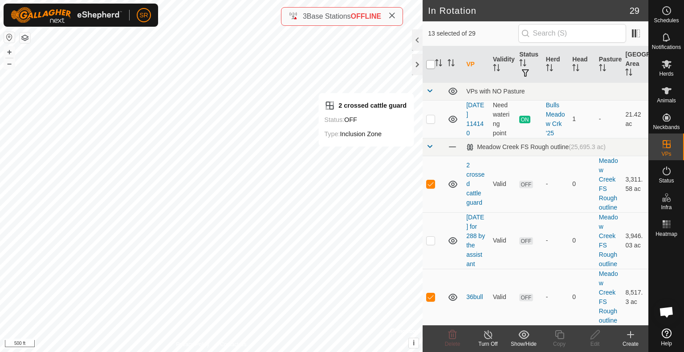
checkbox input "true"
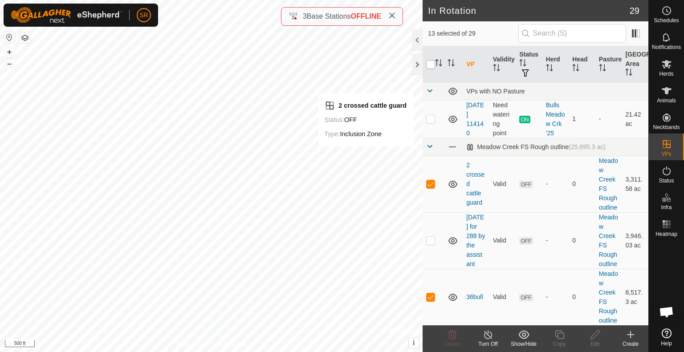
checkbox input "true"
click at [431, 65] on input "checkbox" at bounding box center [430, 64] width 9 height 9
checkbox input "false"
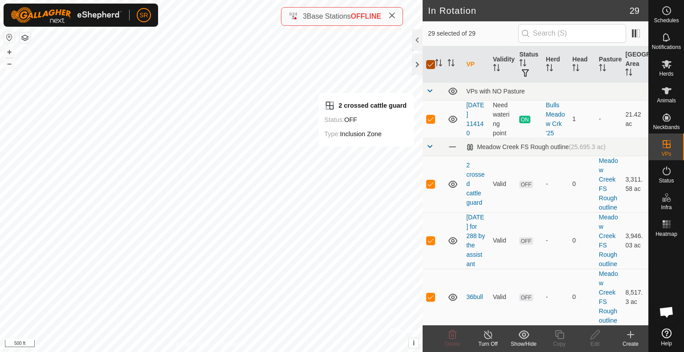
checkbox input "false"
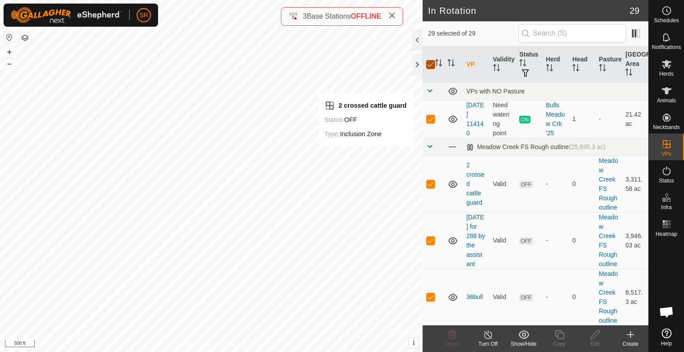
checkbox input "false"
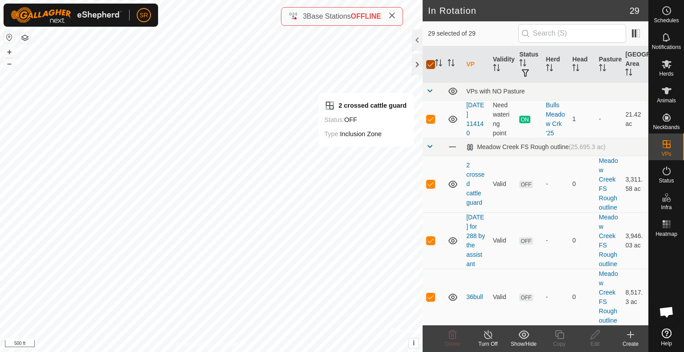
checkbox input "false"
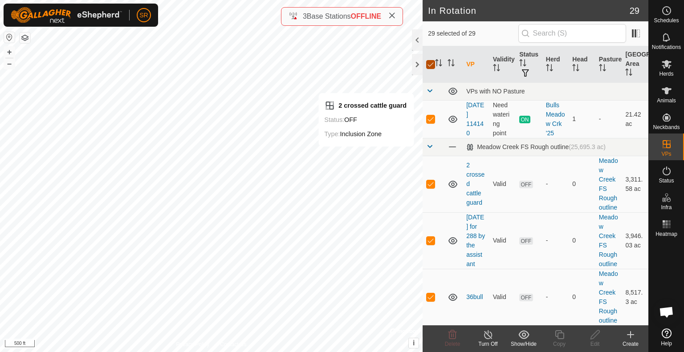
checkbox input "false"
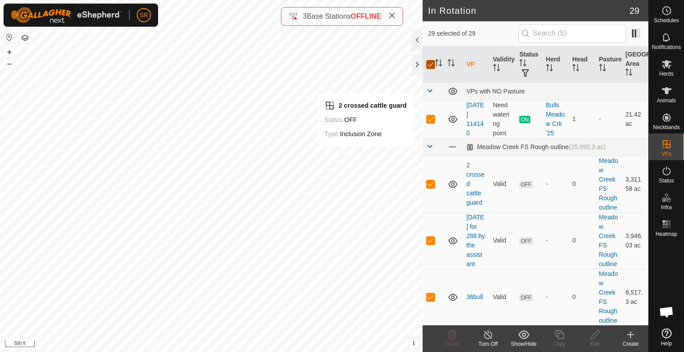
checkbox input "false"
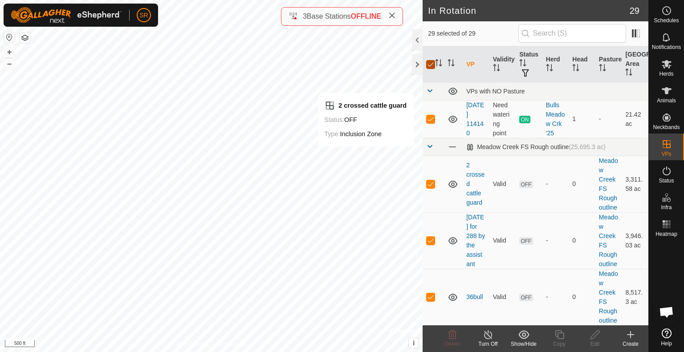
checkbox input "false"
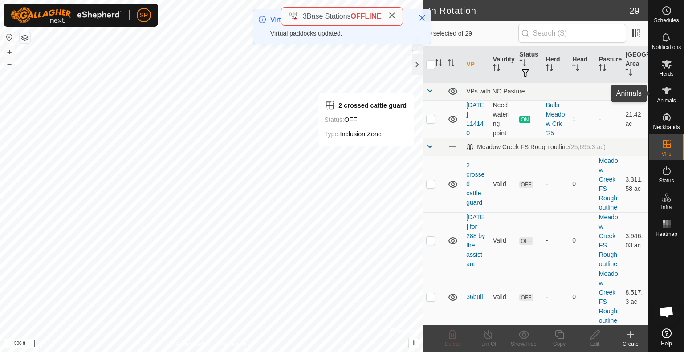
click at [662, 91] on icon at bounding box center [666, 91] width 11 height 11
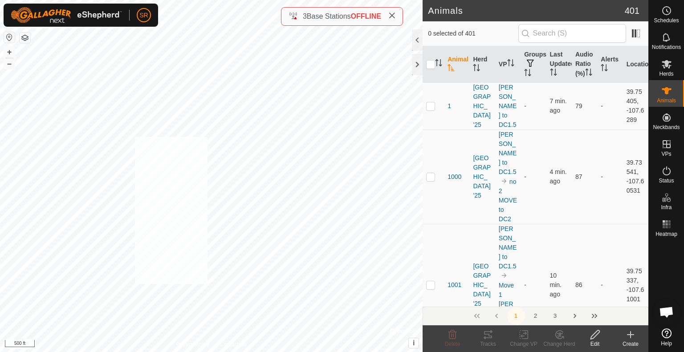
checkbox input "true"
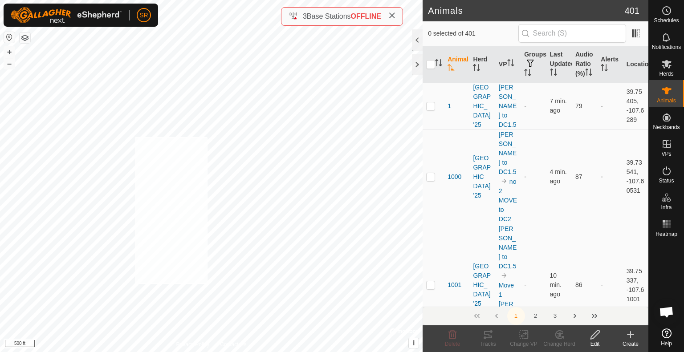
checkbox input "true"
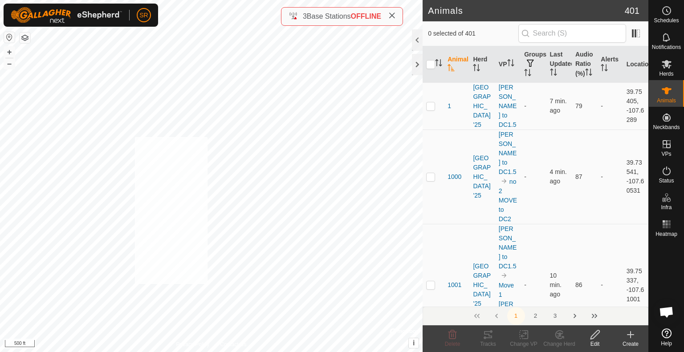
checkbox input "true"
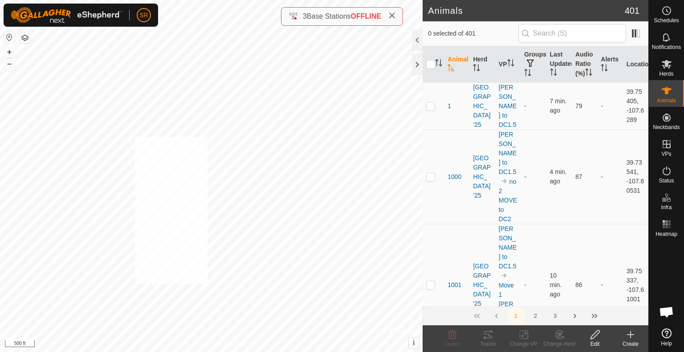
checkbox input "true"
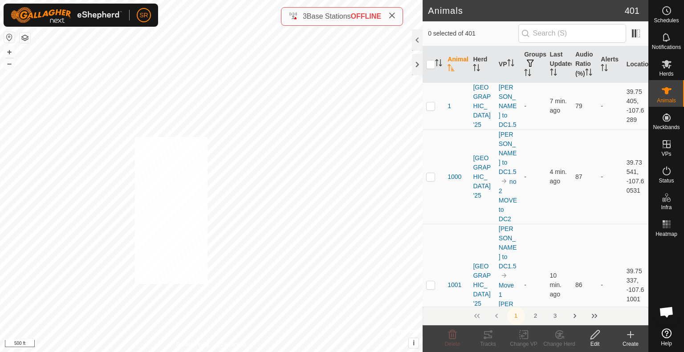
checkbox input "true"
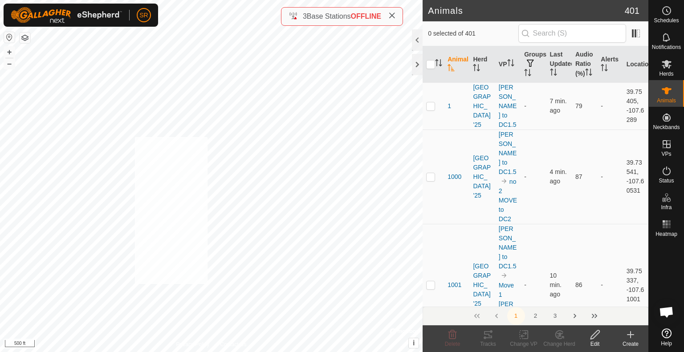
checkbox input "true"
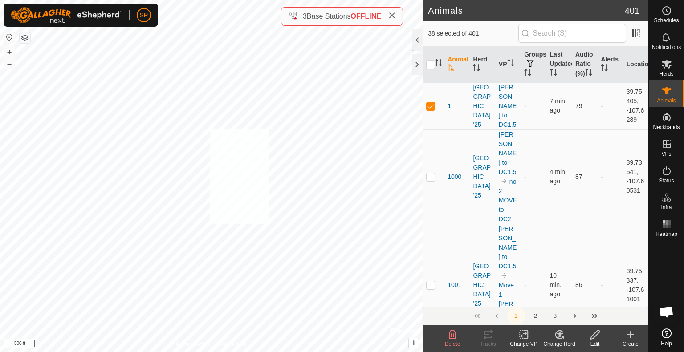
checkbox input "true"
click at [524, 334] on icon at bounding box center [524, 335] width 6 height 6
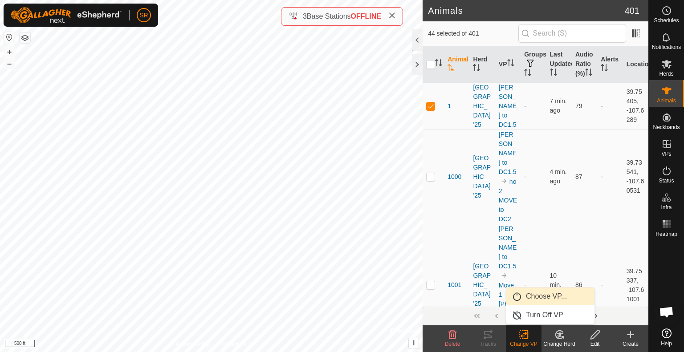
click at [543, 297] on link "Choose VP..." at bounding box center [550, 297] width 88 height 18
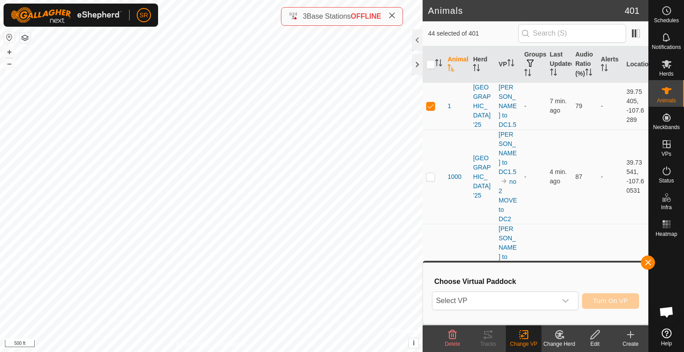
click at [543, 297] on span "Select VP" at bounding box center [494, 301] width 124 height 18
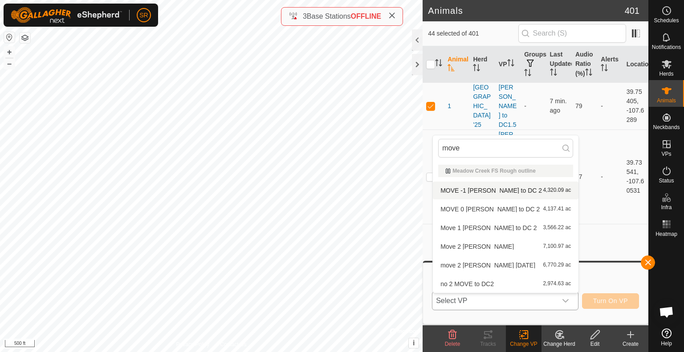
type input "move"
click at [488, 193] on li "MOVE -1 clark ridge to DC 2 4,320.09 ac" at bounding box center [506, 191] width 146 height 18
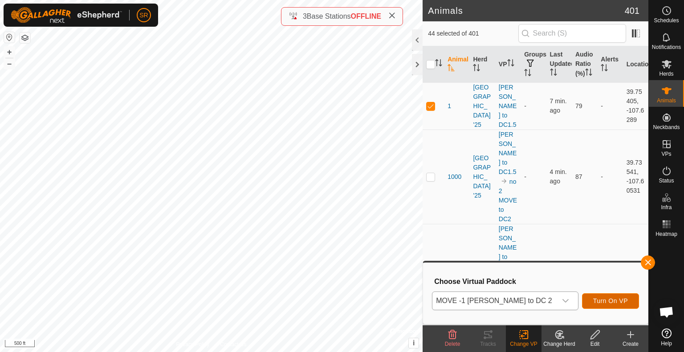
click at [617, 300] on span "Turn On VP" at bounding box center [610, 301] width 35 height 7
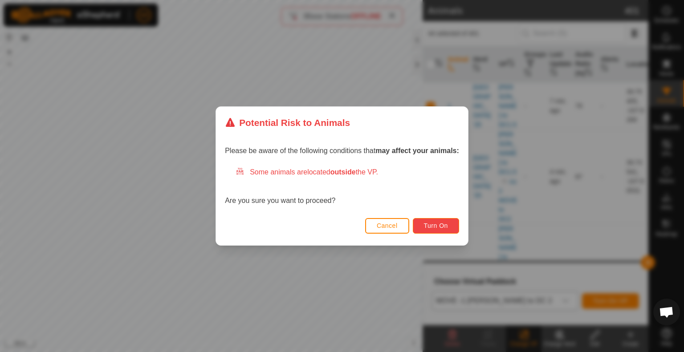
click at [449, 229] on button "Turn On" at bounding box center [436, 226] width 46 height 16
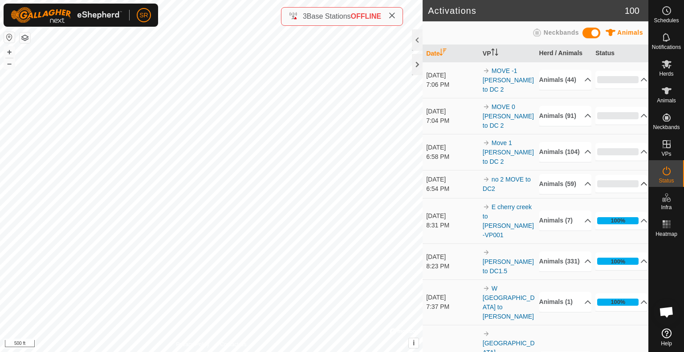
click at [641, 186] on icon at bounding box center [644, 184] width 6 height 4
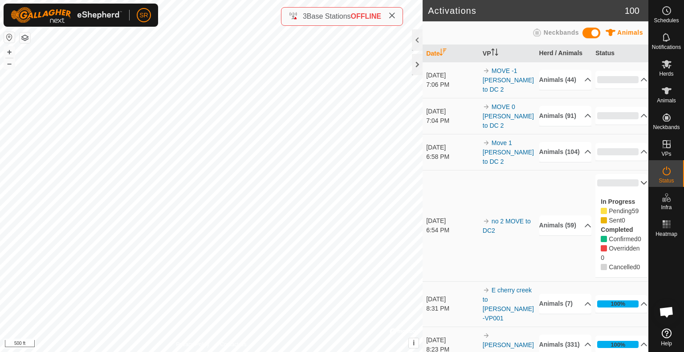
click at [640, 187] on icon at bounding box center [643, 182] width 7 height 7
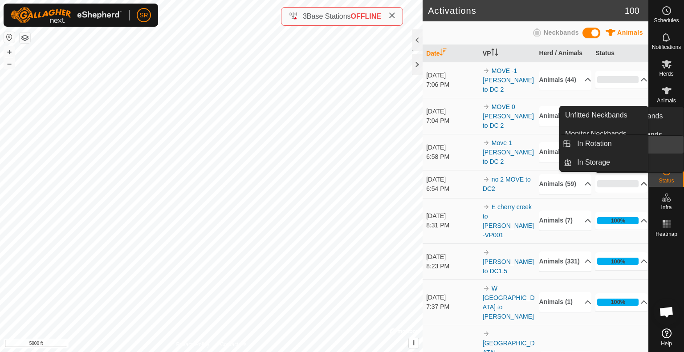
click at [665, 144] on link "In Rotation" at bounding box center [646, 145] width 76 height 18
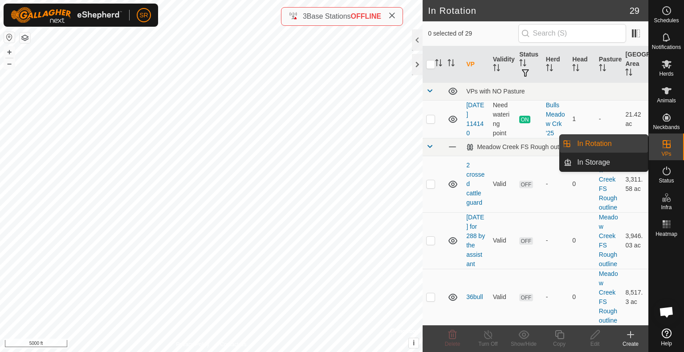
click at [636, 147] on link "In Rotation" at bounding box center [610, 144] width 76 height 18
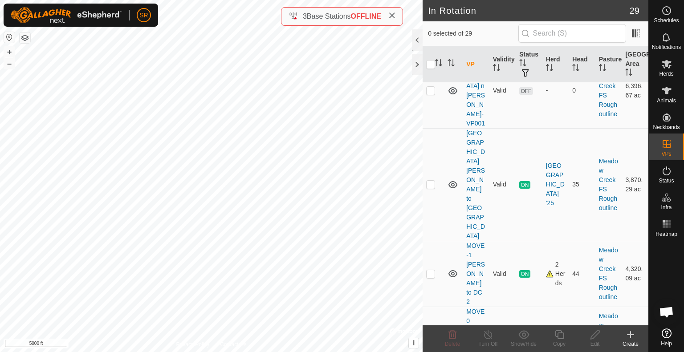
scroll to position [1160, 0]
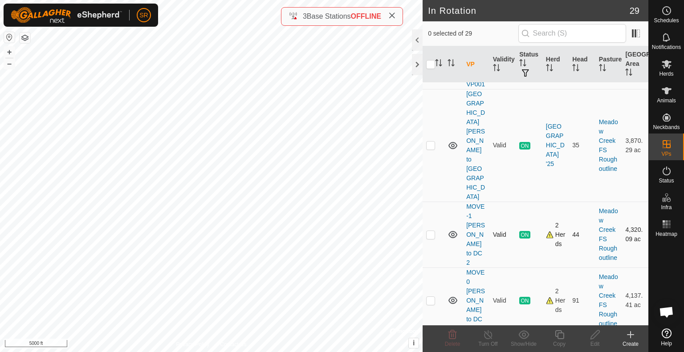
click at [431, 231] on p-checkbox at bounding box center [430, 234] width 9 height 7
checkbox input "false"
checkbox input "true"
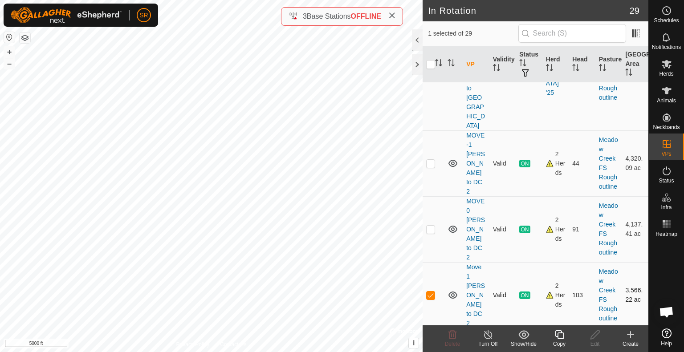
scroll to position [1231, 0]
click at [559, 338] on icon at bounding box center [559, 335] width 11 height 11
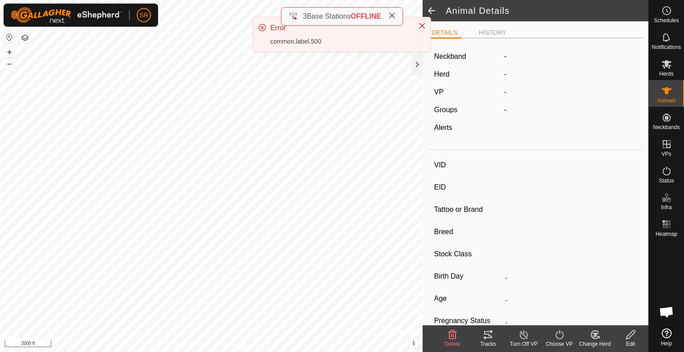
type input "91BULL"
type input "-"
type input "BULL"
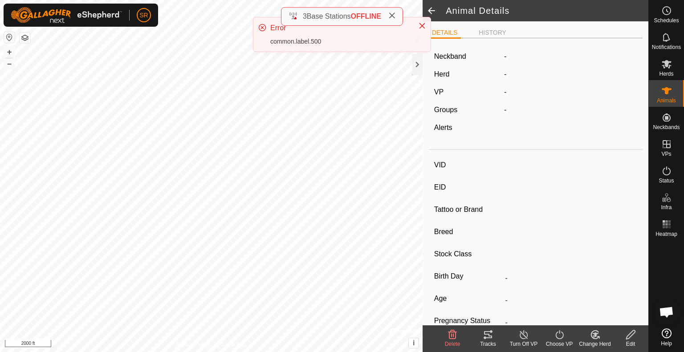
type input "-"
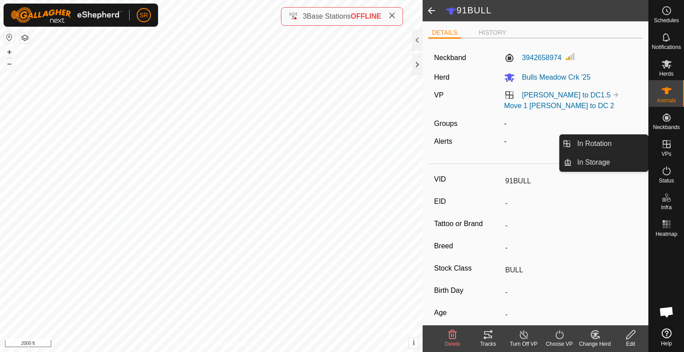
click at [664, 149] on icon at bounding box center [666, 144] width 11 height 11
click at [619, 149] on link "In Rotation" at bounding box center [610, 144] width 76 height 18
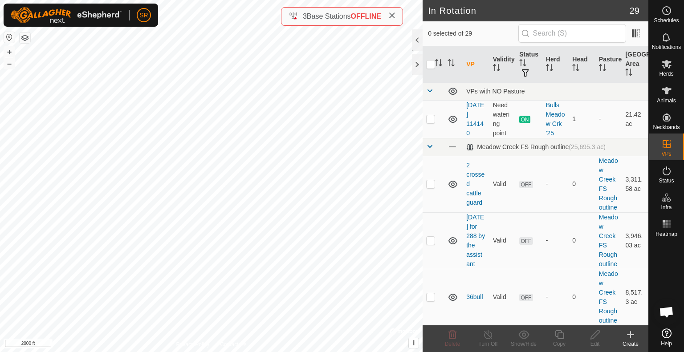
click at [632, 340] on icon at bounding box center [630, 335] width 11 height 11
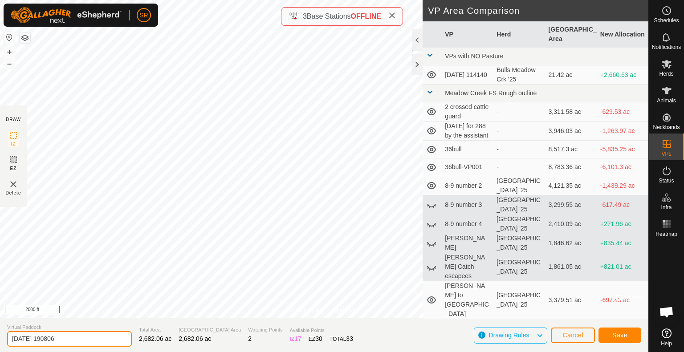
drag, startPoint x: 86, startPoint y: 345, endPoint x: 0, endPoint y: 347, distance: 85.5
click at [0, 347] on section "Virtual Paddock [DATE] 190806 Total Area 2,682.06 ac Grazing Area 2,682.06 ac W…" at bounding box center [324, 335] width 648 height 34
type input "C"
type input "DC2"
click at [628, 333] on button "Save" at bounding box center [620, 336] width 43 height 16
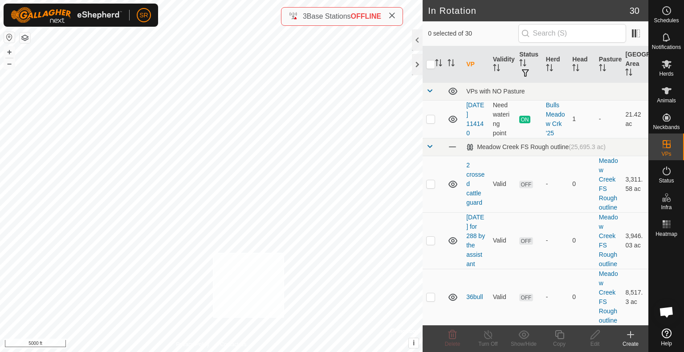
checkbox input "true"
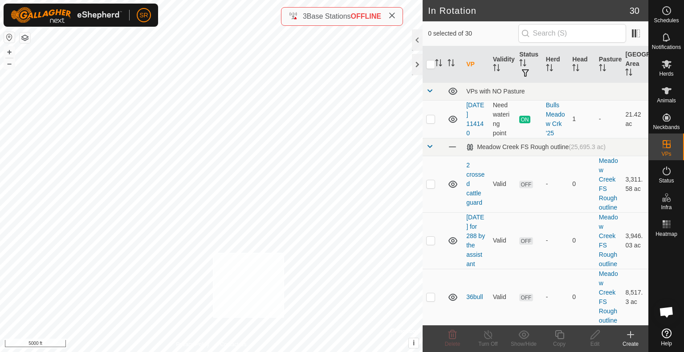
checkbox input "true"
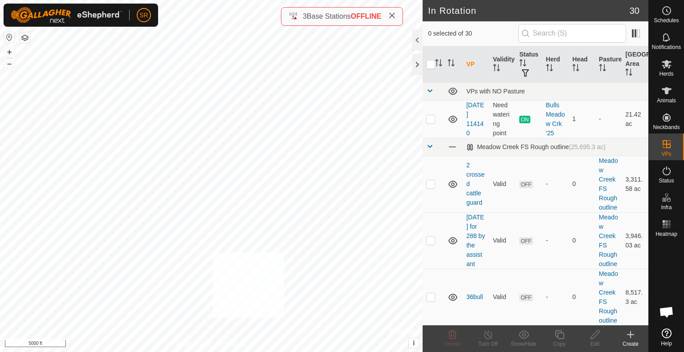
checkbox input "true"
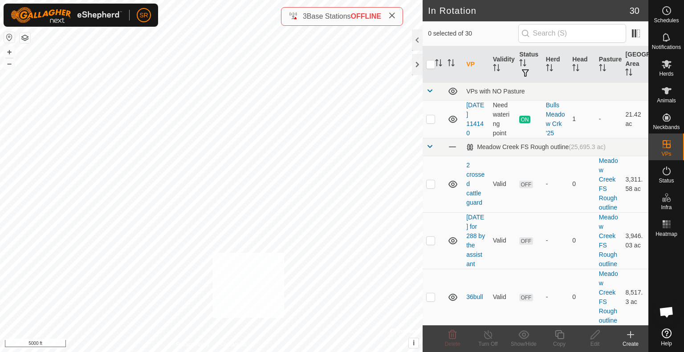
checkbox input "true"
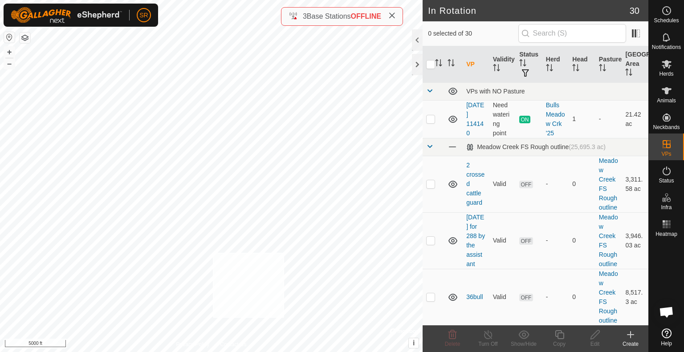
checkbox input "true"
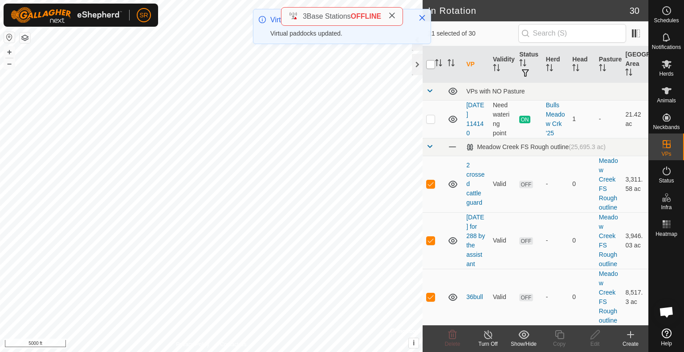
click at [429, 65] on input "checkbox" at bounding box center [430, 64] width 9 height 9
checkbox input "true"
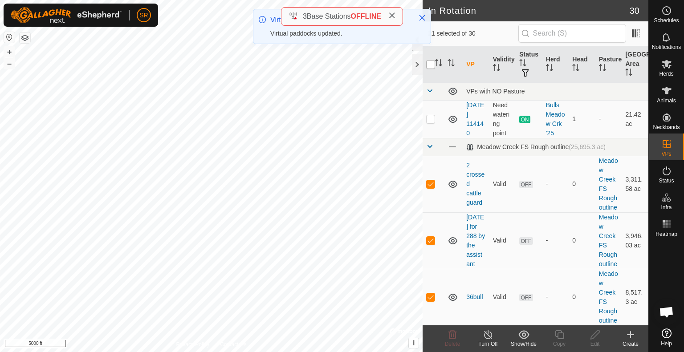
checkbox input "true"
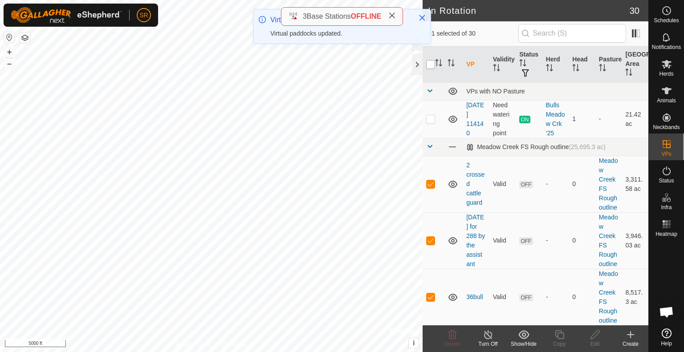
checkbox input "true"
click at [429, 65] on input "checkbox" at bounding box center [430, 64] width 9 height 9
checkbox input "false"
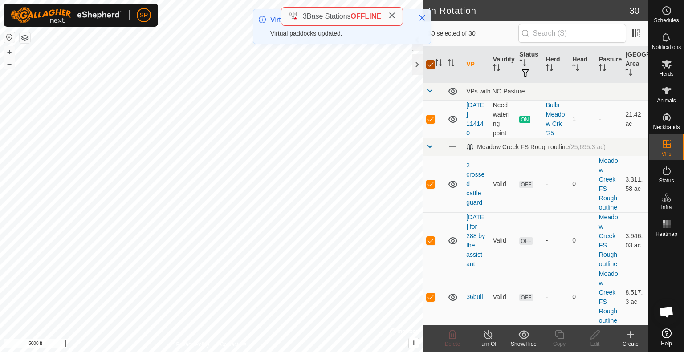
checkbox input "false"
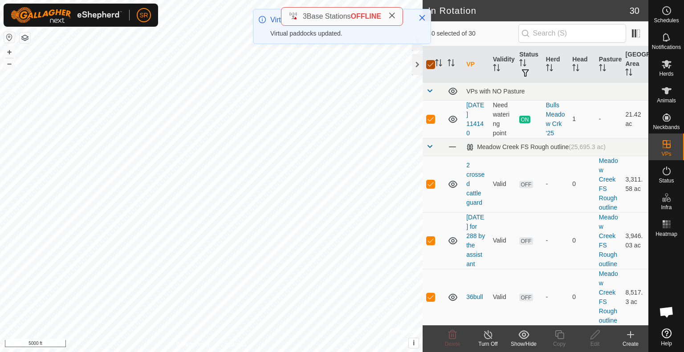
checkbox input "false"
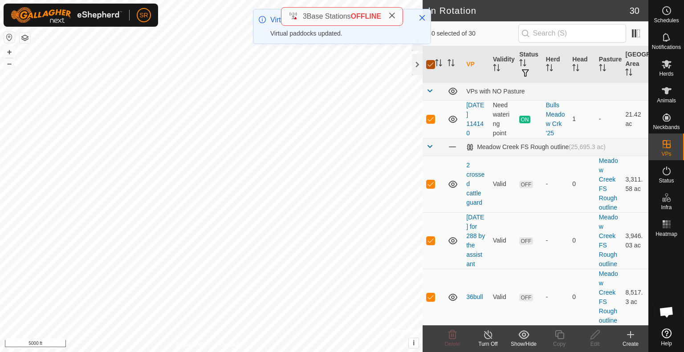
checkbox input "false"
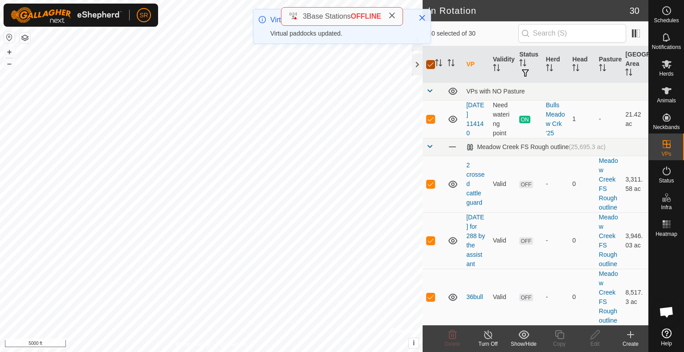
checkbox input "false"
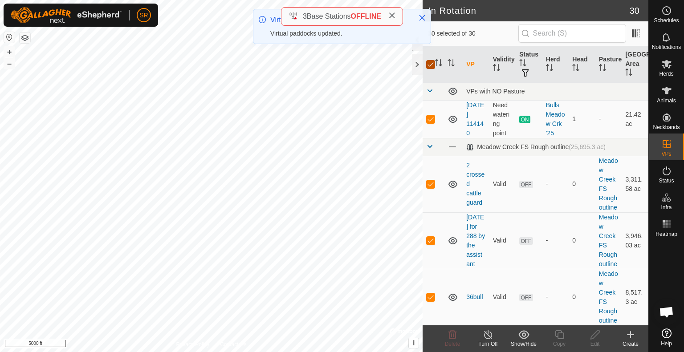
checkbox input "false"
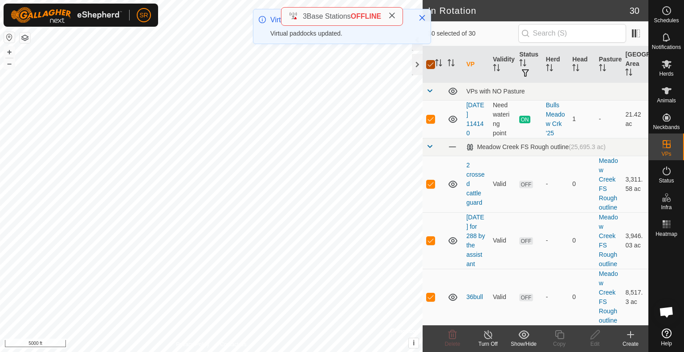
checkbox input "false"
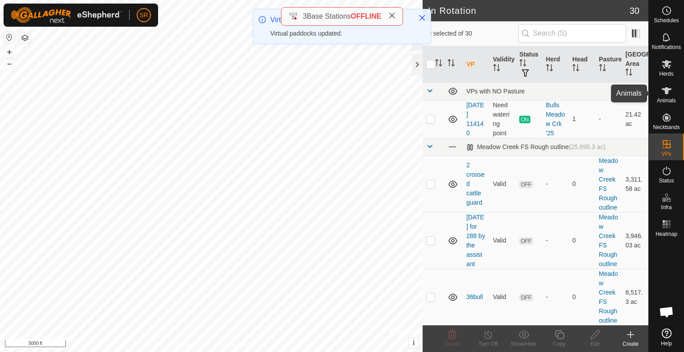
click at [668, 92] on icon at bounding box center [666, 91] width 11 height 11
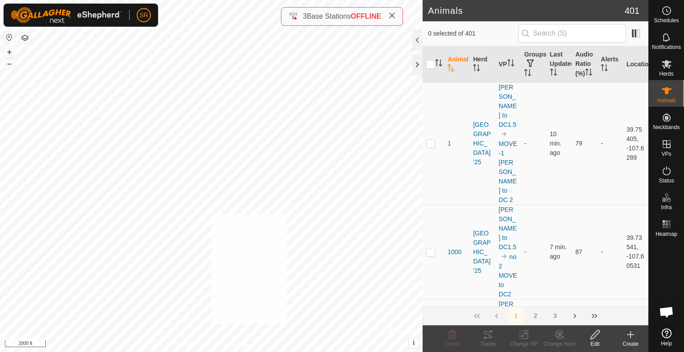
checkbox input "true"
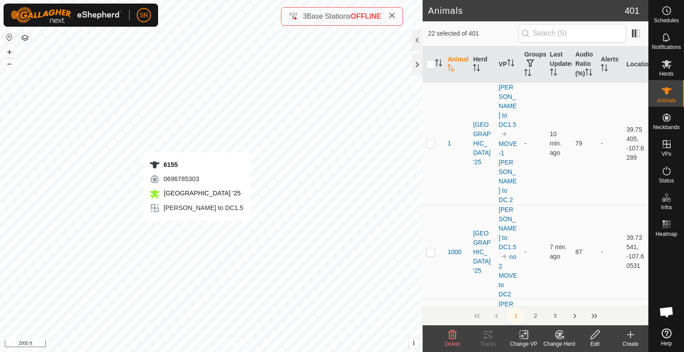
click at [197, 229] on div "6155 0696785303 Meadow Creek '25 Clark Ridge to DC1.5 + – ⇧ i © Mapbox , © Open…" at bounding box center [211, 176] width 423 height 352
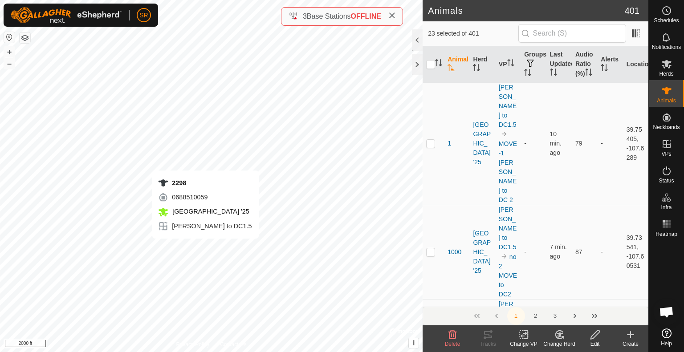
click at [205, 248] on div "2298 0688510059 Meadow Creek '25 Clark Ridge to DC1.5 + – ⇧ i © Mapbox , © Open…" at bounding box center [211, 176] width 423 height 352
checkbox input "true"
click at [524, 335] on icon at bounding box center [523, 335] width 11 height 11
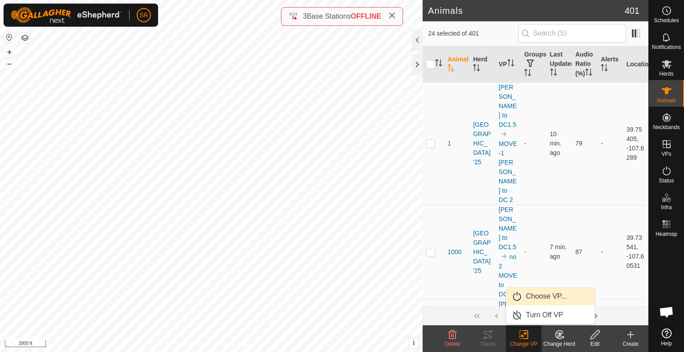
click at [547, 299] on link "Choose VP..." at bounding box center [550, 297] width 88 height 18
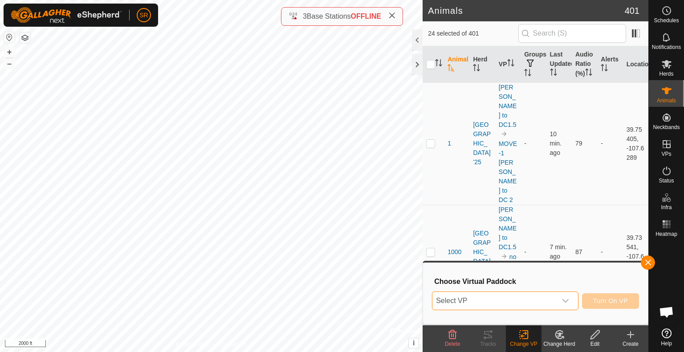
click at [523, 296] on span "Select VP" at bounding box center [494, 301] width 124 height 18
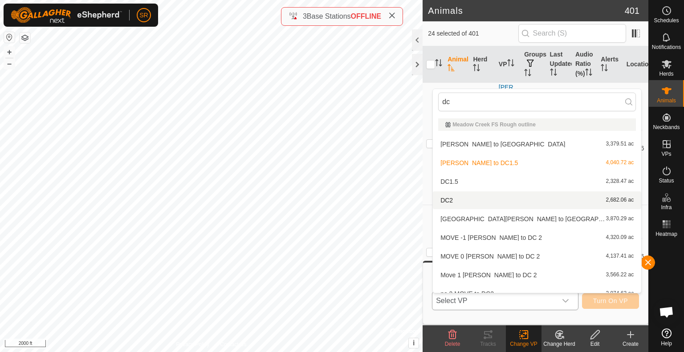
type input "dc"
click at [477, 200] on li "DC2 2,682.06 ac" at bounding box center [537, 201] width 208 height 18
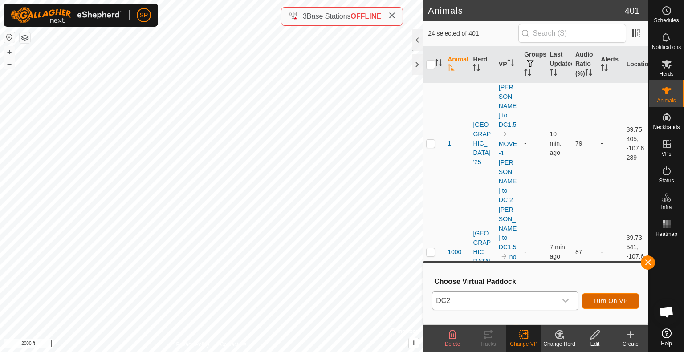
click at [604, 303] on span "Turn On VP" at bounding box center [610, 301] width 35 height 7
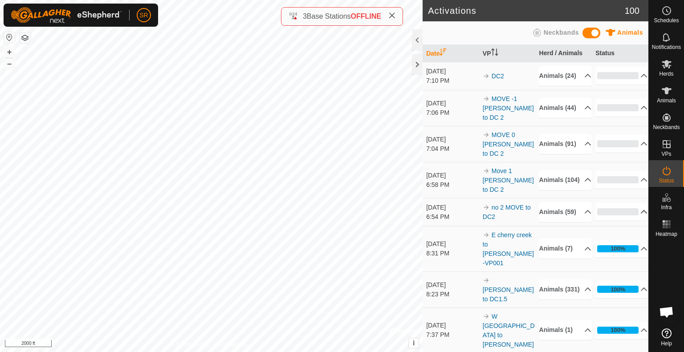
click at [640, 216] on icon at bounding box center [643, 211] width 7 height 7
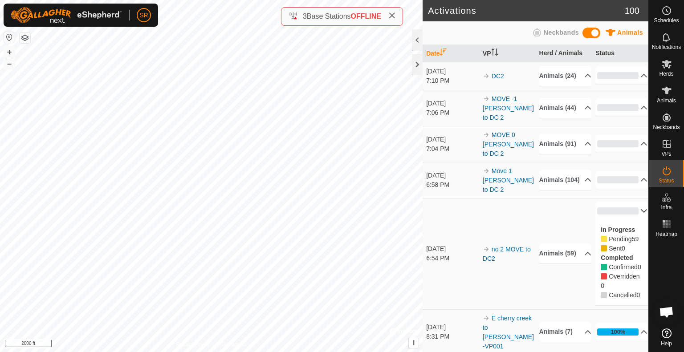
click at [629, 220] on p-accordion-header "0%" at bounding box center [621, 211] width 52 height 18
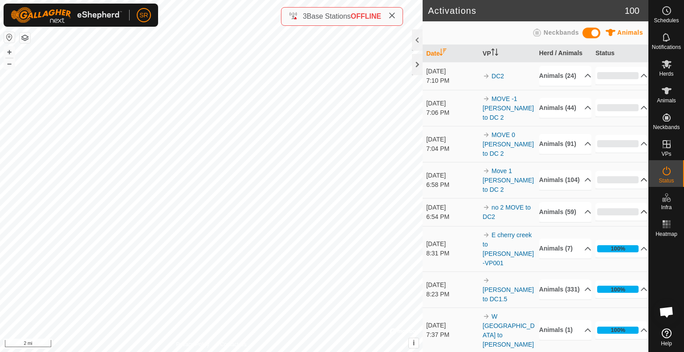
click at [632, 189] on p-accordion-header "0%" at bounding box center [621, 180] width 52 height 18
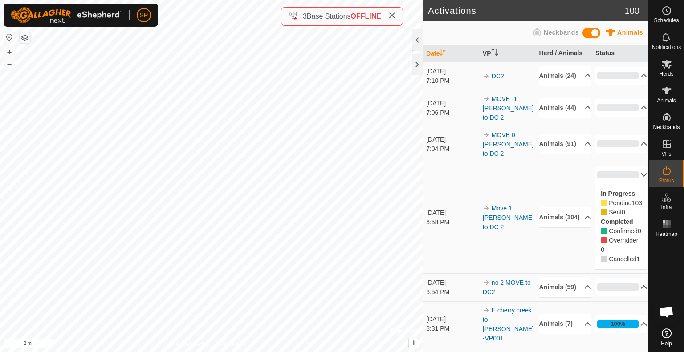
click at [632, 196] on div "In Progress Pending 103 Sent 0 Completed Confirmed 0 Overridden 0 Cancelled 1" at bounding box center [621, 227] width 52 height 86
click at [630, 184] on p-accordion-header "0%" at bounding box center [621, 175] width 52 height 18
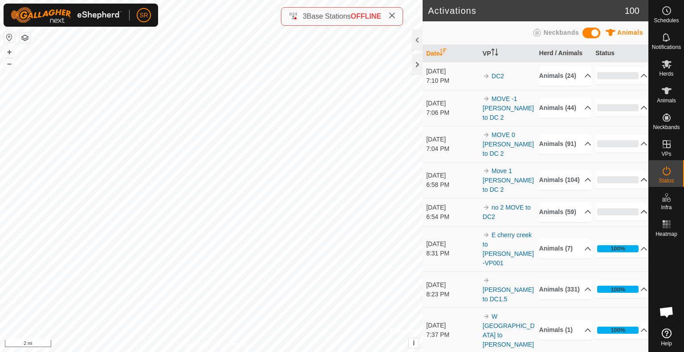
click at [628, 221] on p-accordion-header "0%" at bounding box center [621, 212] width 52 height 18
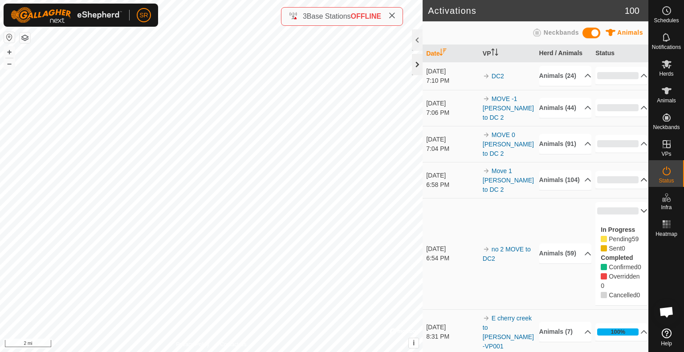
click at [415, 67] on div at bounding box center [417, 64] width 11 height 21
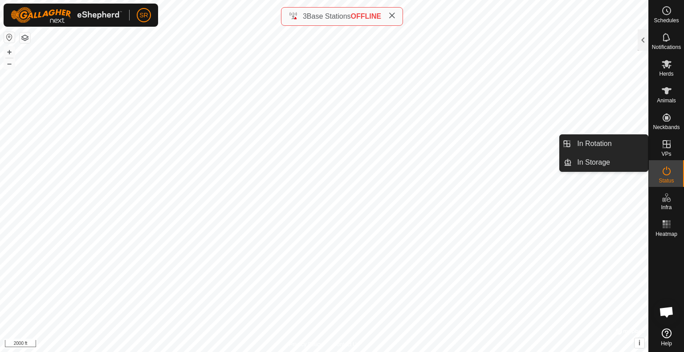
click at [665, 151] on span "VPs" at bounding box center [666, 153] width 10 height 5
click at [629, 144] on link "In Rotation" at bounding box center [610, 144] width 76 height 18
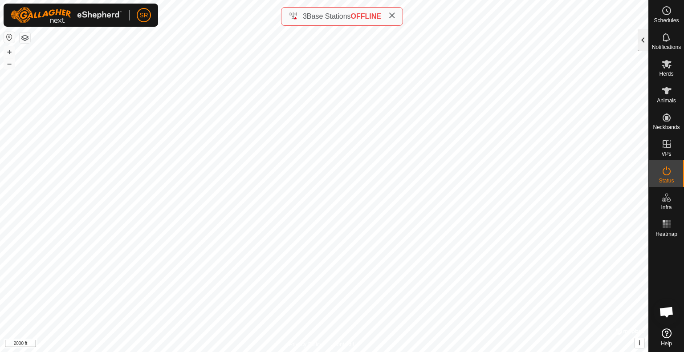
click at [643, 40] on div at bounding box center [643, 39] width 11 height 21
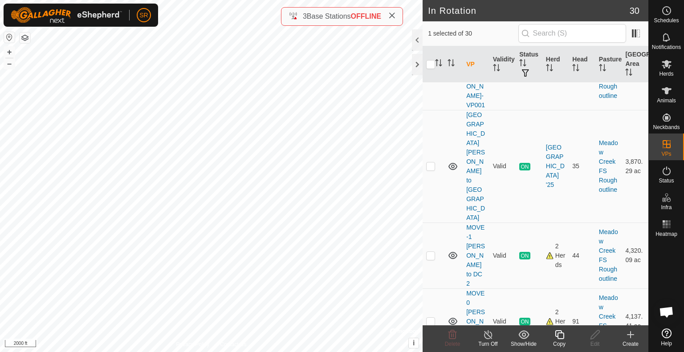
scroll to position [1223, 0]
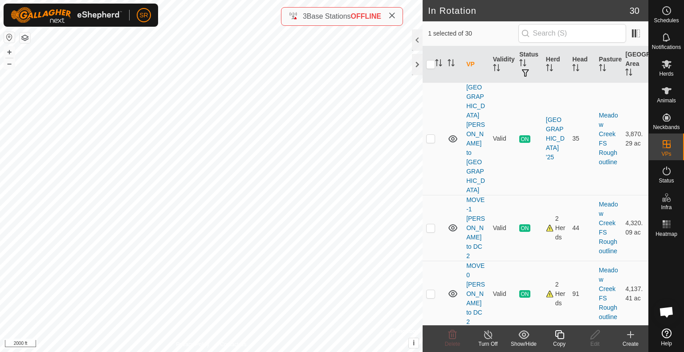
checkbox input "true"
click at [431, 61] on input "checkbox" at bounding box center [430, 64] width 9 height 9
checkbox input "true"
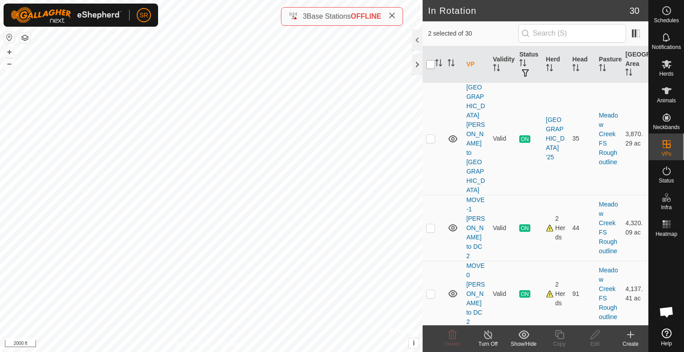
checkbox input "true"
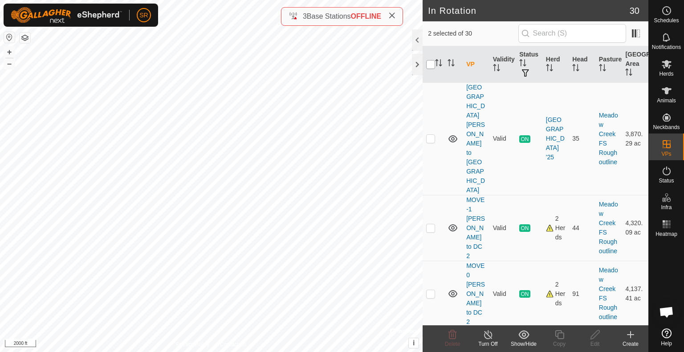
checkbox input "true"
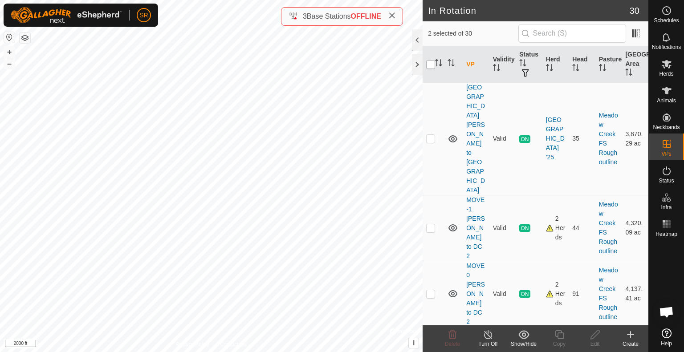
checkbox input "true"
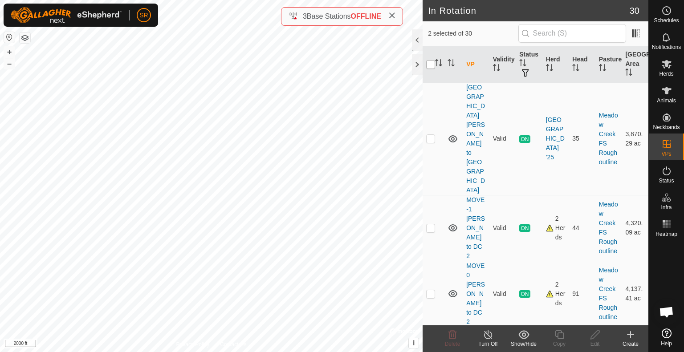
checkbox input "true"
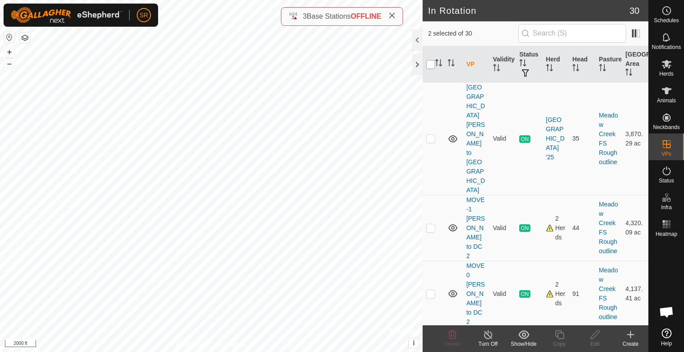
checkbox input "true"
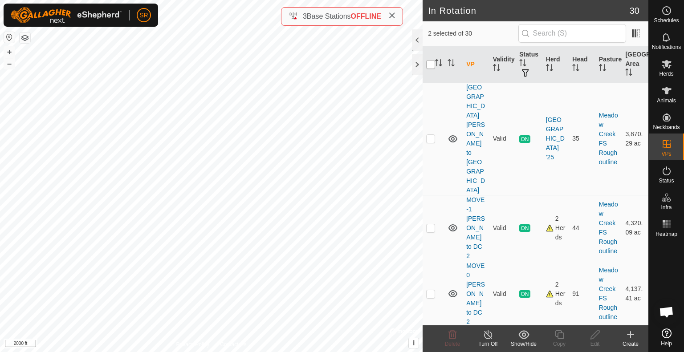
checkbox input "true"
click at [431, 61] on input "checkbox" at bounding box center [430, 64] width 9 height 9
checkbox input "false"
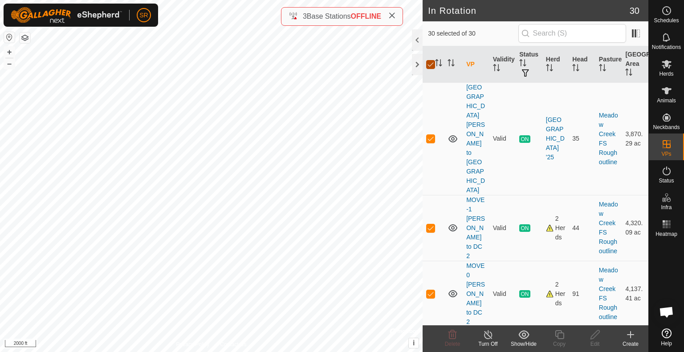
checkbox input "false"
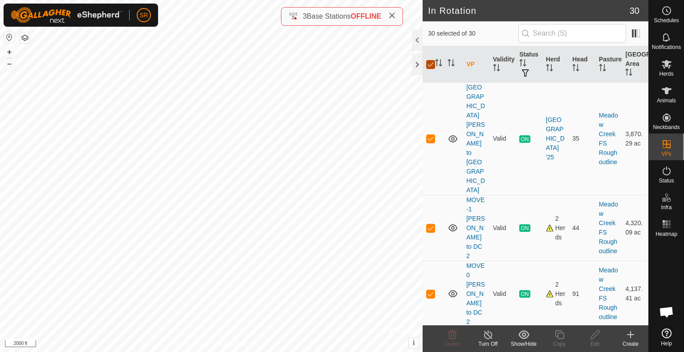
checkbox input "false"
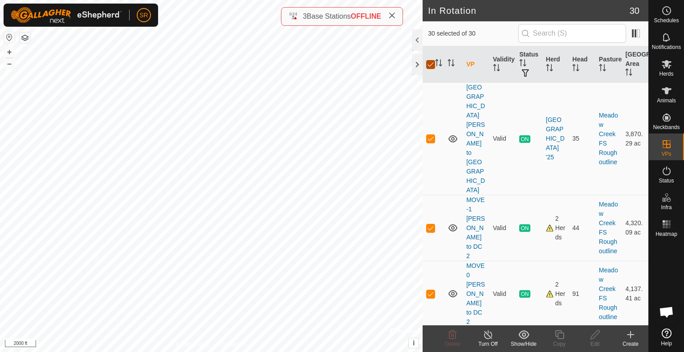
checkbox input "false"
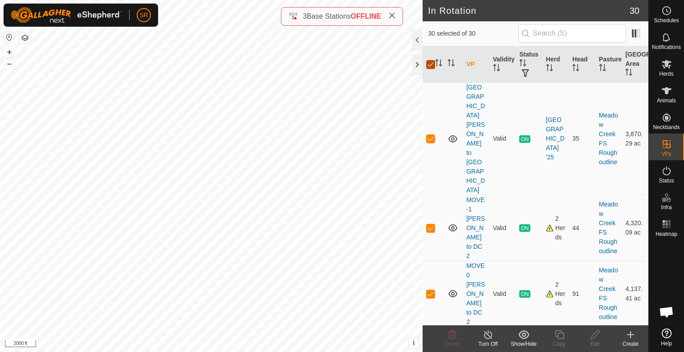
checkbox input "false"
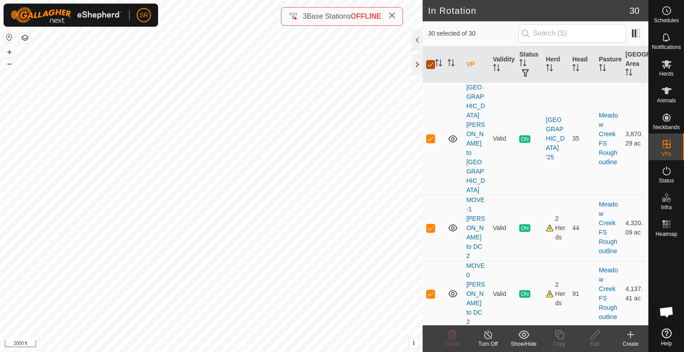
checkbox input "false"
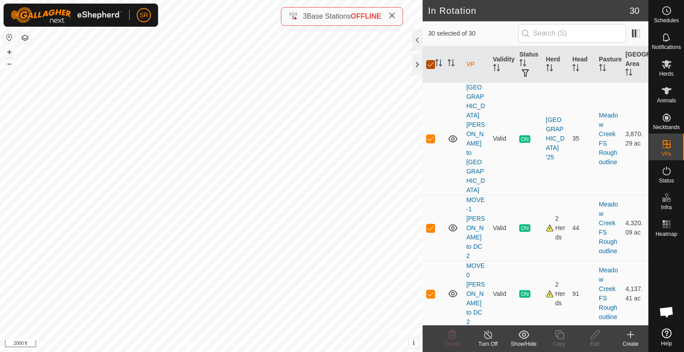
checkbox input "false"
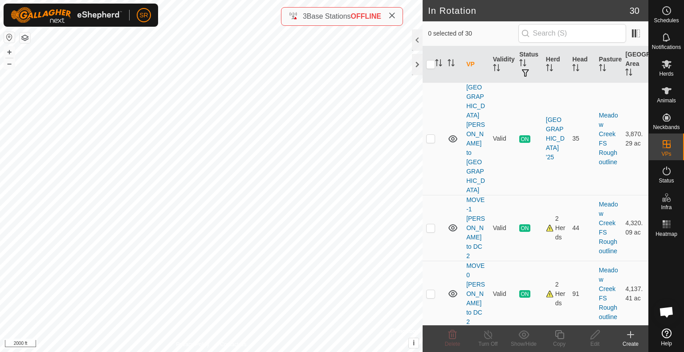
checkbox input "true"
click at [564, 336] on icon at bounding box center [559, 335] width 11 height 11
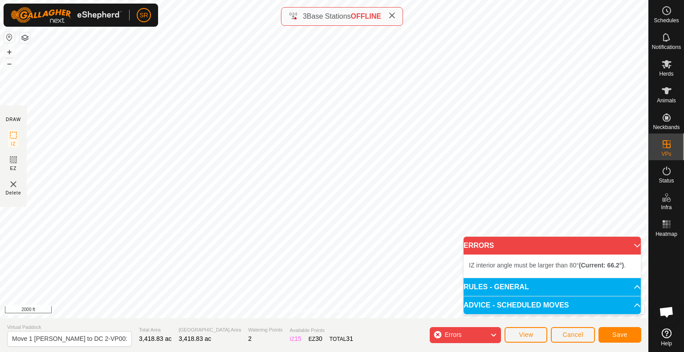
click at [449, 0] on html "SR Schedules Notifications Herds Animals Neckbands VPs Status Infra Heatmap Hel…" at bounding box center [342, 176] width 684 height 352
click at [32, 338] on input "Move 1 clark ridge to DC 2-VP001" at bounding box center [69, 339] width 125 height 16
drag, startPoint x: 27, startPoint y: 339, endPoint x: 15, endPoint y: 339, distance: 12.0
click at [15, 339] on input "Move 1.5 clark ridge to DC 2-VP001" at bounding box center [69, 339] width 125 height 16
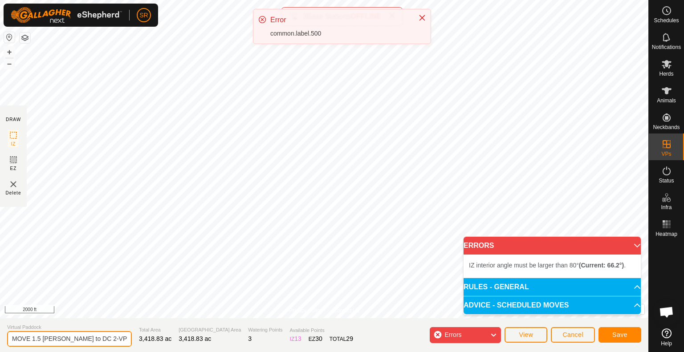
click at [114, 341] on input "MOVE 1.5 clark ridge to DC 2-VP001" at bounding box center [69, 339] width 125 height 16
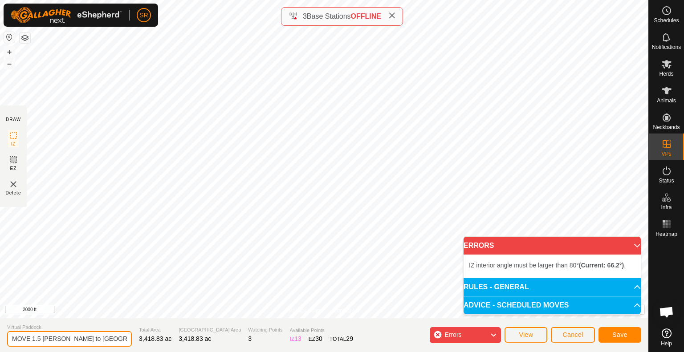
type input "MOVE 1.5 clark ridge to DC 2"
click at [584, 265] on b "(Current: 66.2°)" at bounding box center [601, 265] width 45 height 7
click at [634, 247] on icon at bounding box center [637, 246] width 6 height 4
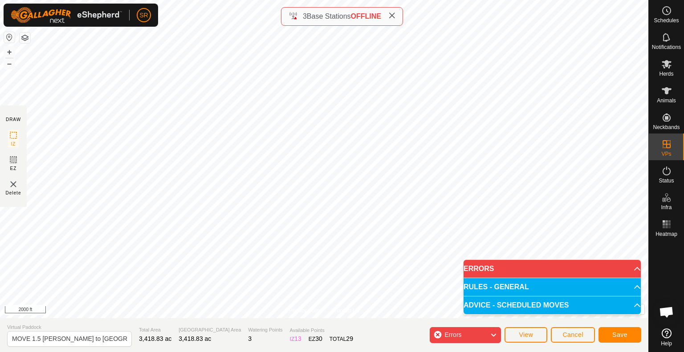
click at [535, 268] on p-accordion-header "ERRORS" at bounding box center [552, 269] width 177 height 18
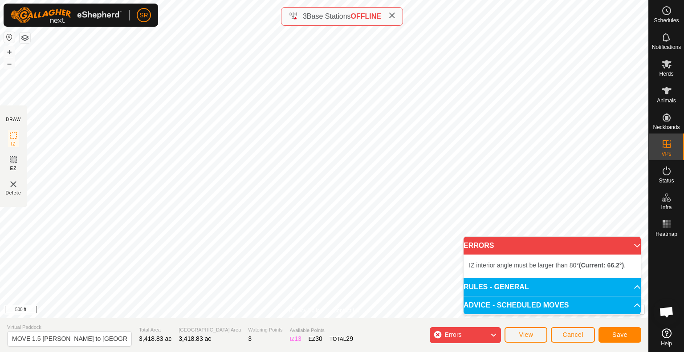
click at [358, 23] on div "Privacy Policy Contact Us Type: Inclusion Zone undefined Animal + – ⇧ i © Mapbo…" at bounding box center [324, 176] width 648 height 352
click at [377, 19] on div "Privacy Policy Contact Us Type: Inclusion Zone undefined Animal + – ⇧ i © Mapbo…" at bounding box center [324, 176] width 648 height 352
click at [438, 332] on div "Errors" at bounding box center [465, 335] width 71 height 16
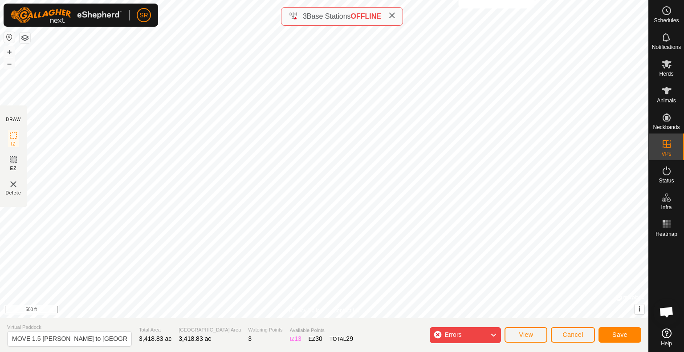
click at [475, 0] on html "SR Schedules Notifications Herds Animals Neckbands VPs Status Infra Heatmap Hel…" at bounding box center [342, 176] width 684 height 352
click at [618, 336] on span "Save" at bounding box center [619, 334] width 15 height 7
click at [178, 326] on div "Privacy Policy Contact Us Type: Inclusion Zone undefined Animal + – ⇧ i © Mapbo…" at bounding box center [324, 176] width 648 height 352
click at [583, 338] on button "Cancel" at bounding box center [573, 335] width 44 height 16
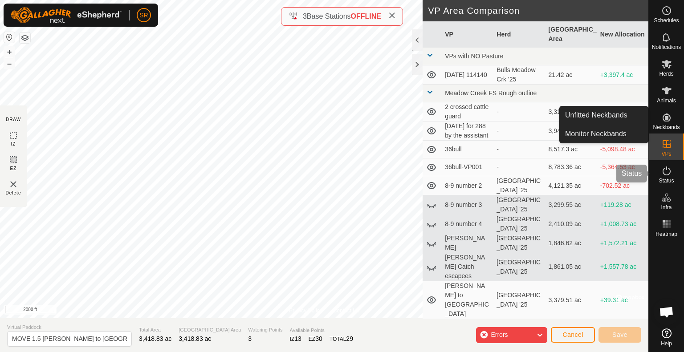
click at [663, 173] on icon at bounding box center [667, 171] width 8 height 9
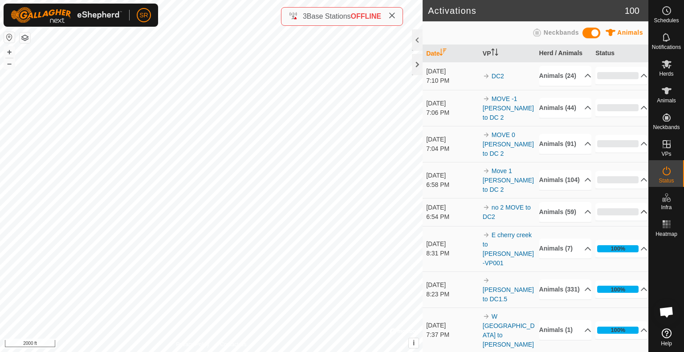
click at [623, 216] on div "0%" at bounding box center [617, 211] width 41 height 7
click at [495, 149] on link "MOVE 0 [PERSON_NAME] to DC 2" at bounding box center [508, 144] width 51 height 26
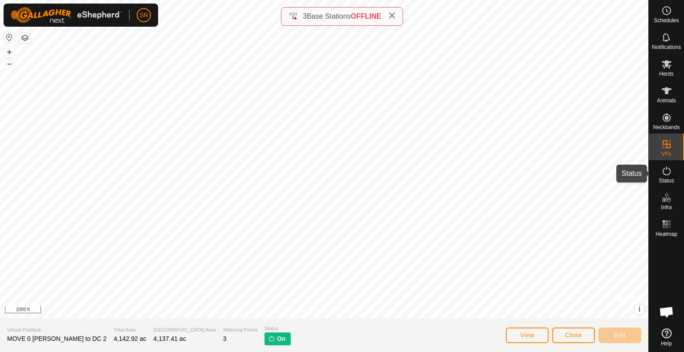
click at [669, 172] on icon at bounding box center [666, 171] width 11 height 11
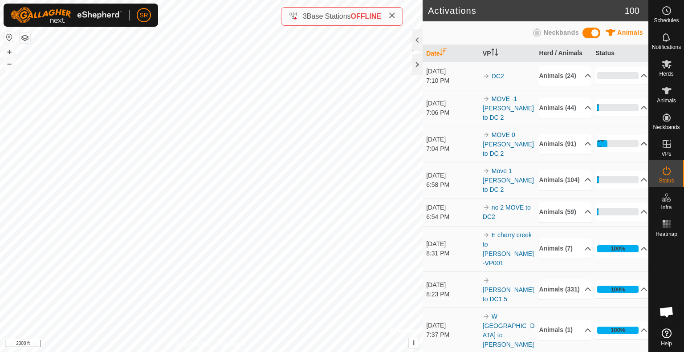
click at [632, 153] on p-accordion-header "24%" at bounding box center [621, 144] width 52 height 18
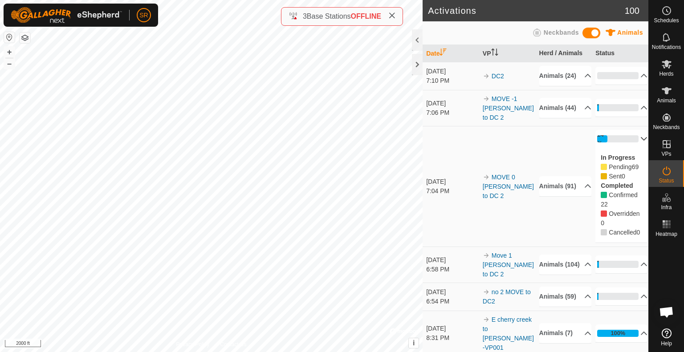
click at [632, 148] on p-accordion-header "24%" at bounding box center [621, 139] width 52 height 18
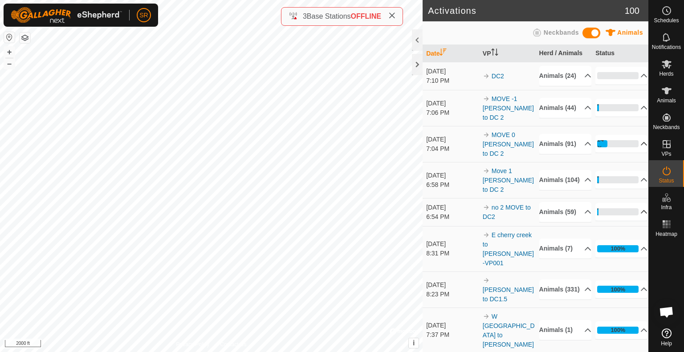
click at [634, 221] on p-accordion-header "3%" at bounding box center [621, 212] width 52 height 18
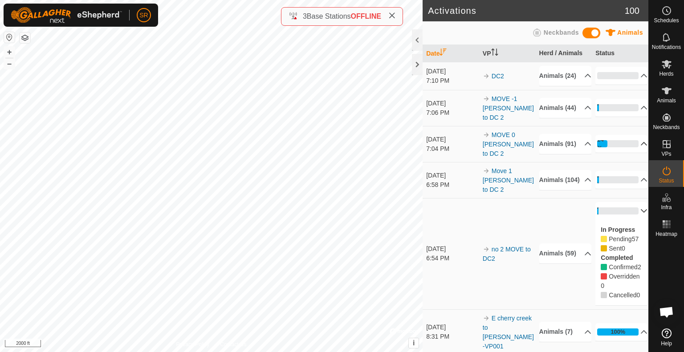
click at [637, 220] on p-accordion-header "3%" at bounding box center [621, 211] width 52 height 18
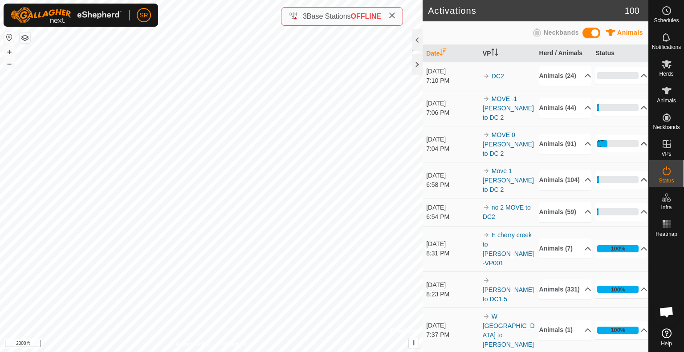
click at [634, 189] on p-accordion-header "4%" at bounding box center [621, 180] width 52 height 18
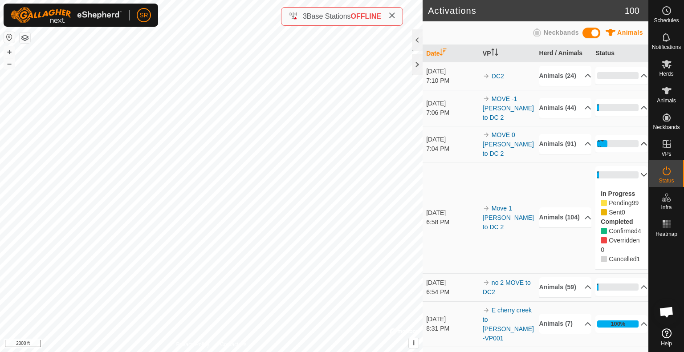
click at [636, 184] on p-accordion-header "4%" at bounding box center [621, 175] width 52 height 18
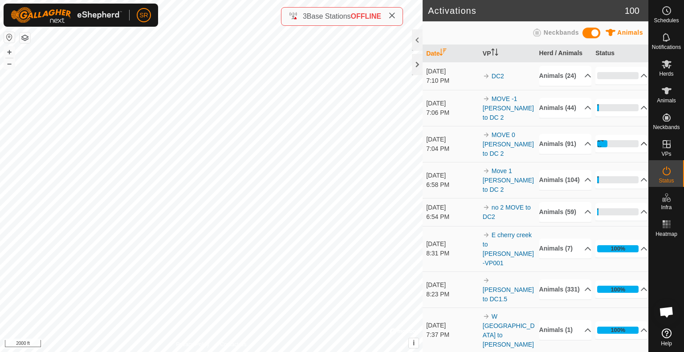
click at [632, 153] on p-accordion-header "24%" at bounding box center [621, 144] width 52 height 18
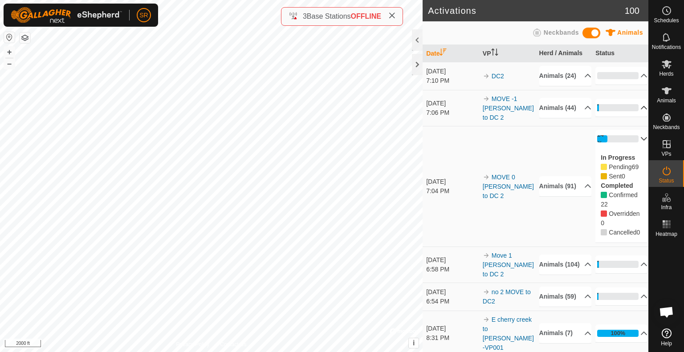
drag, startPoint x: 635, startPoint y: 144, endPoint x: 634, endPoint y: 114, distance: 30.3
click at [634, 114] on p-accordion-header "4%" at bounding box center [621, 108] width 52 height 18
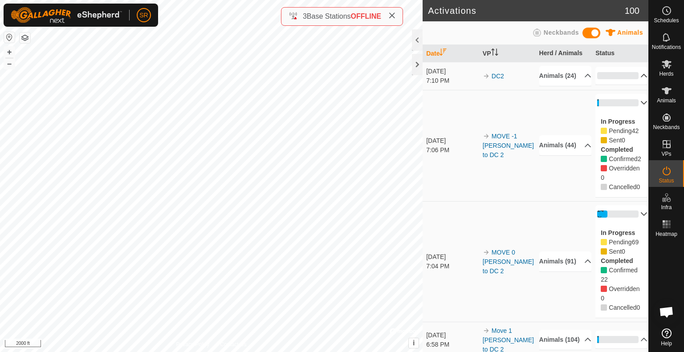
click at [633, 85] on p-accordion-header "0%" at bounding box center [621, 76] width 52 height 18
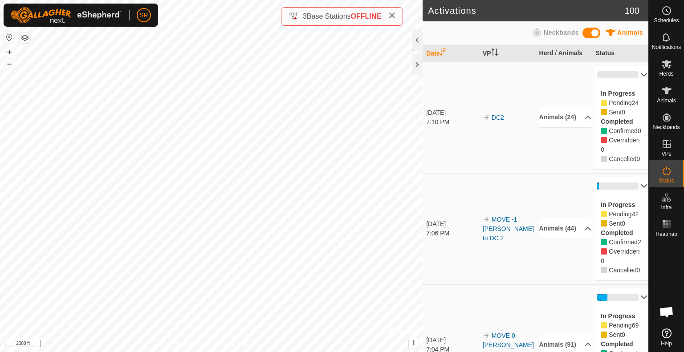
click at [635, 73] on p-accordion-header "0%" at bounding box center [621, 75] width 52 height 18
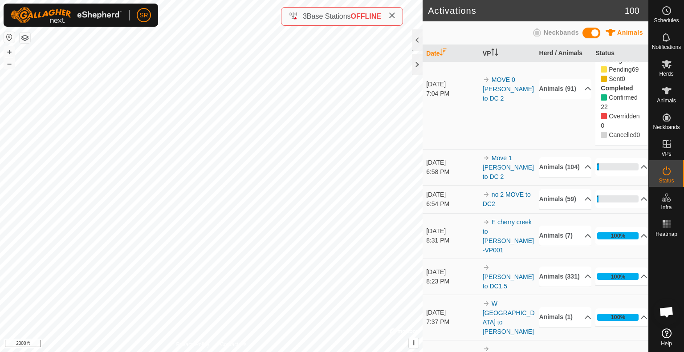
scroll to position [173, 0]
